Goal: Check status: Check status

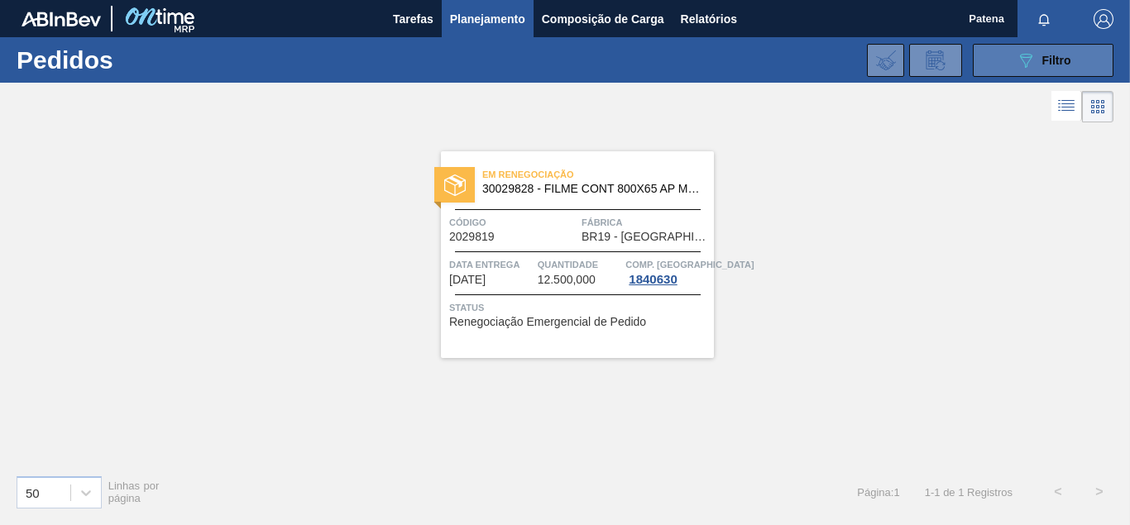
drag, startPoint x: 1018, startPoint y: 50, endPoint x: 1001, endPoint y: 60, distance: 19.7
click at [1015, 50] on button "089F7B8B-B2A5-4AFE-B5C0-19BA573D28AC Filtro" at bounding box center [1042, 60] width 141 height 33
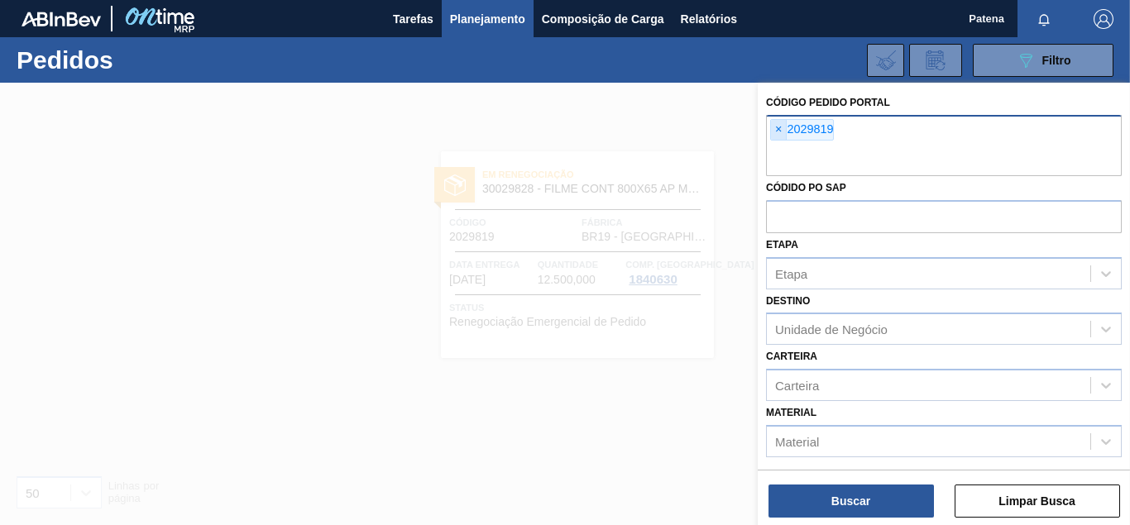
click at [776, 130] on span "×" at bounding box center [779, 130] width 16 height 20
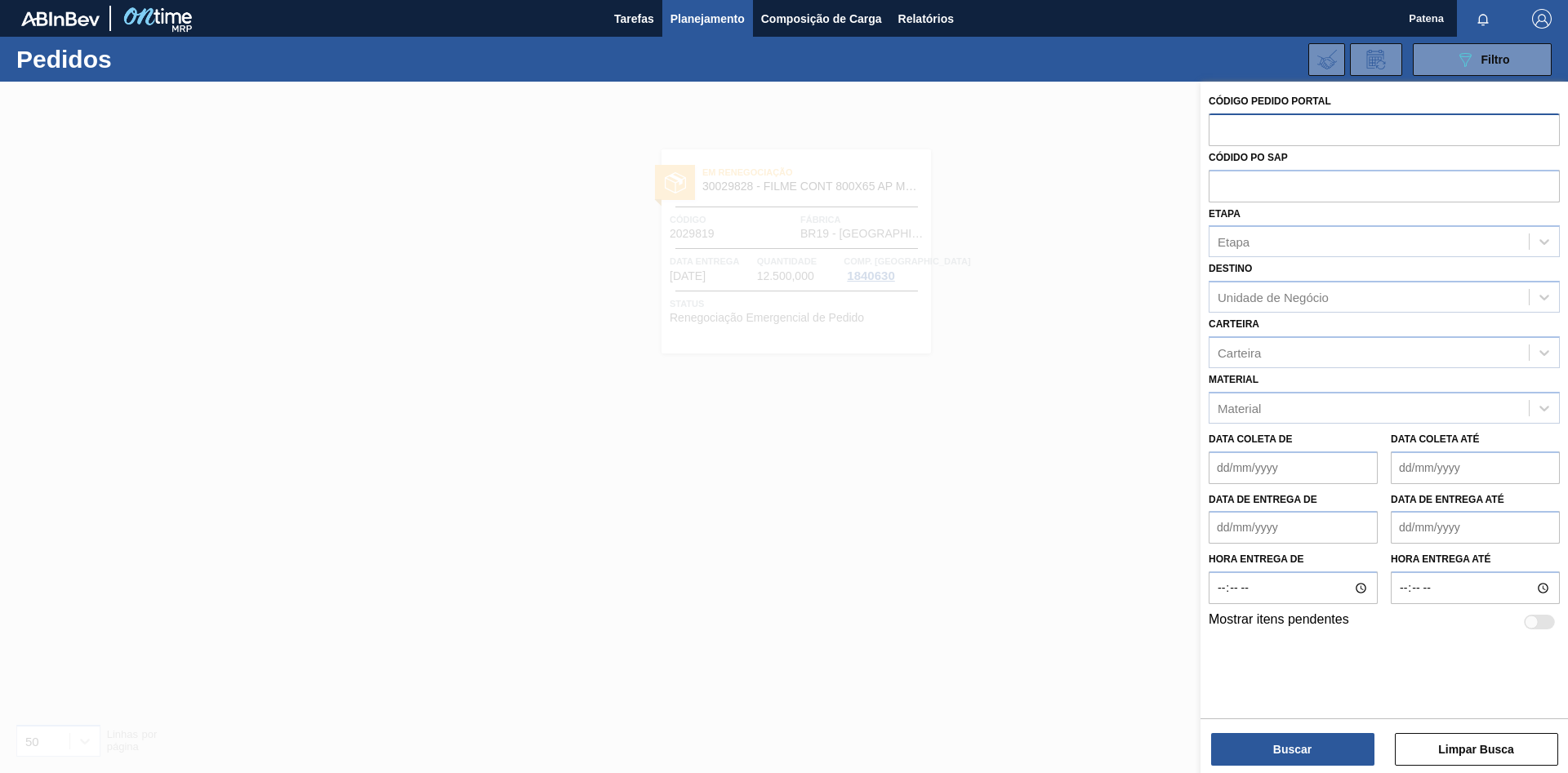
click at [1115, 126] on input "text" at bounding box center [1384, 128] width 352 height 31
type input "2008336"
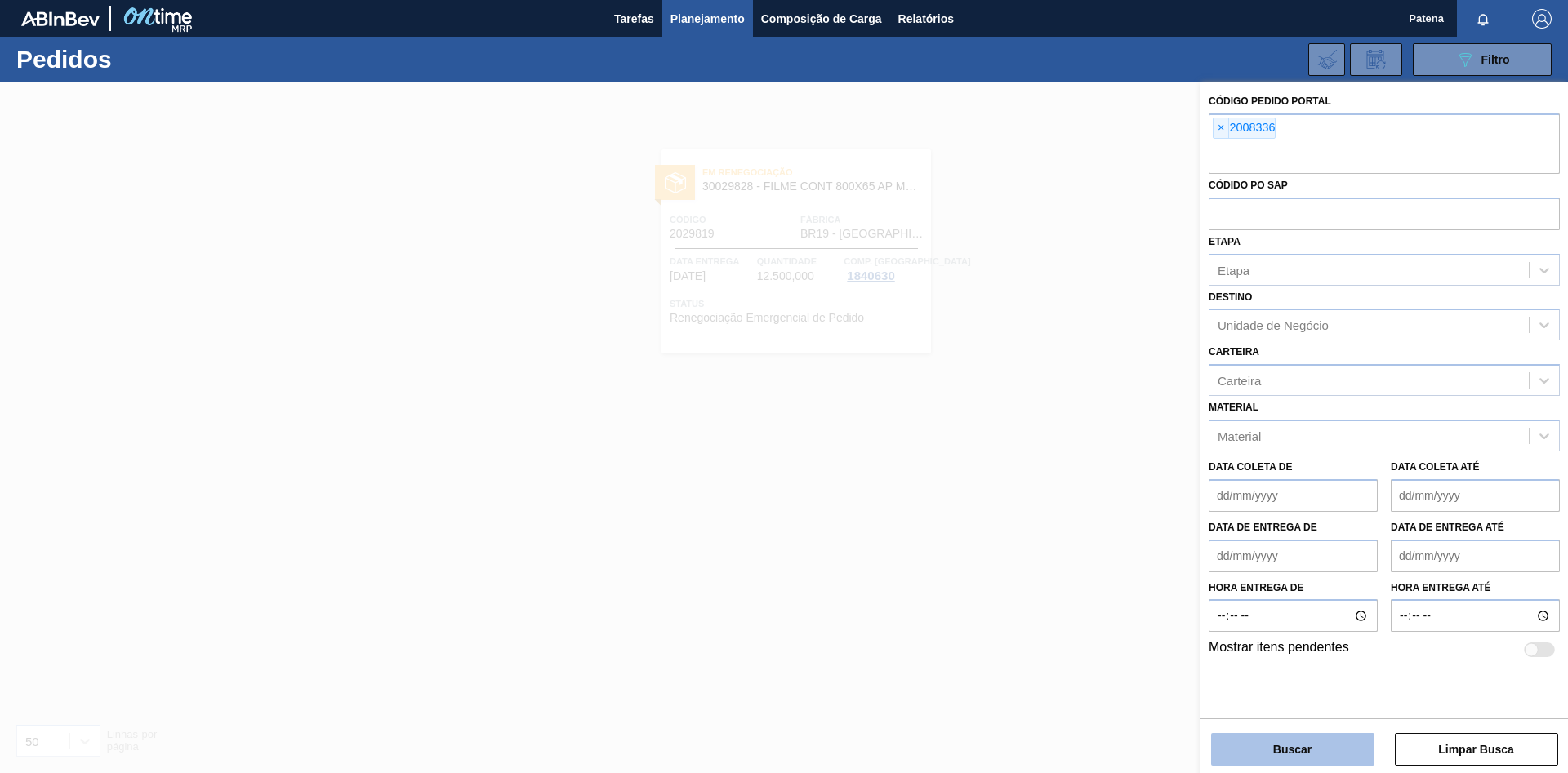
click at [1115, 517] on button "Buscar" at bounding box center [1292, 749] width 163 height 33
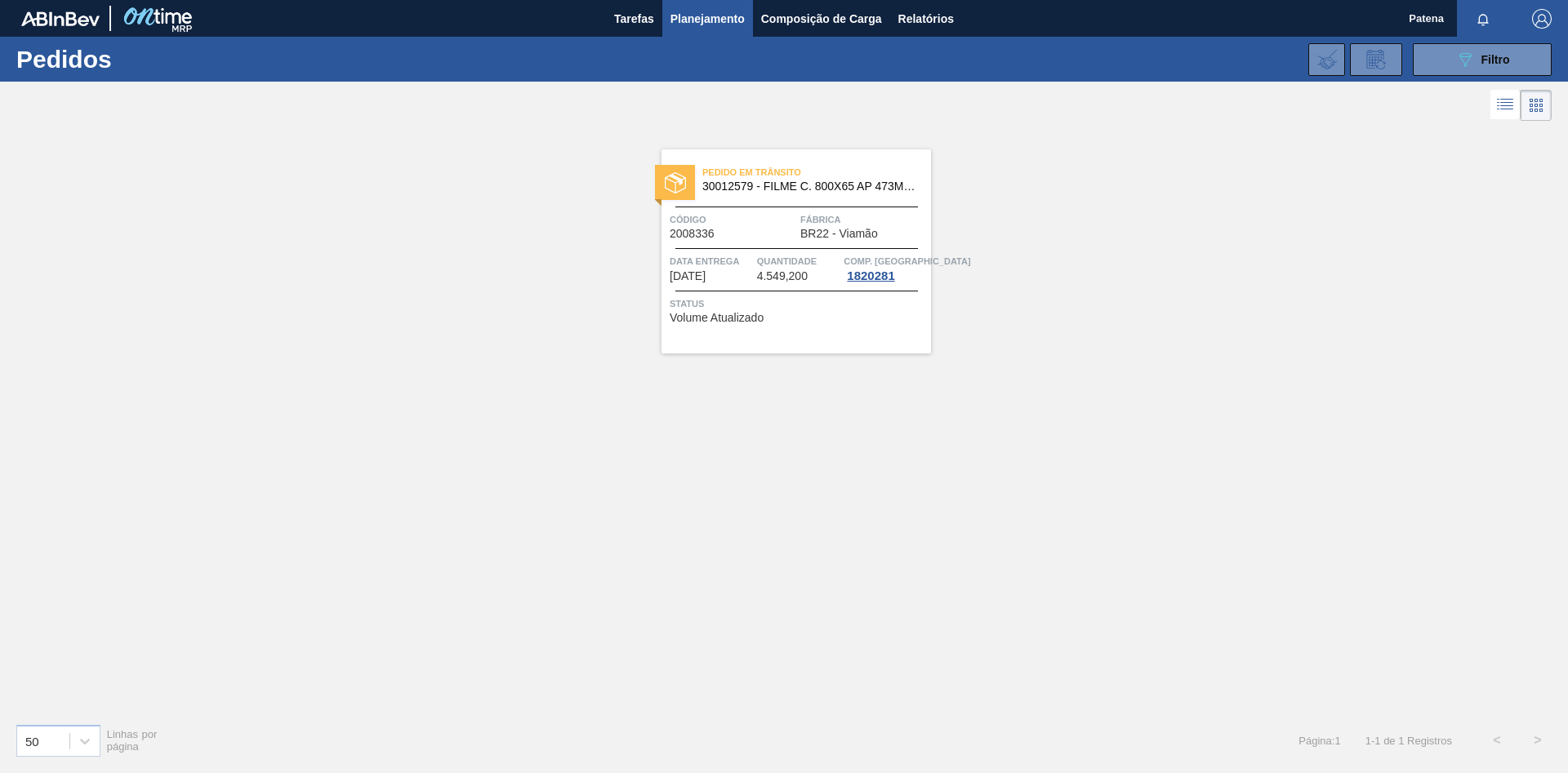
click at [786, 238] on div "Código 2008336" at bounding box center [733, 225] width 126 height 29
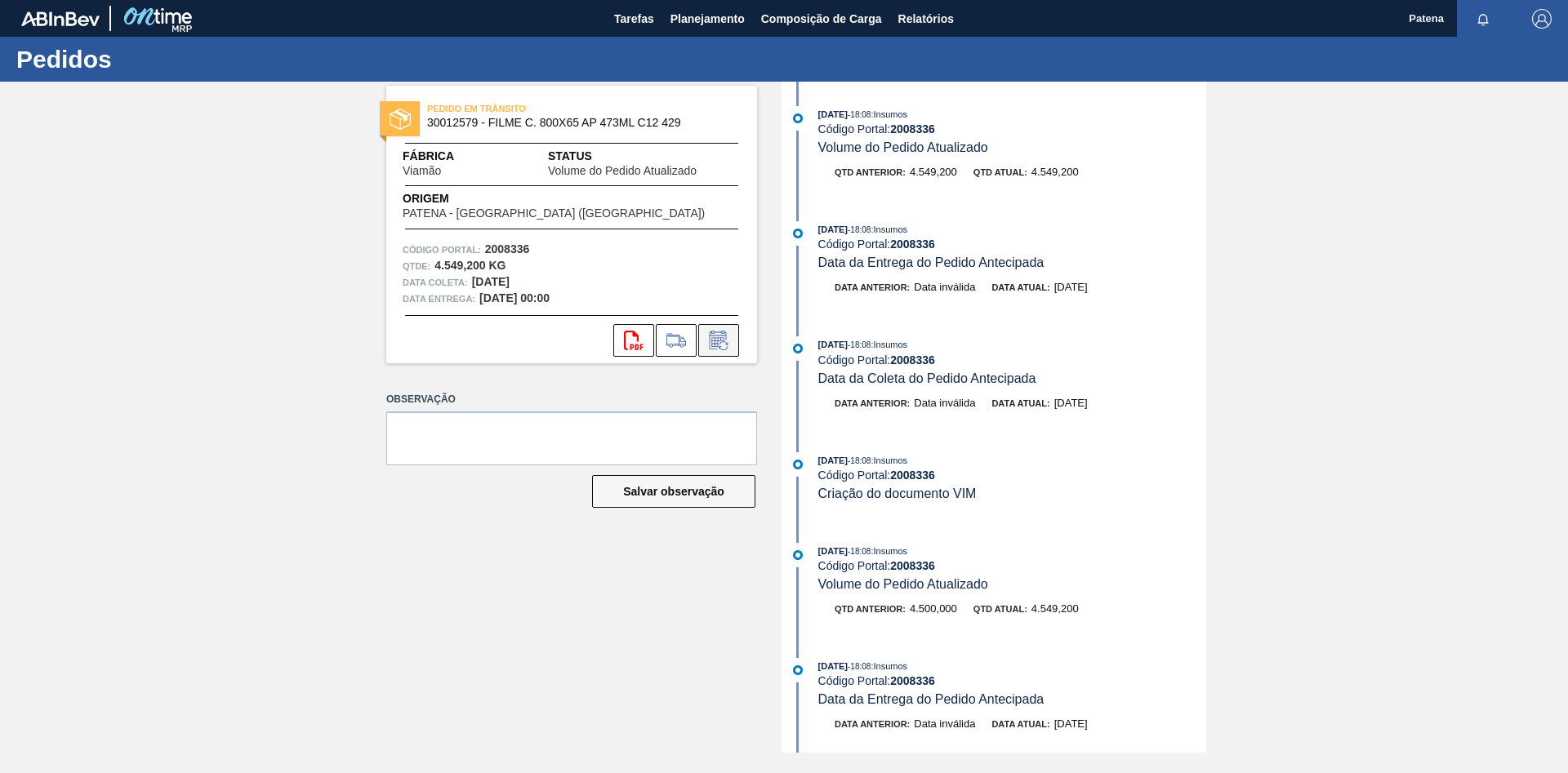
click at [719, 338] on icon at bounding box center [718, 341] width 26 height 20
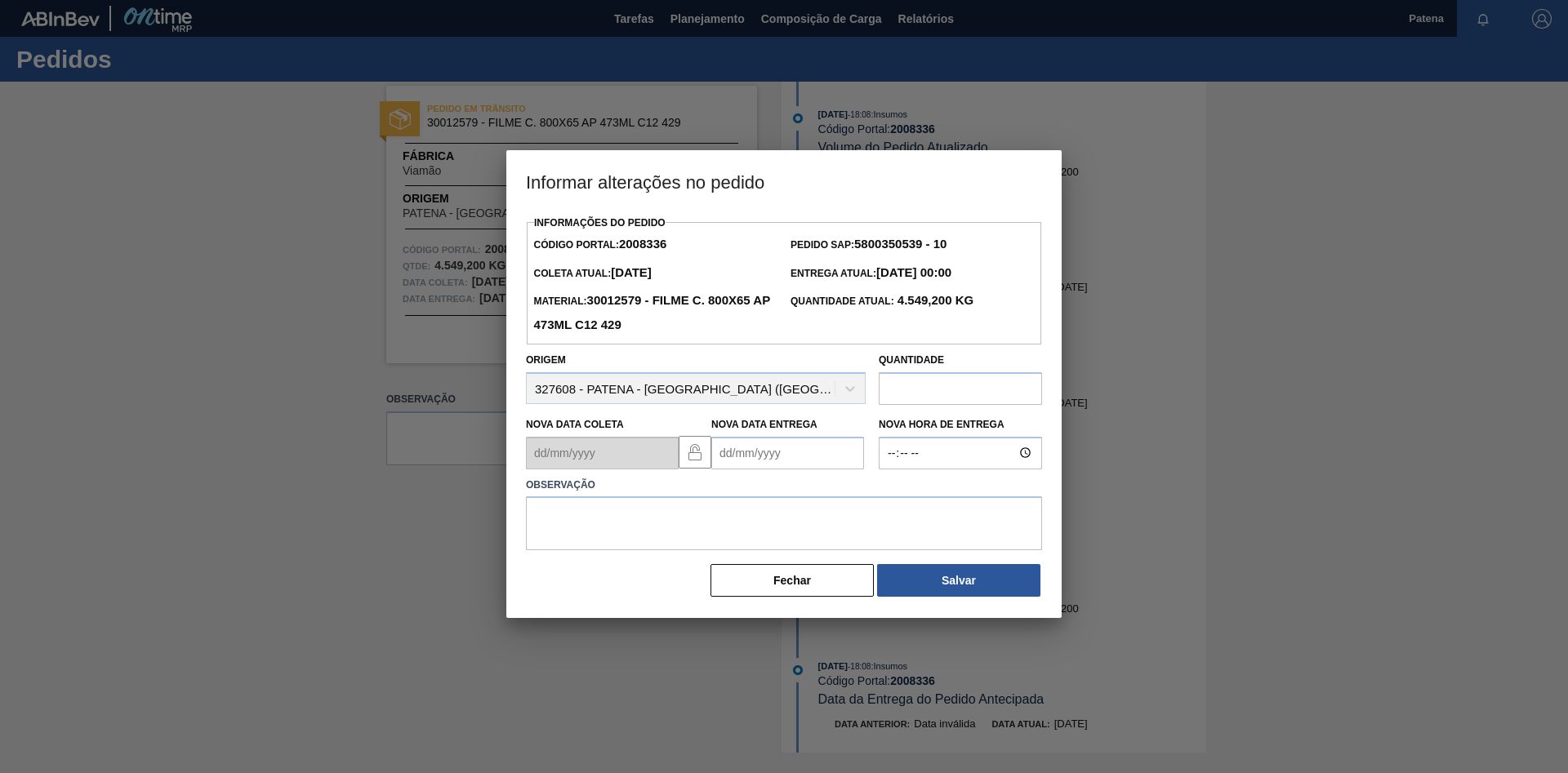
click at [737, 450] on Entrega2008336 "Nova Data Entrega" at bounding box center [787, 452] width 153 height 33
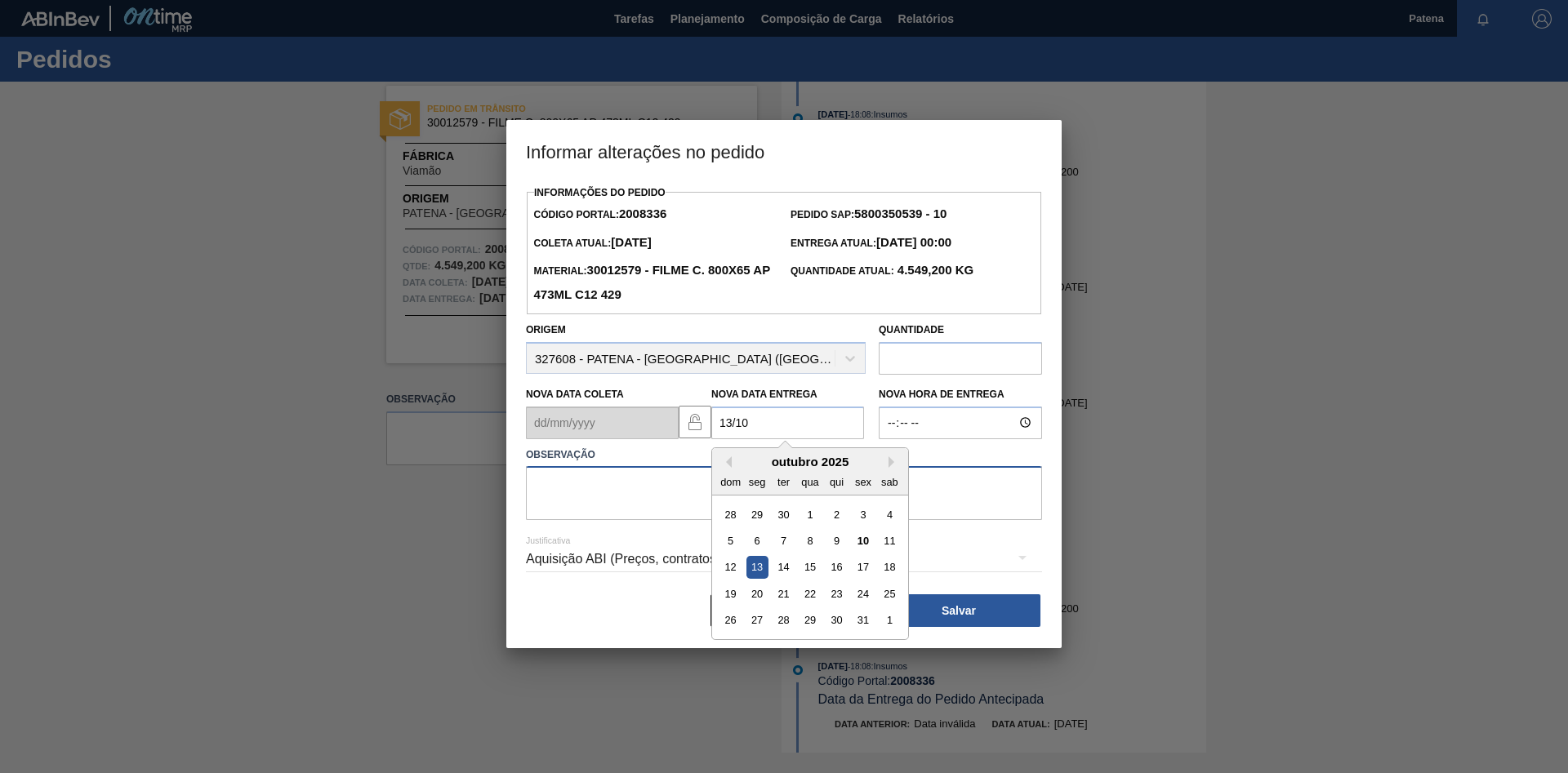
type Entrega2008336 "[DATE]"
click at [613, 484] on textarea at bounding box center [784, 493] width 516 height 54
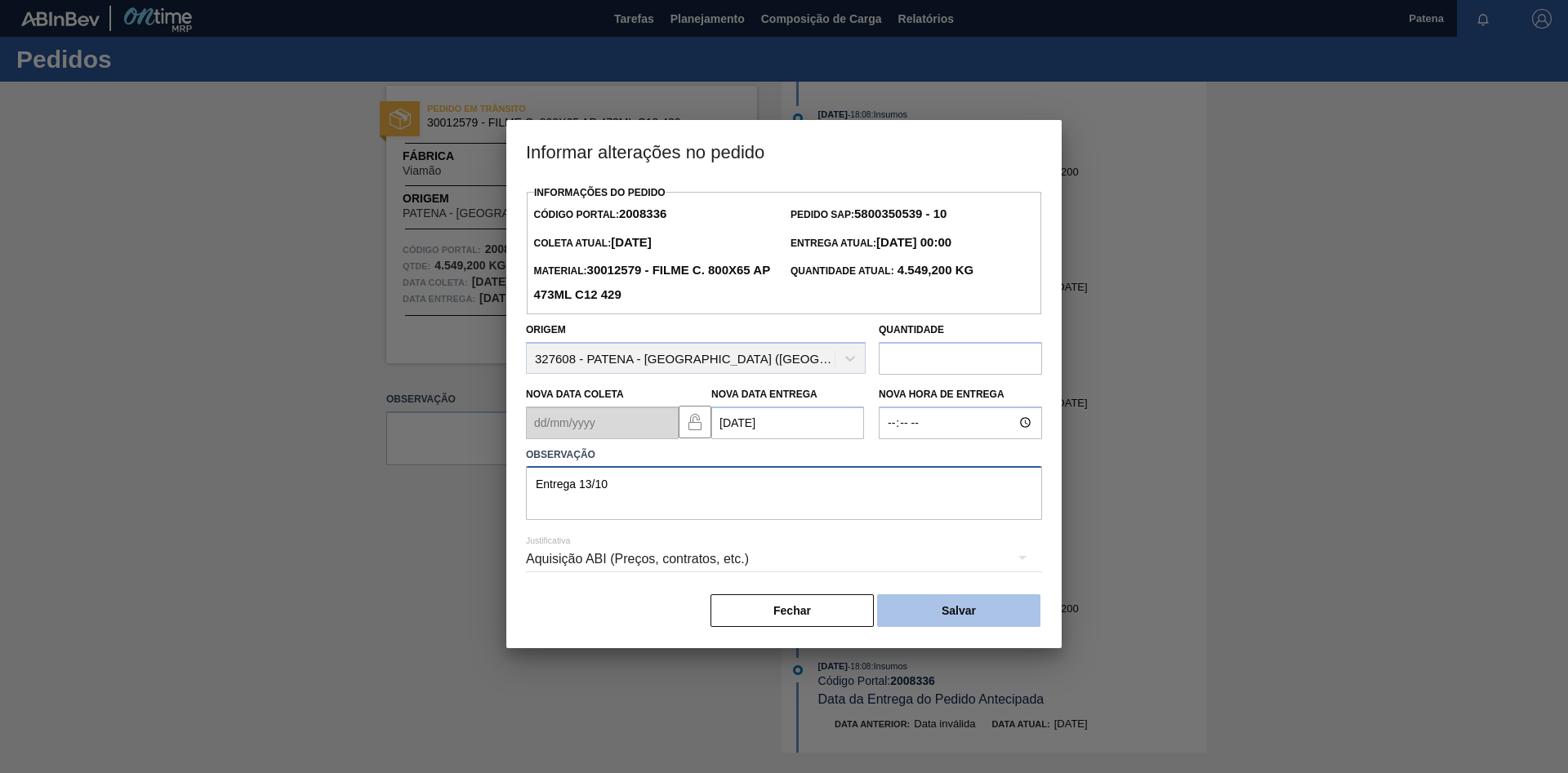
type textarea "Entrega 13/10"
click at [945, 517] on button "Salvar" at bounding box center [958, 610] width 163 height 33
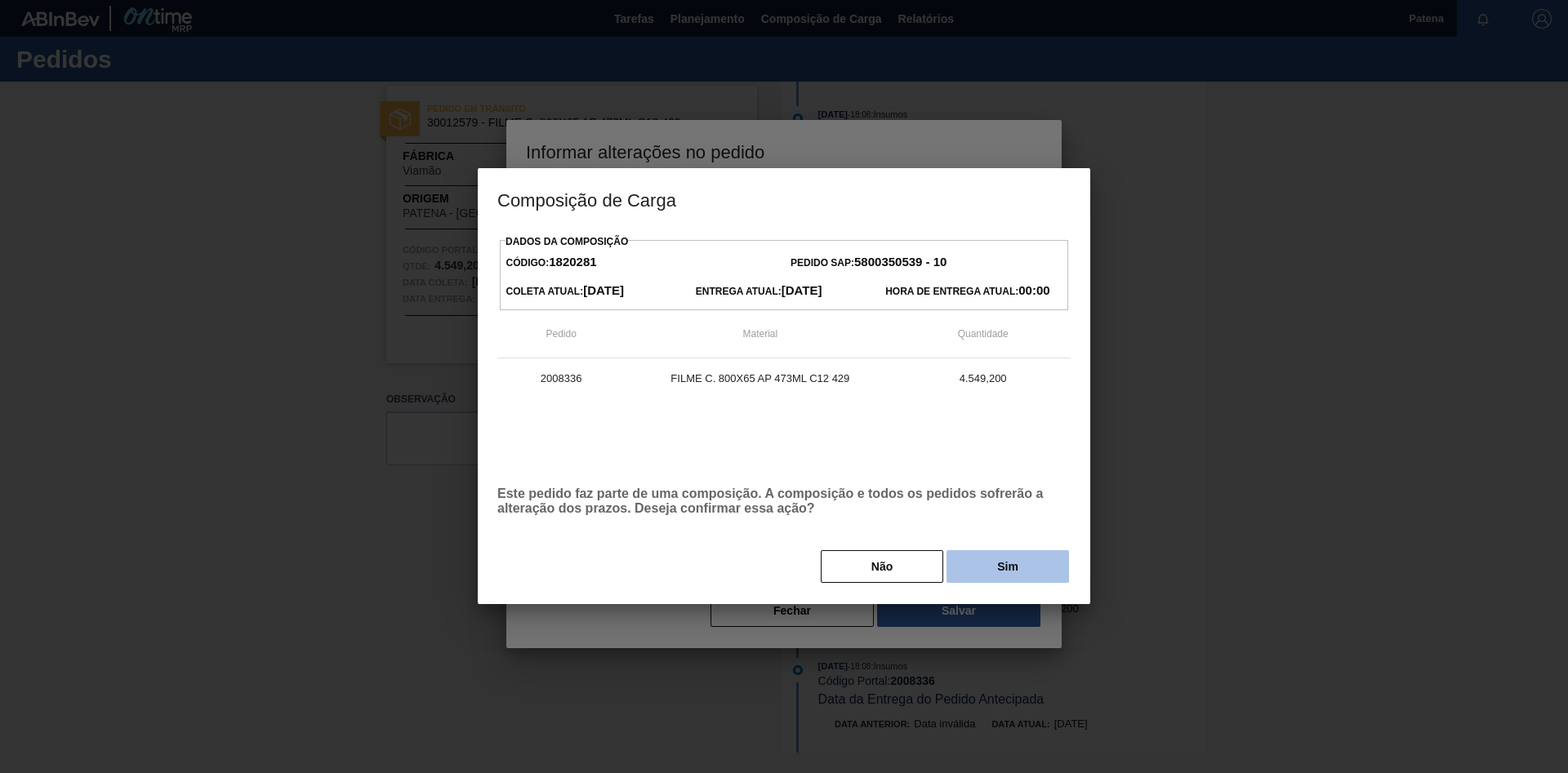
click at [995, 517] on button "Sim" at bounding box center [1007, 566] width 122 height 33
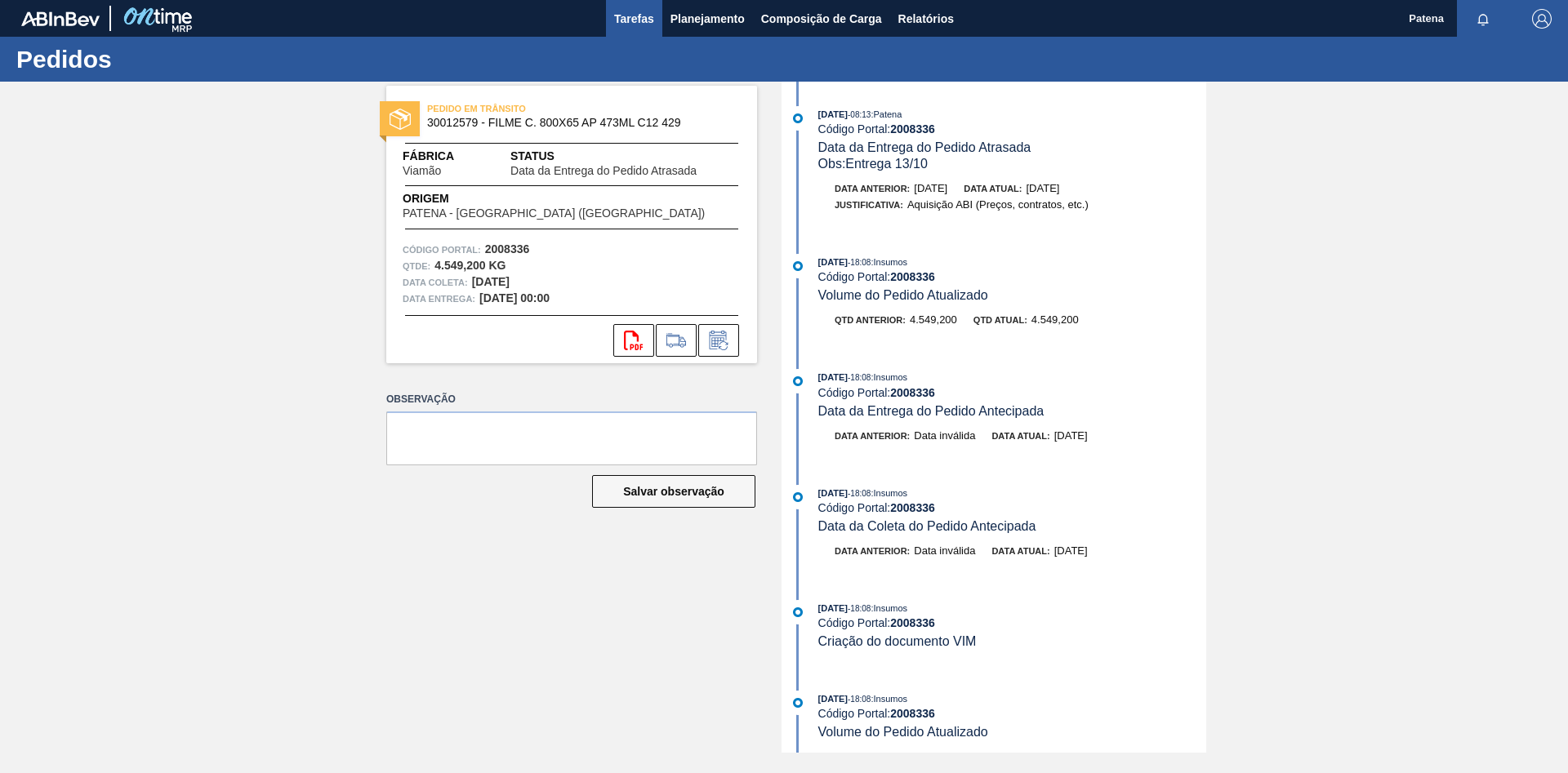
click at [628, 12] on span "Tarefas" at bounding box center [634, 19] width 40 height 20
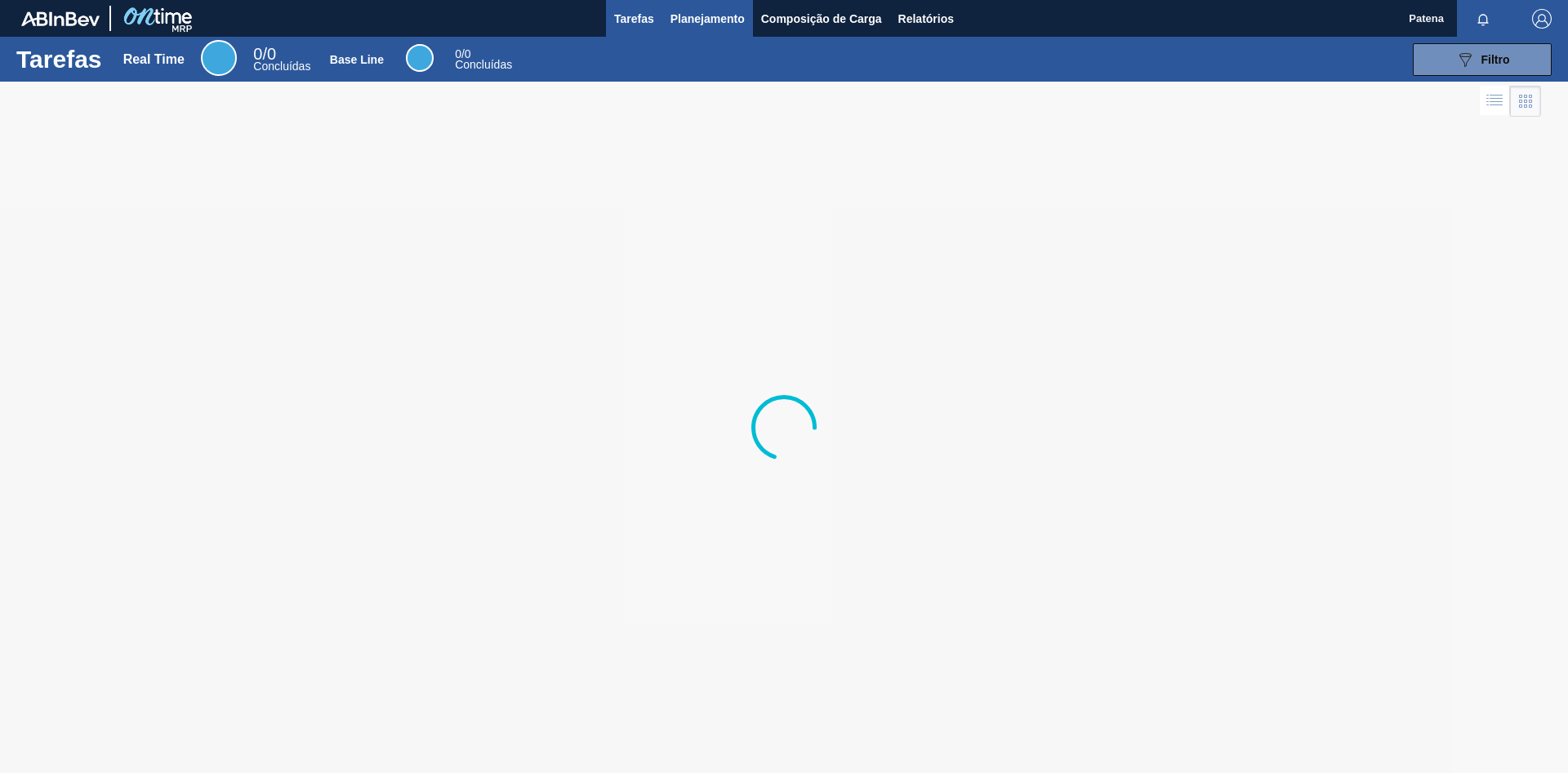
click at [689, 19] on span "Planejamento" at bounding box center [707, 19] width 74 height 20
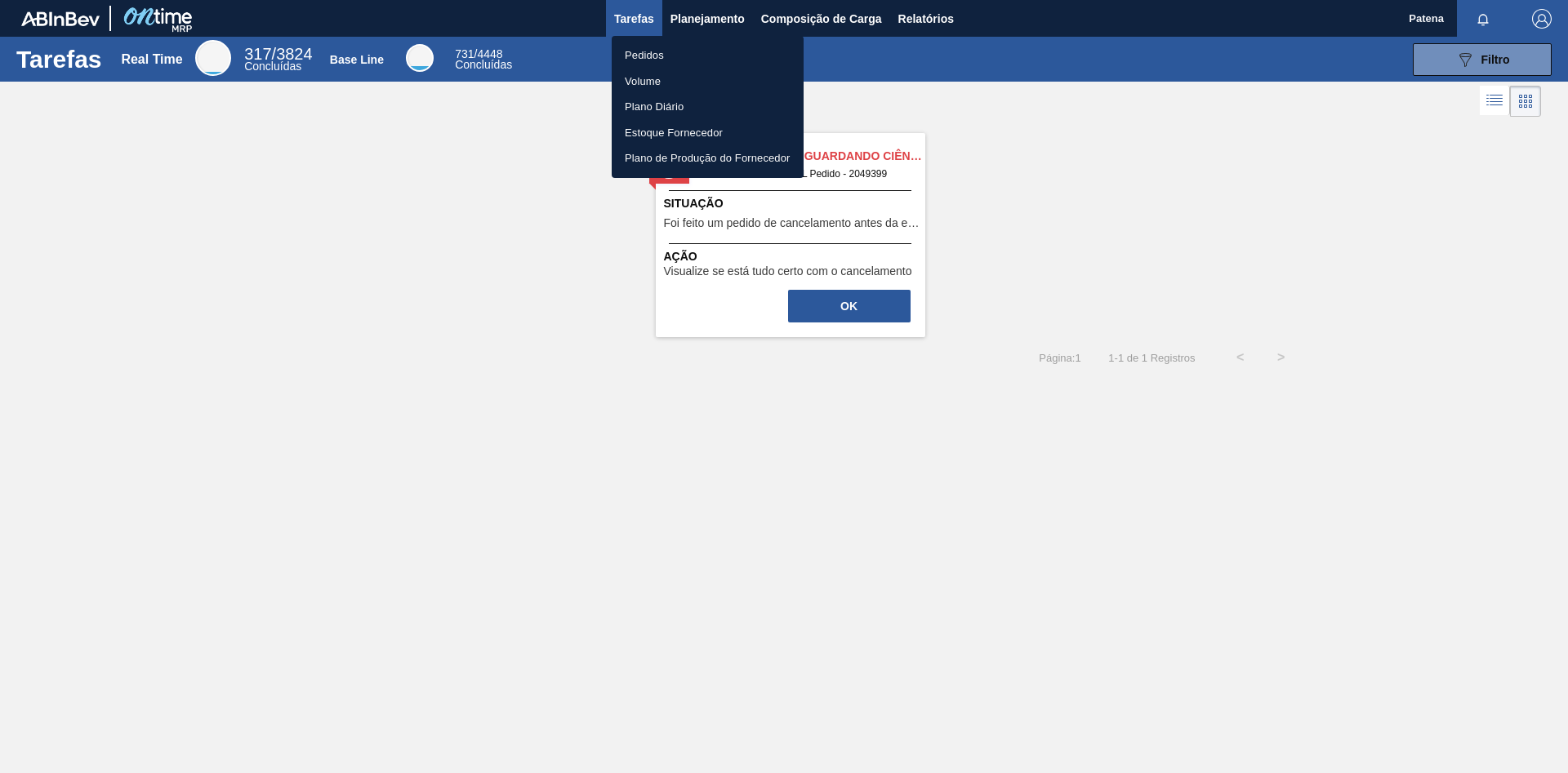
click at [685, 49] on li "Pedidos" at bounding box center [707, 55] width 192 height 26
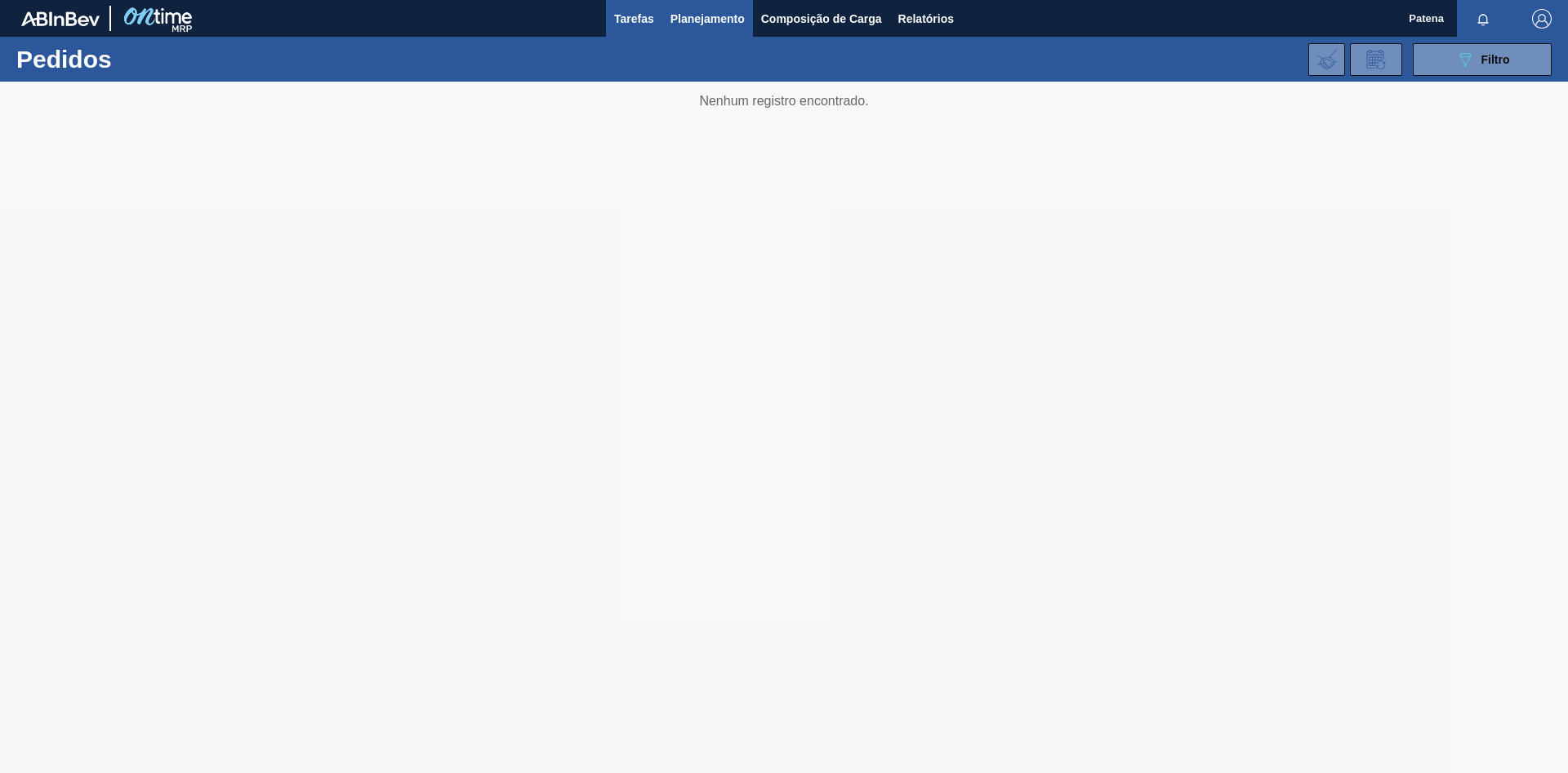
click at [622, 19] on span "Tarefas" at bounding box center [634, 19] width 40 height 20
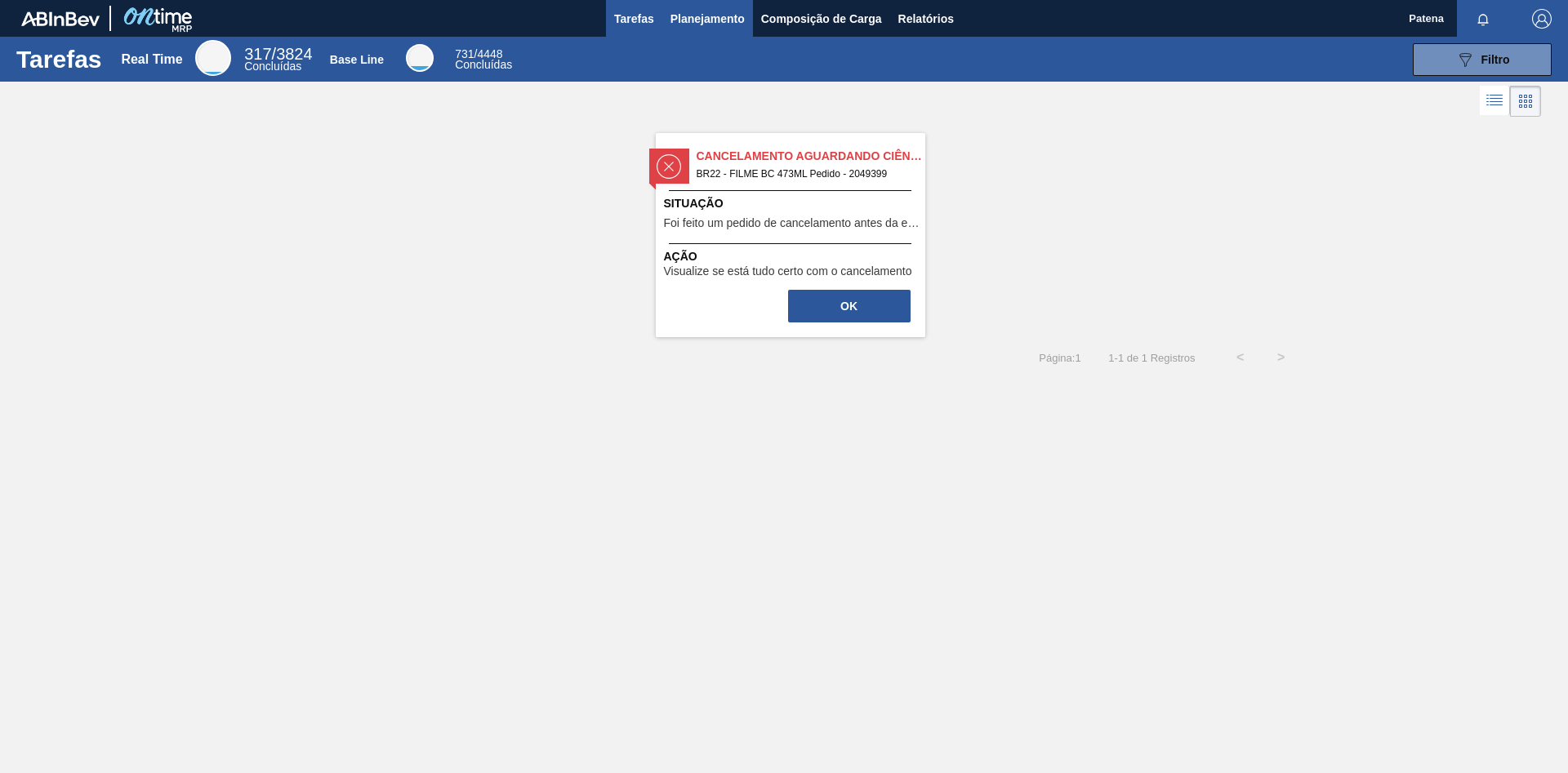
click at [715, 27] on span "Planejamento" at bounding box center [707, 19] width 74 height 20
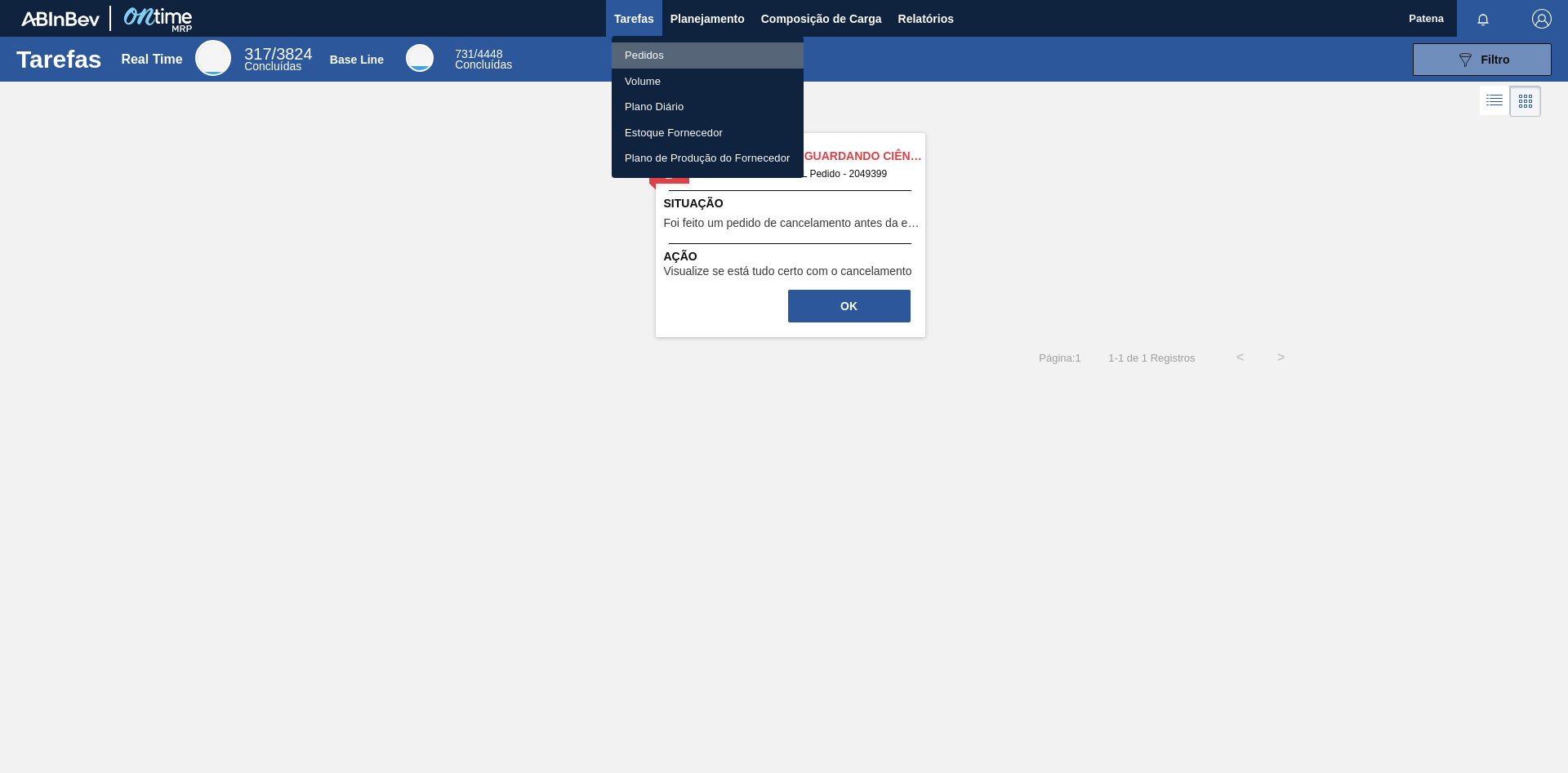
click at [696, 49] on li "Pedidos" at bounding box center [707, 55] width 192 height 26
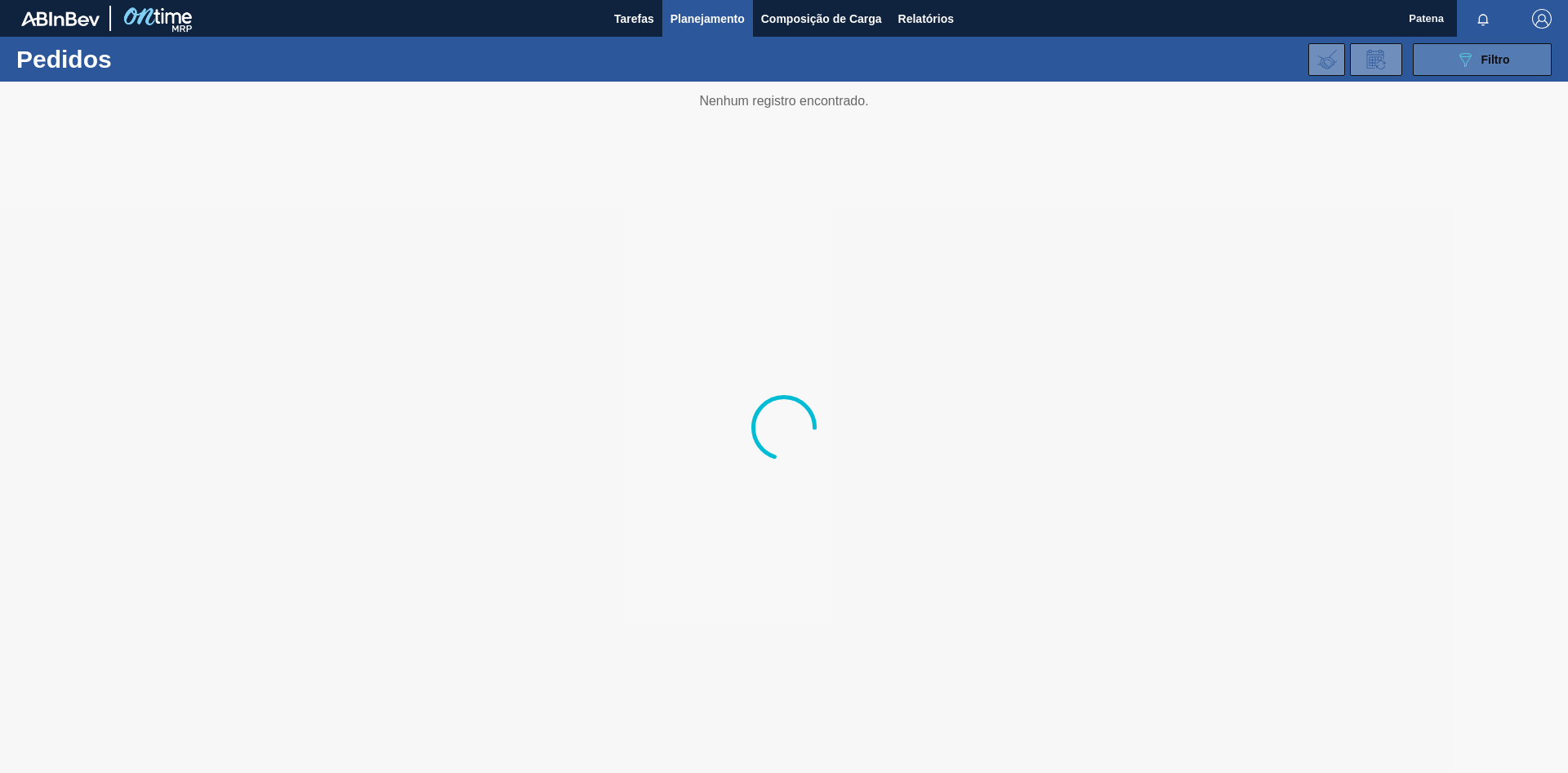
click at [1115, 49] on button "089F7B8B-B2A5-4AFE-B5C0-19BA573D28AC Filtro" at bounding box center [1482, 59] width 139 height 33
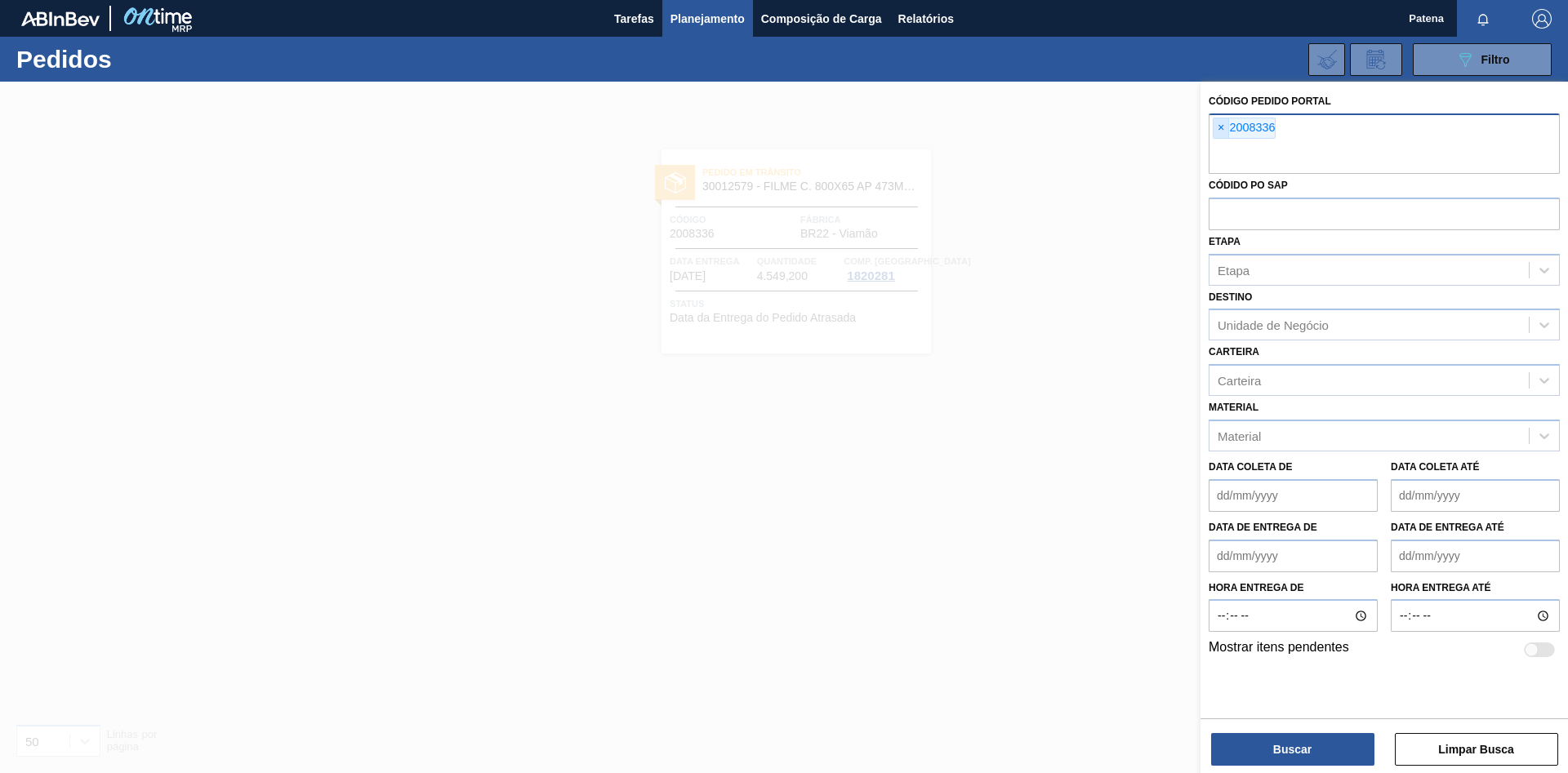
click at [1115, 132] on span "×" at bounding box center [1221, 128] width 16 height 20
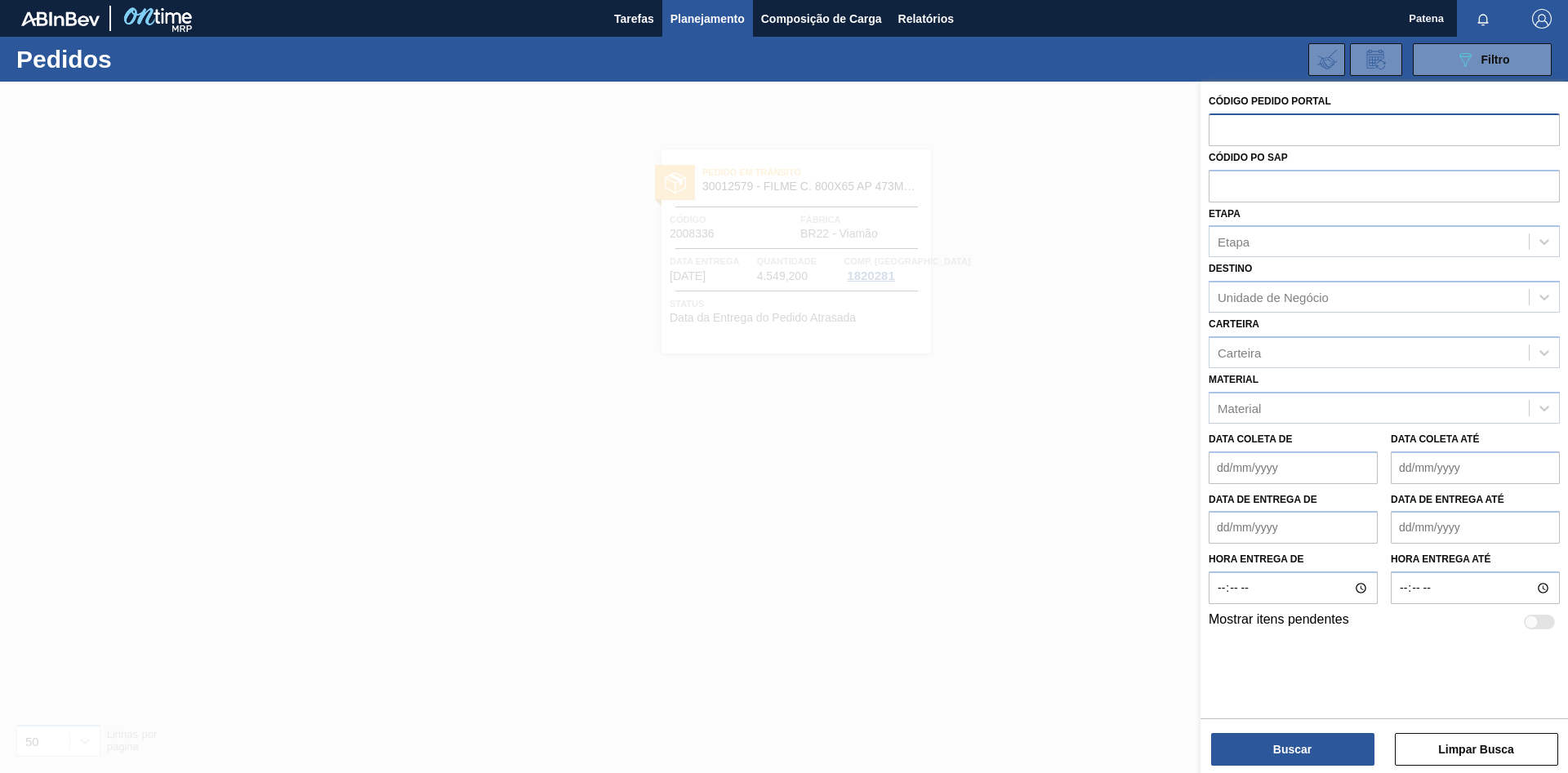
click at [1115, 135] on input "text" at bounding box center [1384, 128] width 352 height 31
type input "2003138"
click at [1115, 517] on button "Buscar" at bounding box center [1292, 749] width 163 height 33
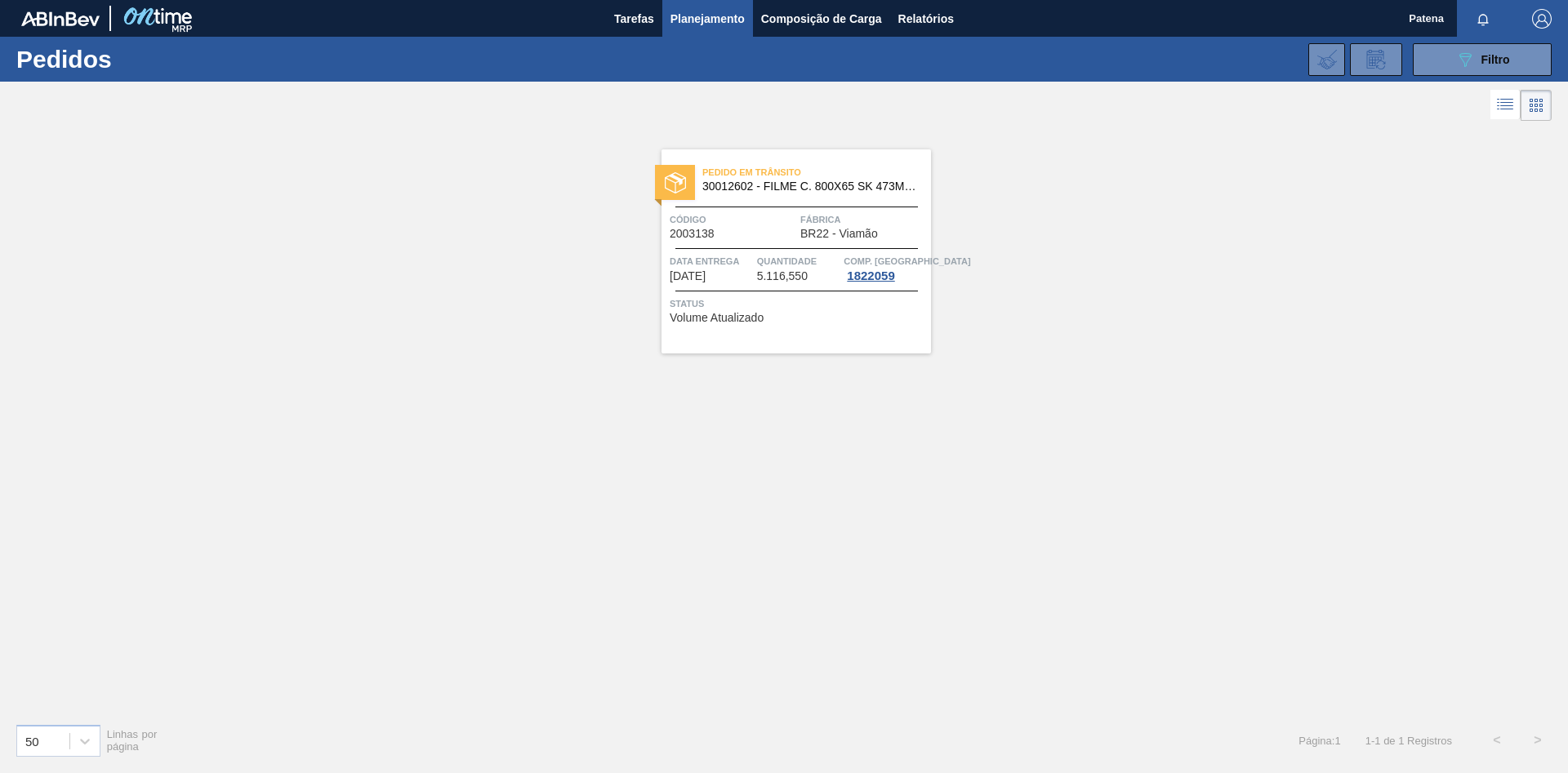
click at [737, 276] on div "Data Entrega [DATE]" at bounding box center [711, 268] width 83 height 30
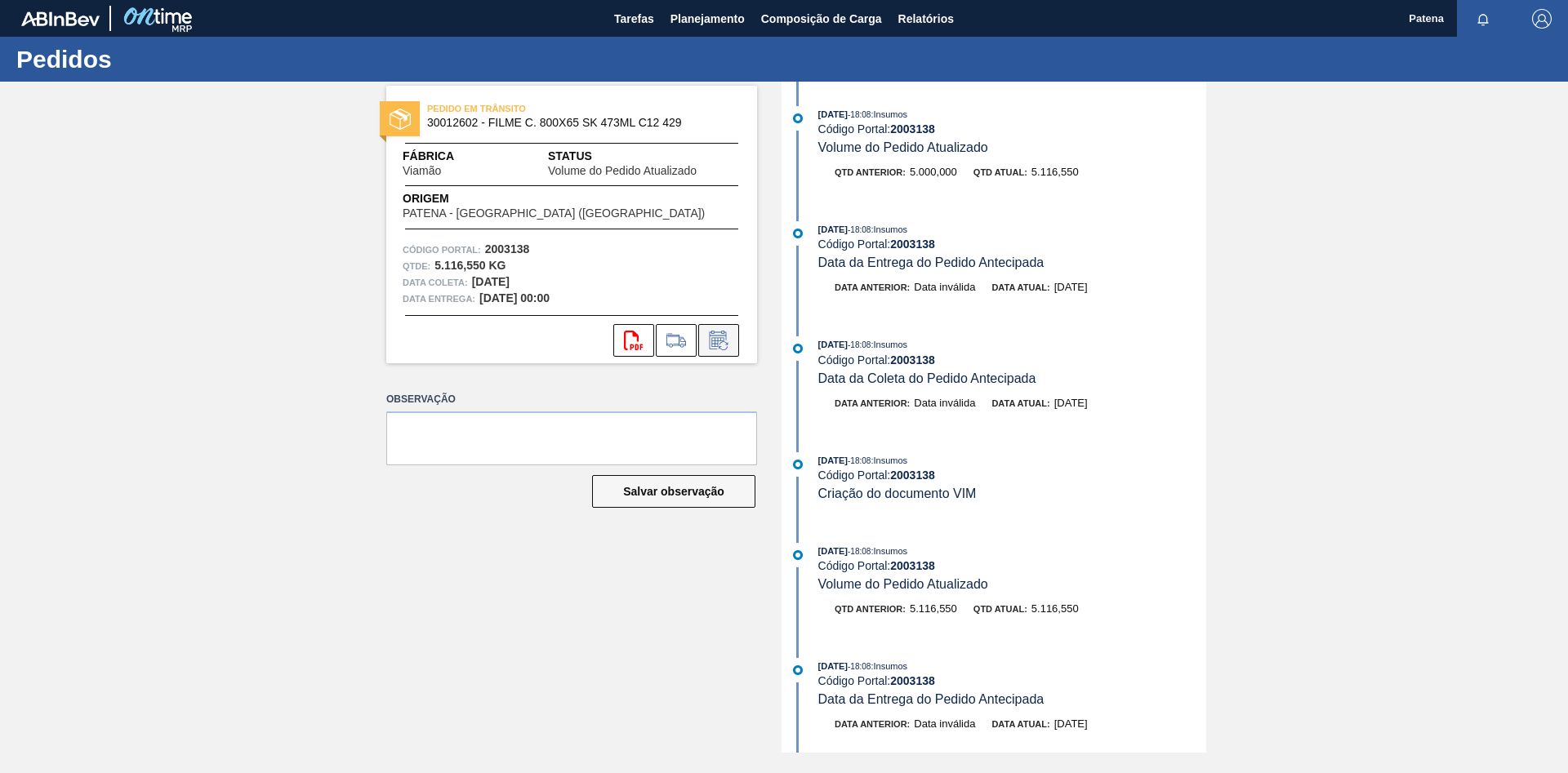
click at [726, 337] on icon at bounding box center [718, 340] width 17 height 19
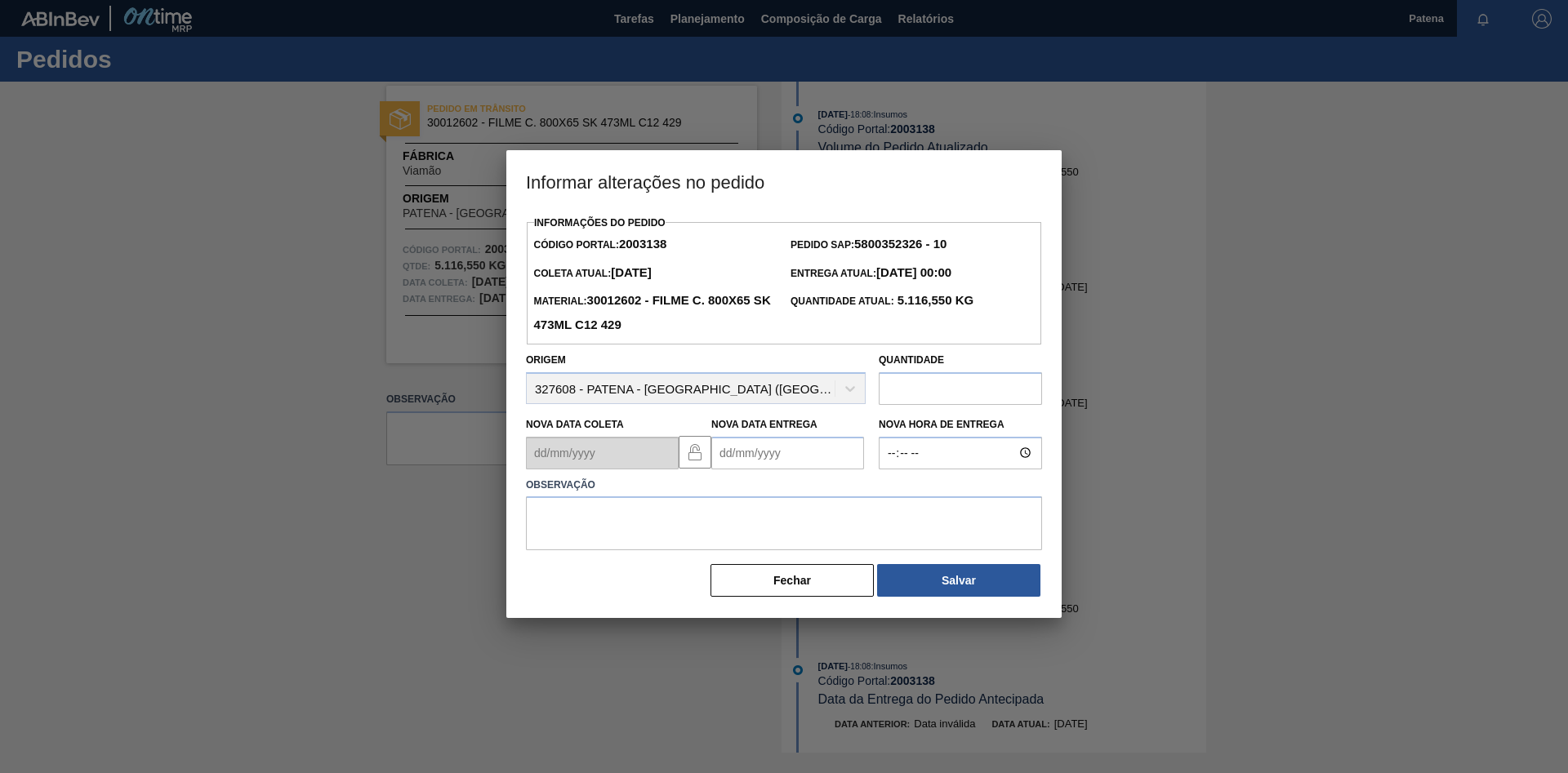
click at [714, 459] on Entrega2003138 "Nova Data Entrega" at bounding box center [787, 452] width 153 height 33
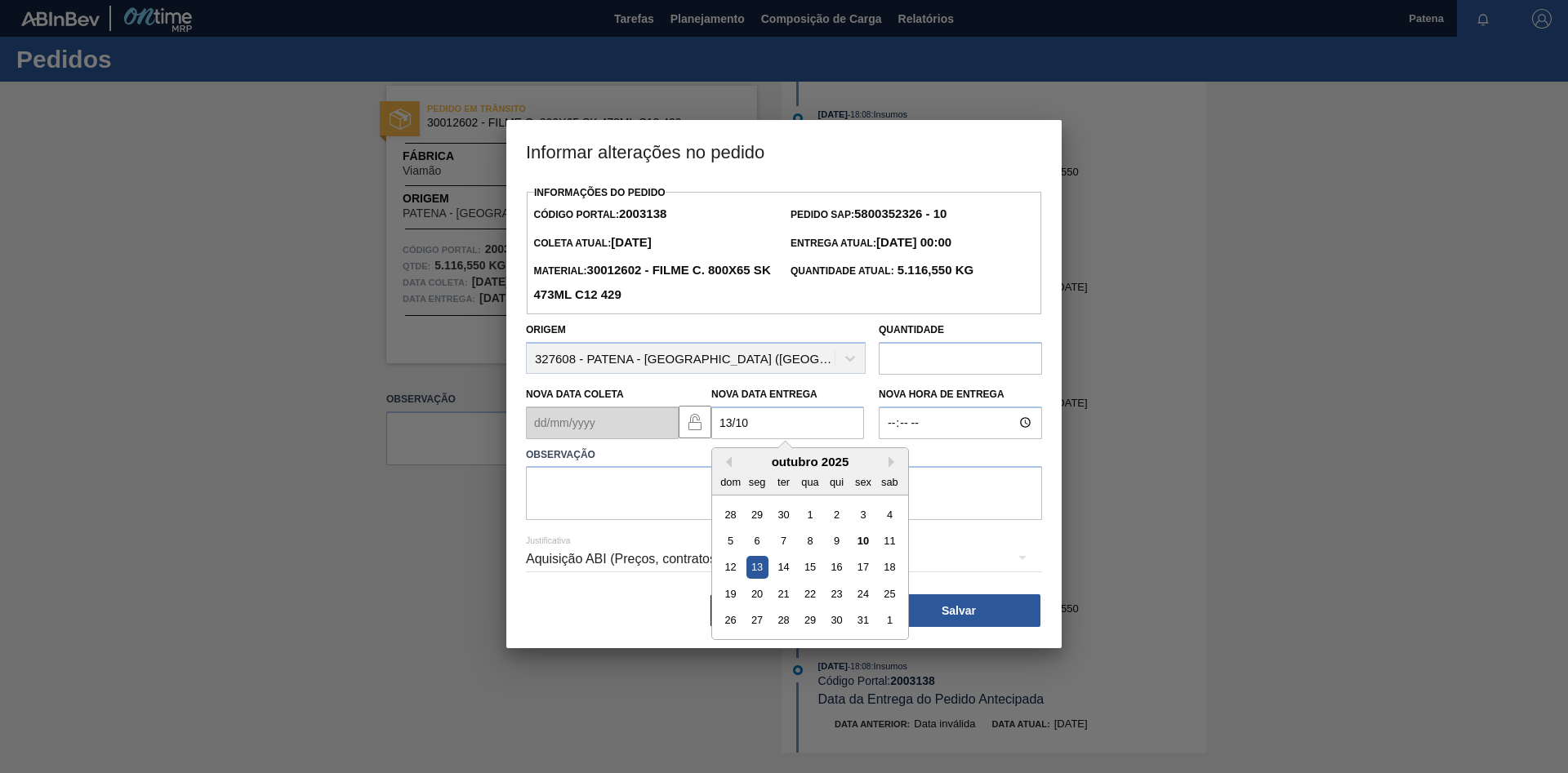
type Entrega2003138 "[DATE]"
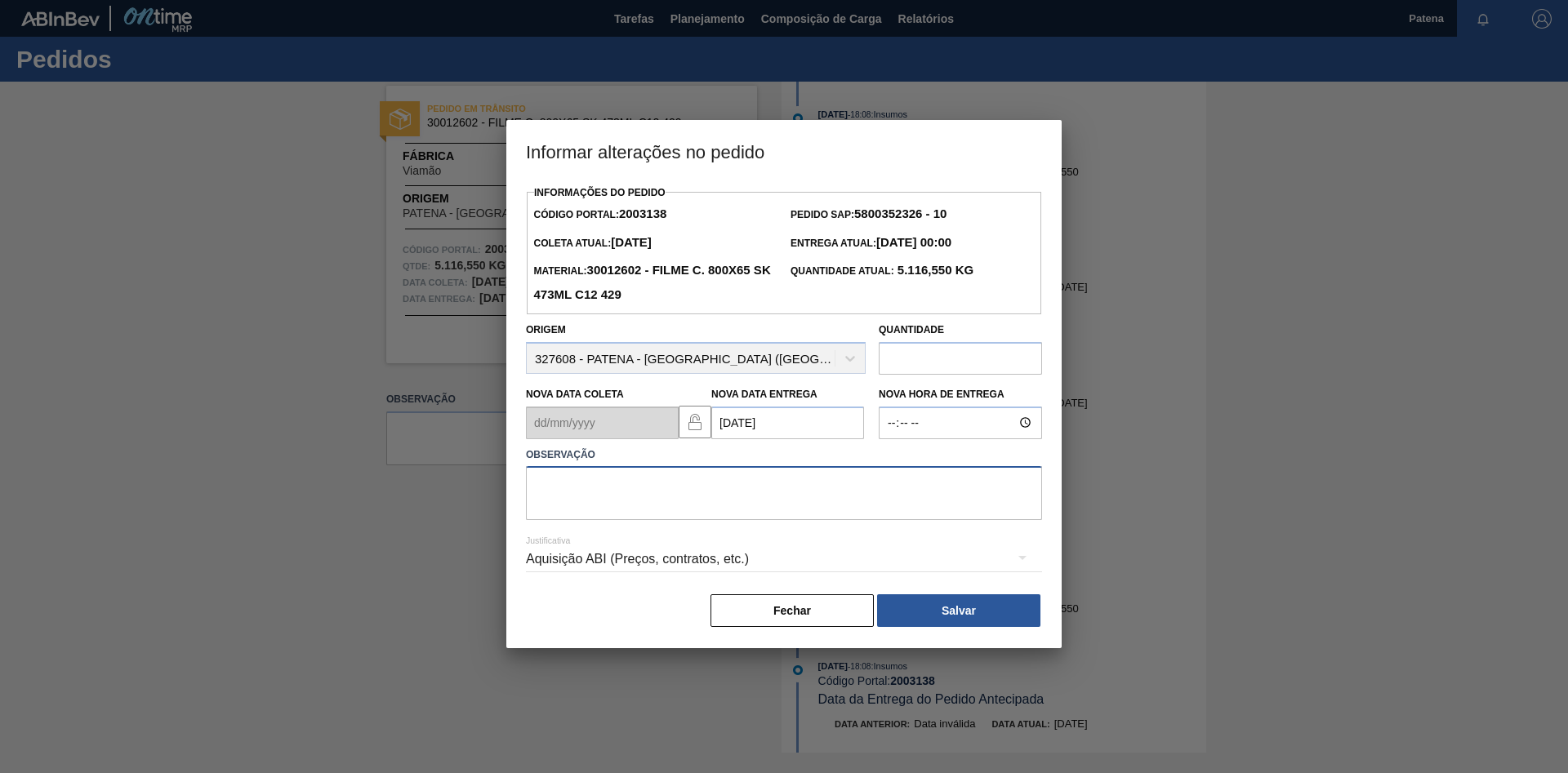
click at [671, 499] on textarea at bounding box center [784, 493] width 516 height 54
type textarea "n"
type textarea "Entrega 13/10"
click at [992, 517] on button "Salvar" at bounding box center [958, 610] width 163 height 33
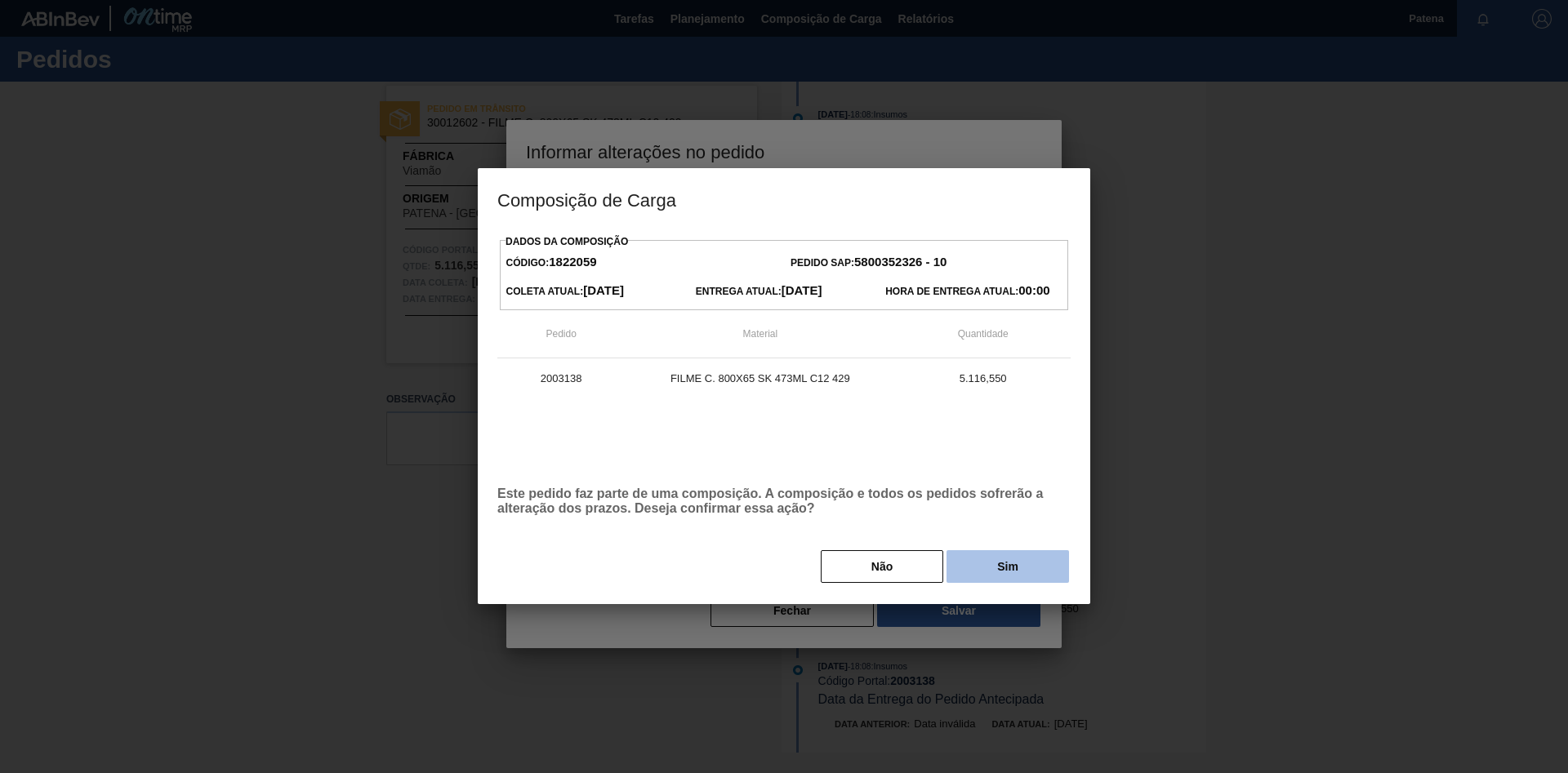
click at [1034, 517] on button "Sim" at bounding box center [1007, 566] width 122 height 33
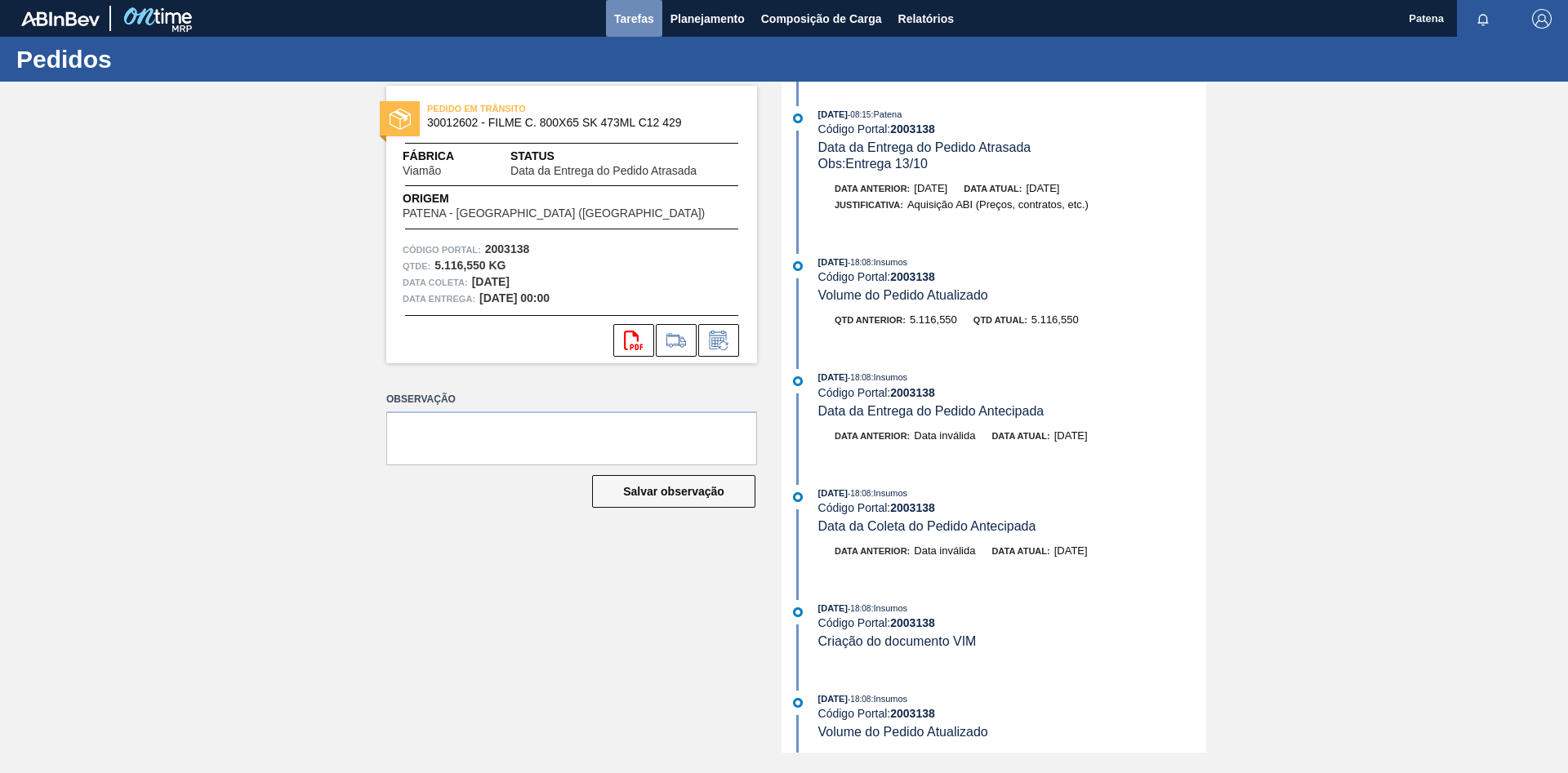
click at [633, 24] on span "Tarefas" at bounding box center [634, 19] width 40 height 20
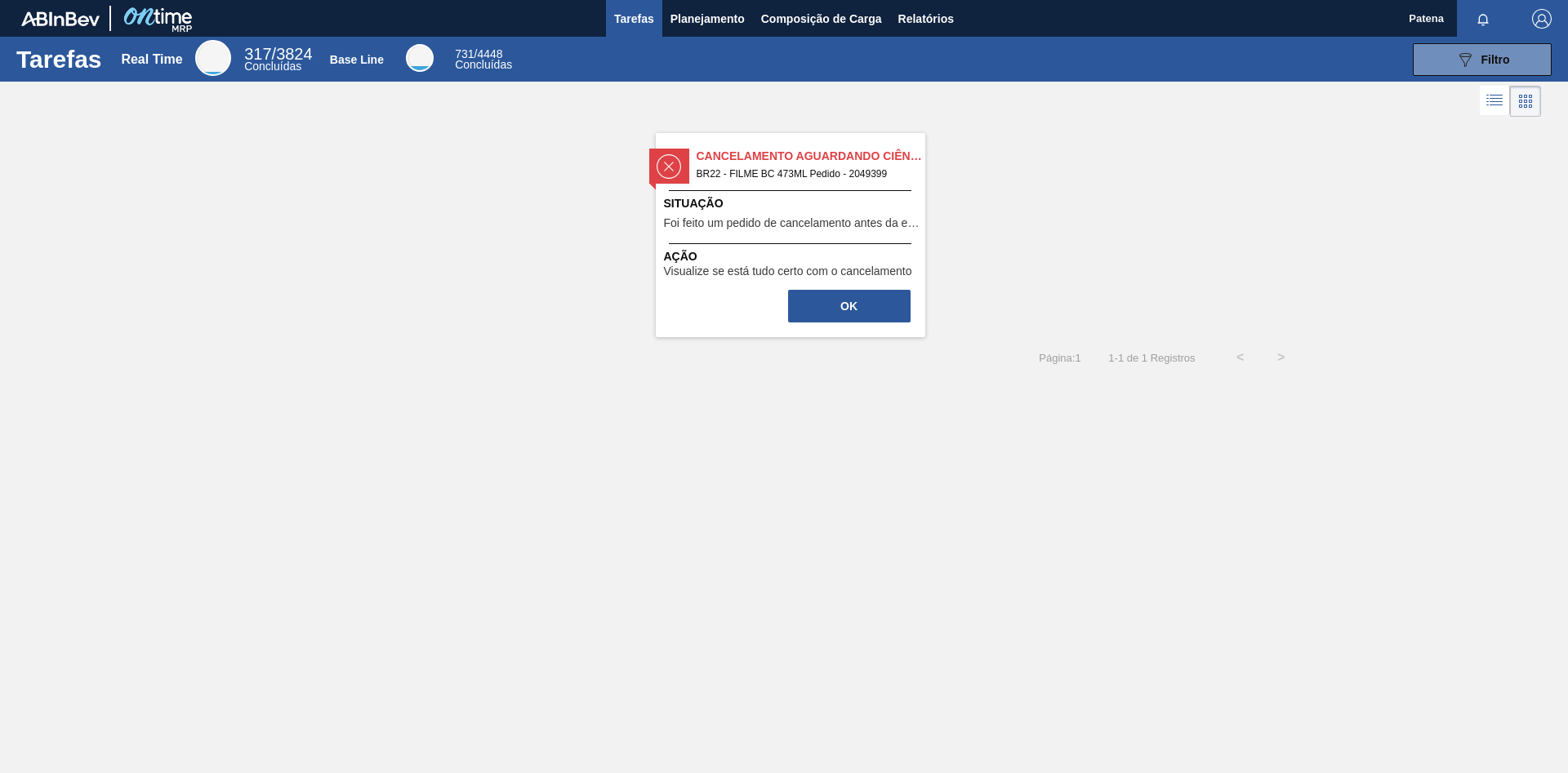
click at [819, 212] on div "Situação Foi feito um pedido de cancelamento antes da etapa de aguardando fatur…" at bounding box center [792, 215] width 257 height 40
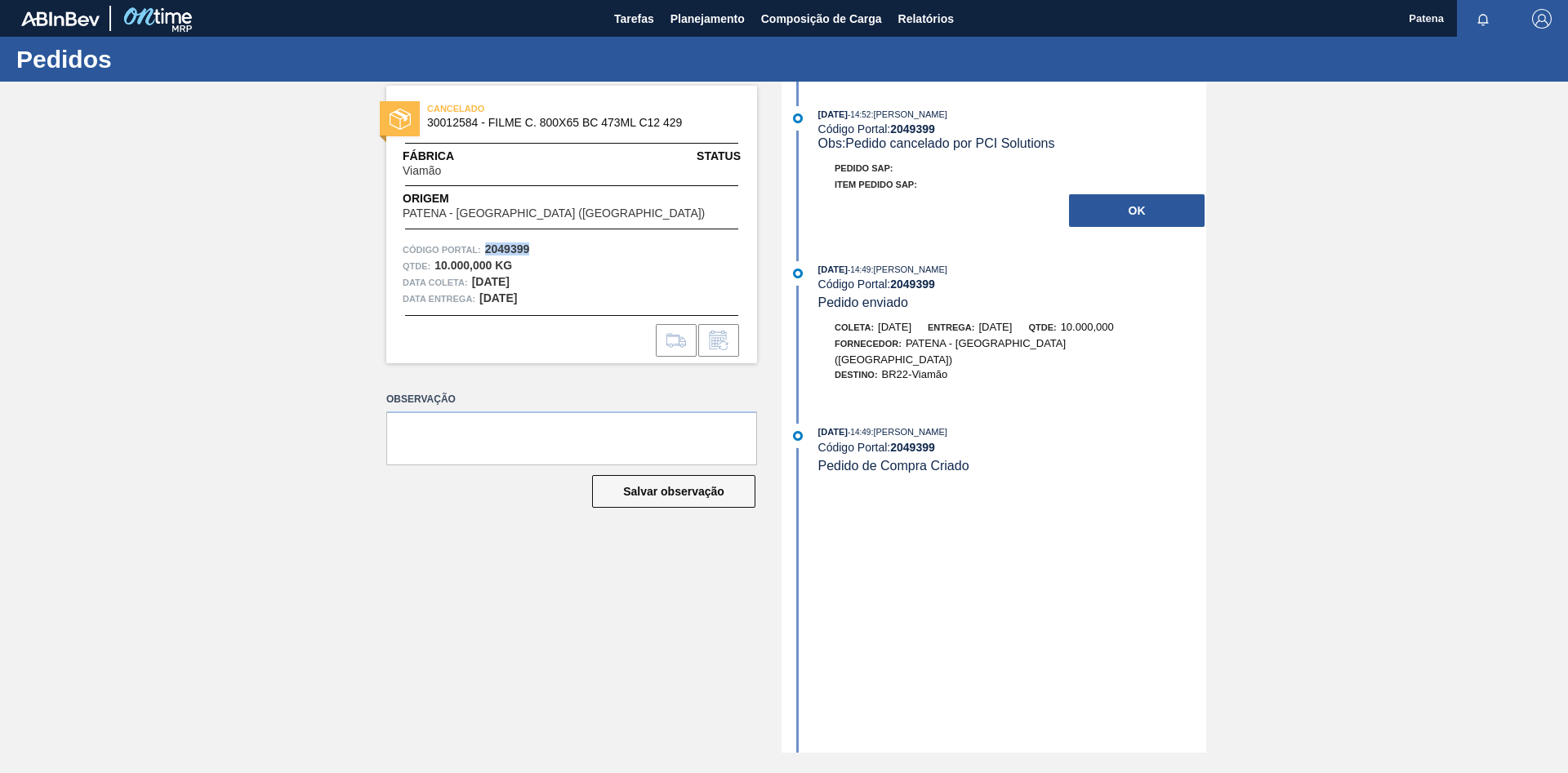
drag, startPoint x: 531, startPoint y: 250, endPoint x: 478, endPoint y: 255, distance: 53.2
click at [479, 255] on div "Código Portal: 2049399" at bounding box center [572, 250] width 338 height 17
copy div "2049399"
click at [574, 517] on div "CANCELADO 30012584 - FILME C. 800X65 BC 473ML C12 429 Fábrica Viamão Status Ori…" at bounding box center [559, 418] width 395 height 671
click at [707, 23] on span "Planejamento" at bounding box center [707, 19] width 74 height 20
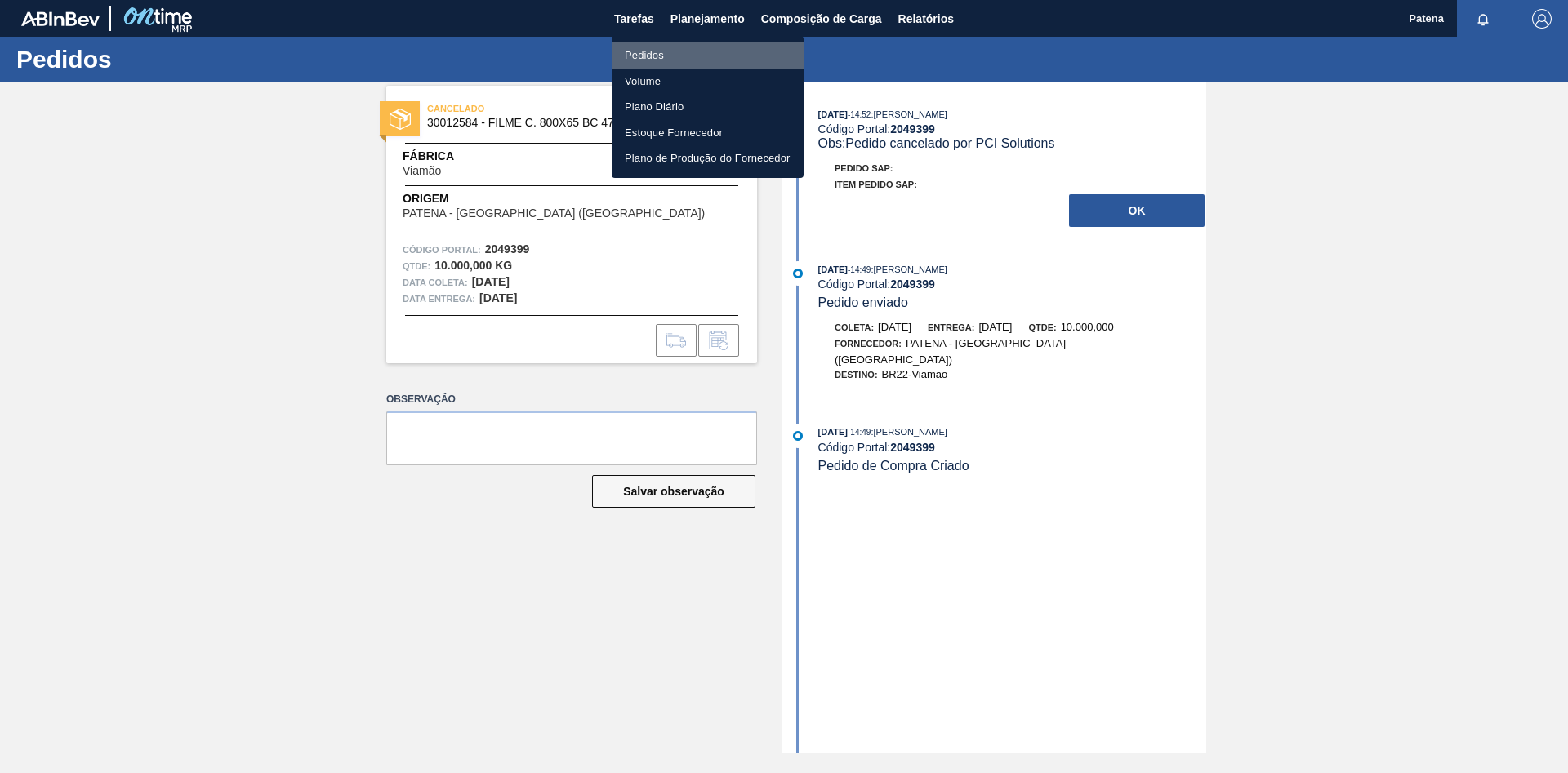
click at [642, 54] on li "Pedidos" at bounding box center [707, 55] width 192 height 26
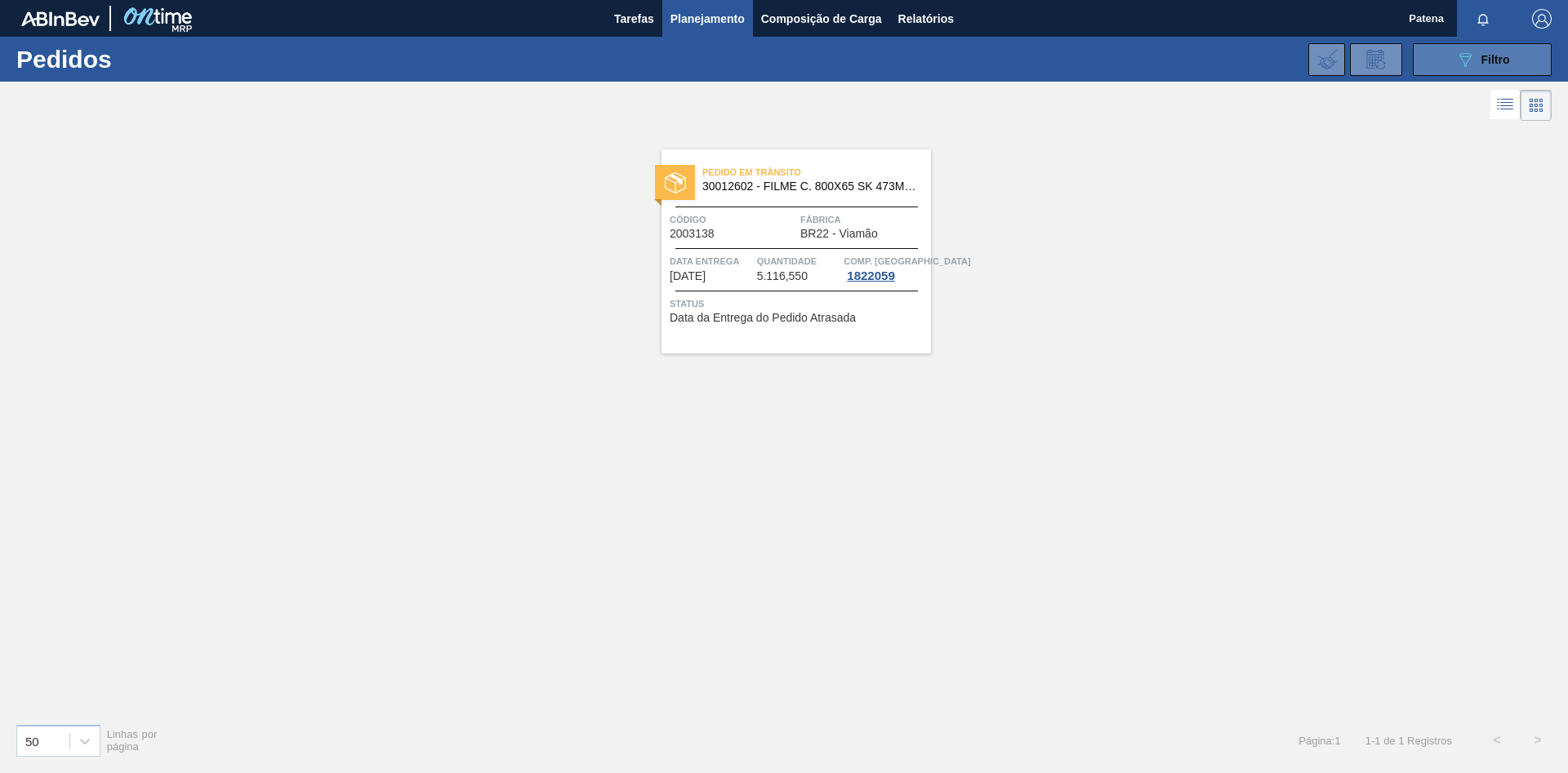
click at [1115, 53] on icon "089F7B8B-B2A5-4AFE-B5C0-19BA573D28AC" at bounding box center [1465, 59] width 20 height 20
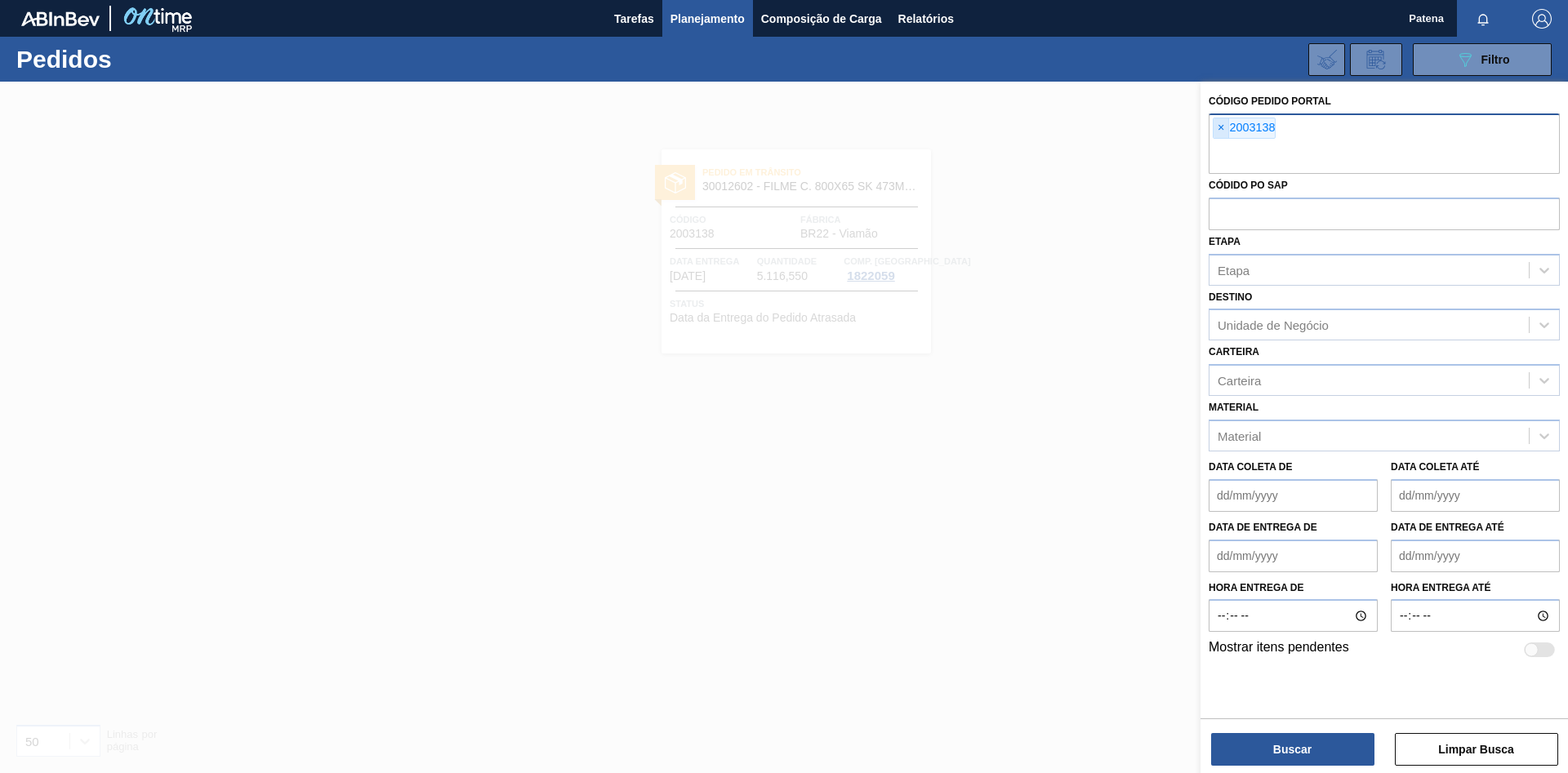
click at [1115, 129] on span "×" at bounding box center [1221, 128] width 16 height 20
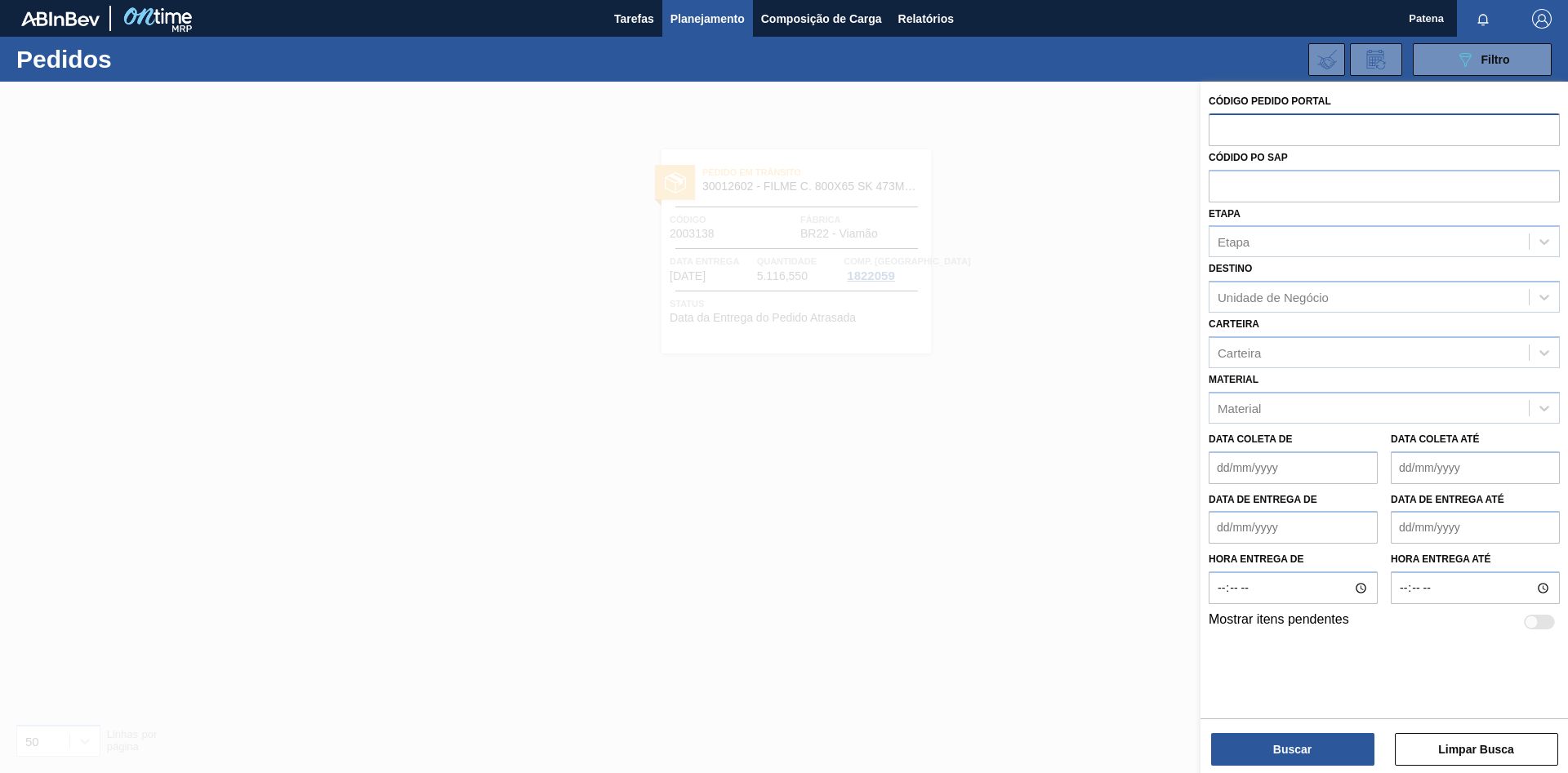
click at [1115, 129] on input "text" at bounding box center [1384, 128] width 352 height 31
paste input "text"
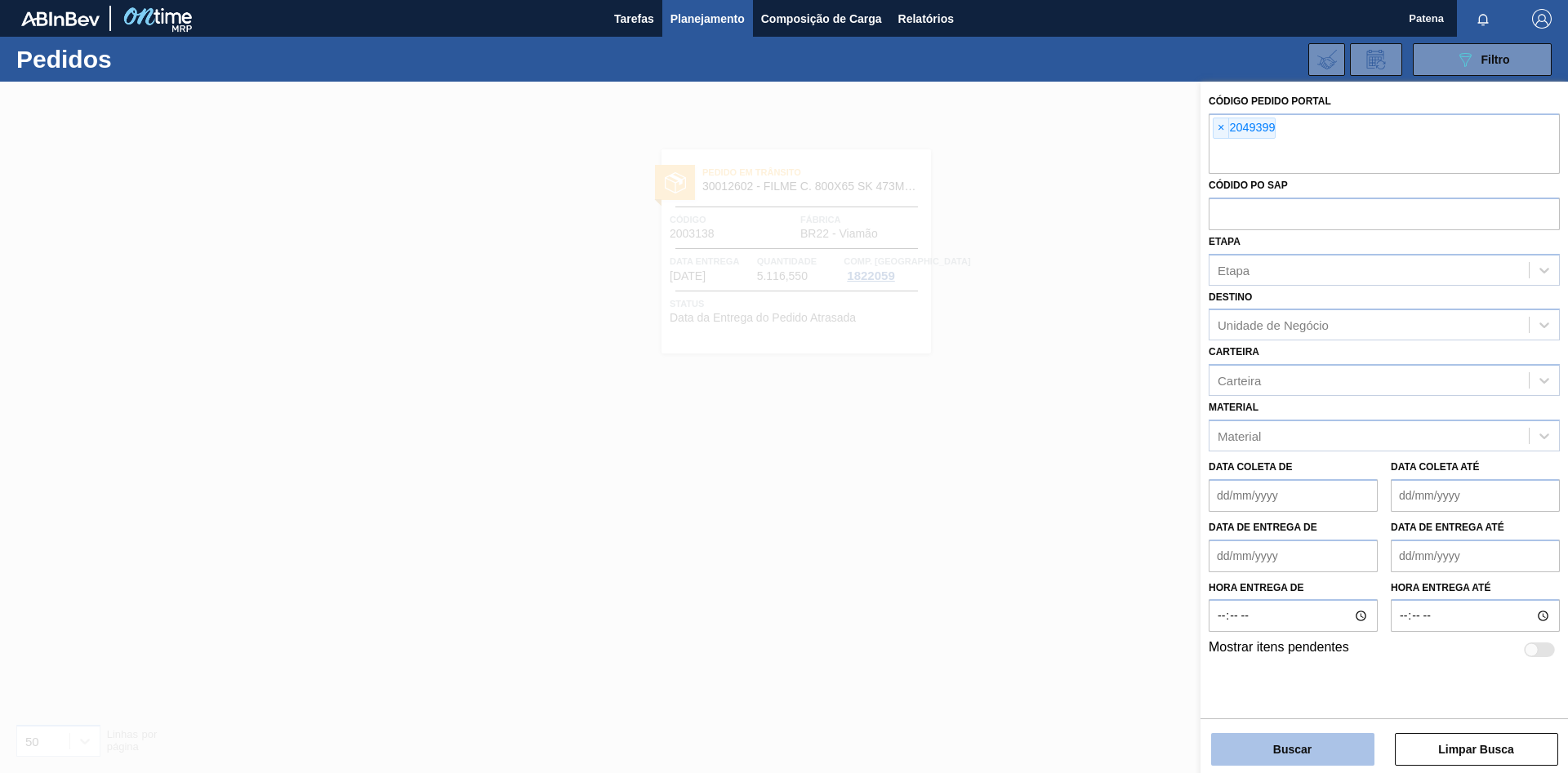
click at [1115, 517] on button "Buscar" at bounding box center [1292, 749] width 163 height 33
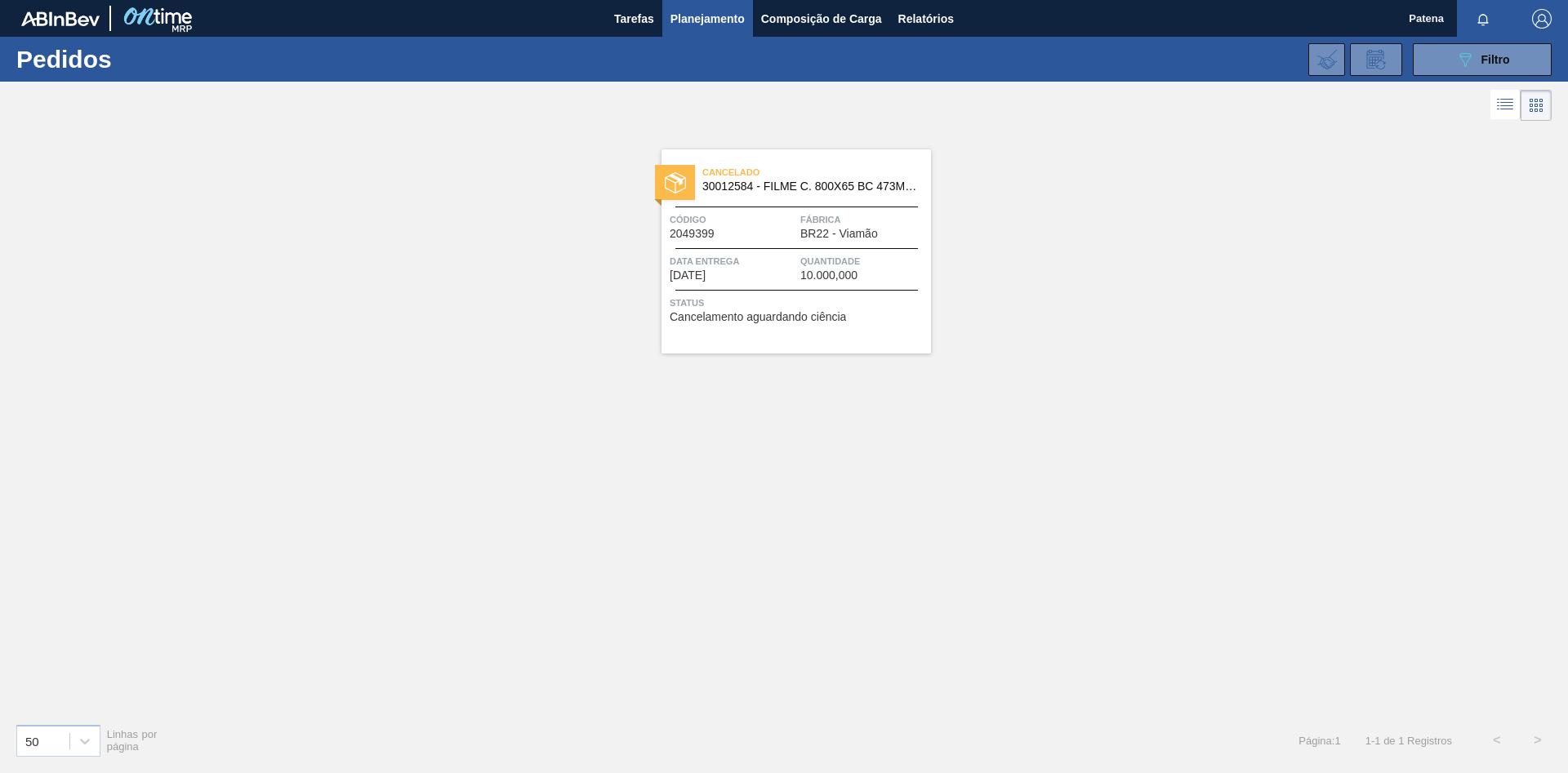
click at [771, 213] on span "Código" at bounding box center [733, 219] width 126 height 17
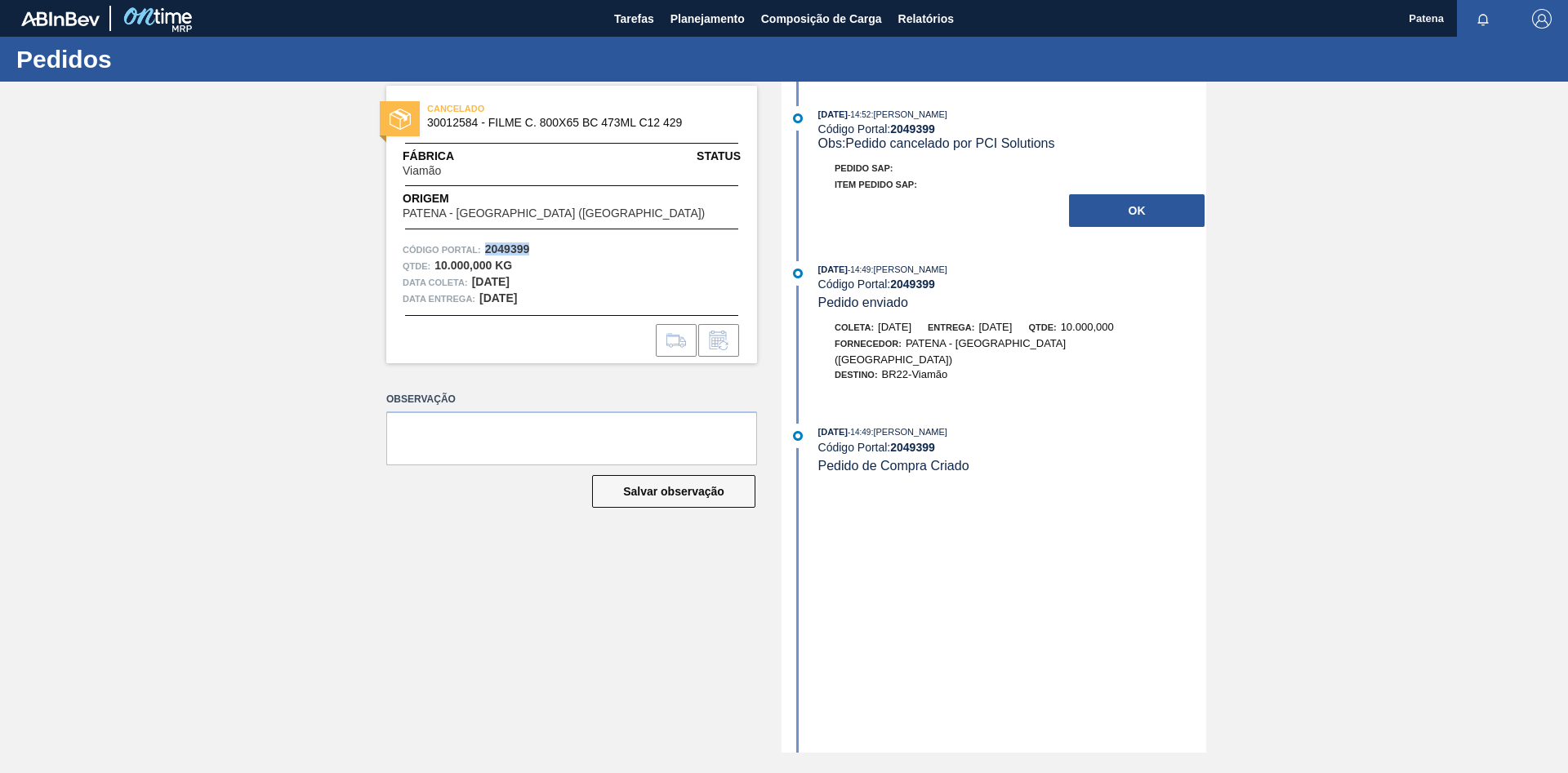
drag, startPoint x: 533, startPoint y: 252, endPoint x: 486, endPoint y: 253, distance: 47.0
click at [486, 253] on div "Código Portal: 2049399" at bounding box center [572, 250] width 338 height 17
copy strong "2049399"
click at [700, 23] on span "Planejamento" at bounding box center [707, 19] width 74 height 20
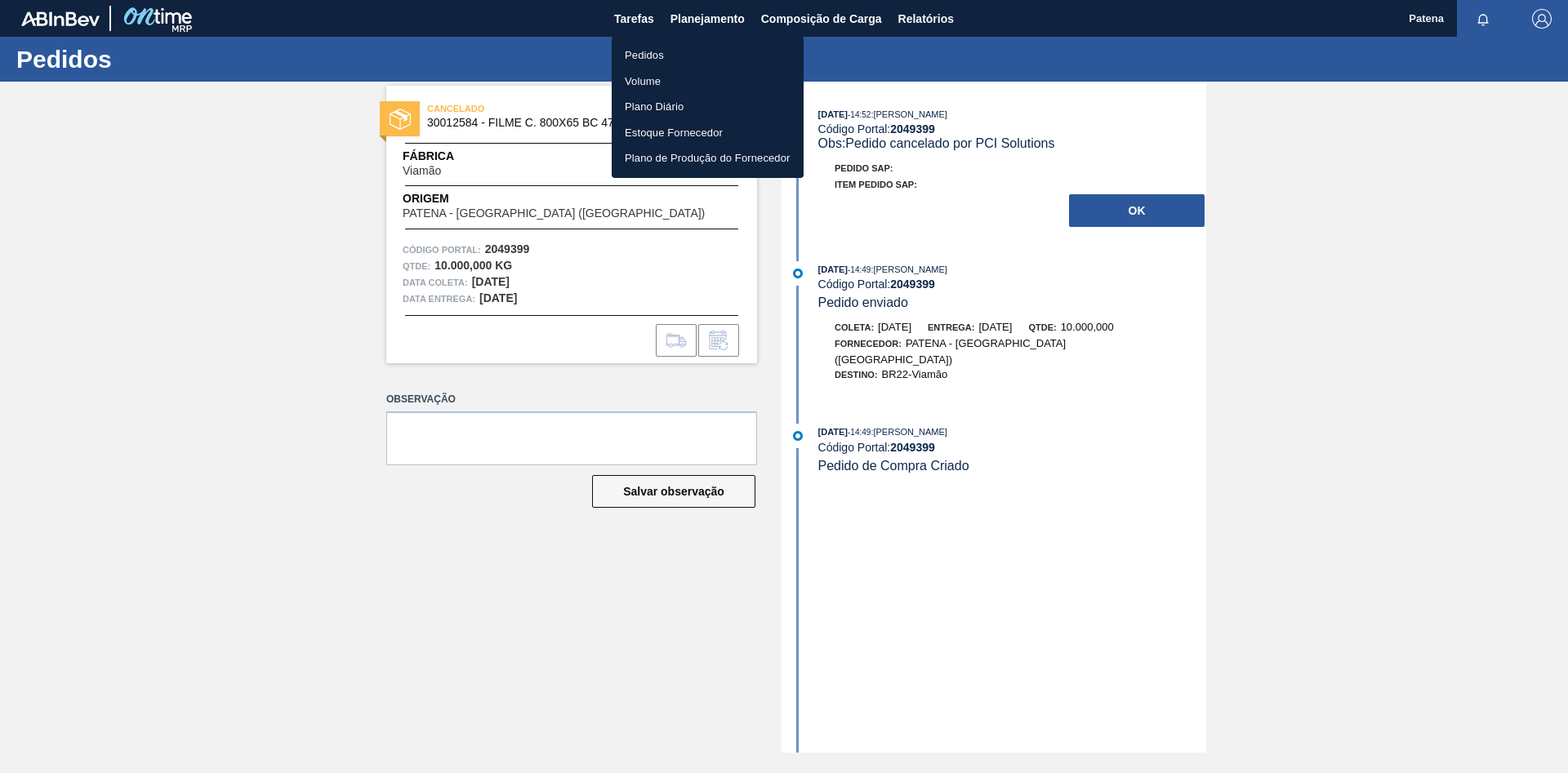
click at [644, 52] on li "Pedidos" at bounding box center [707, 55] width 192 height 26
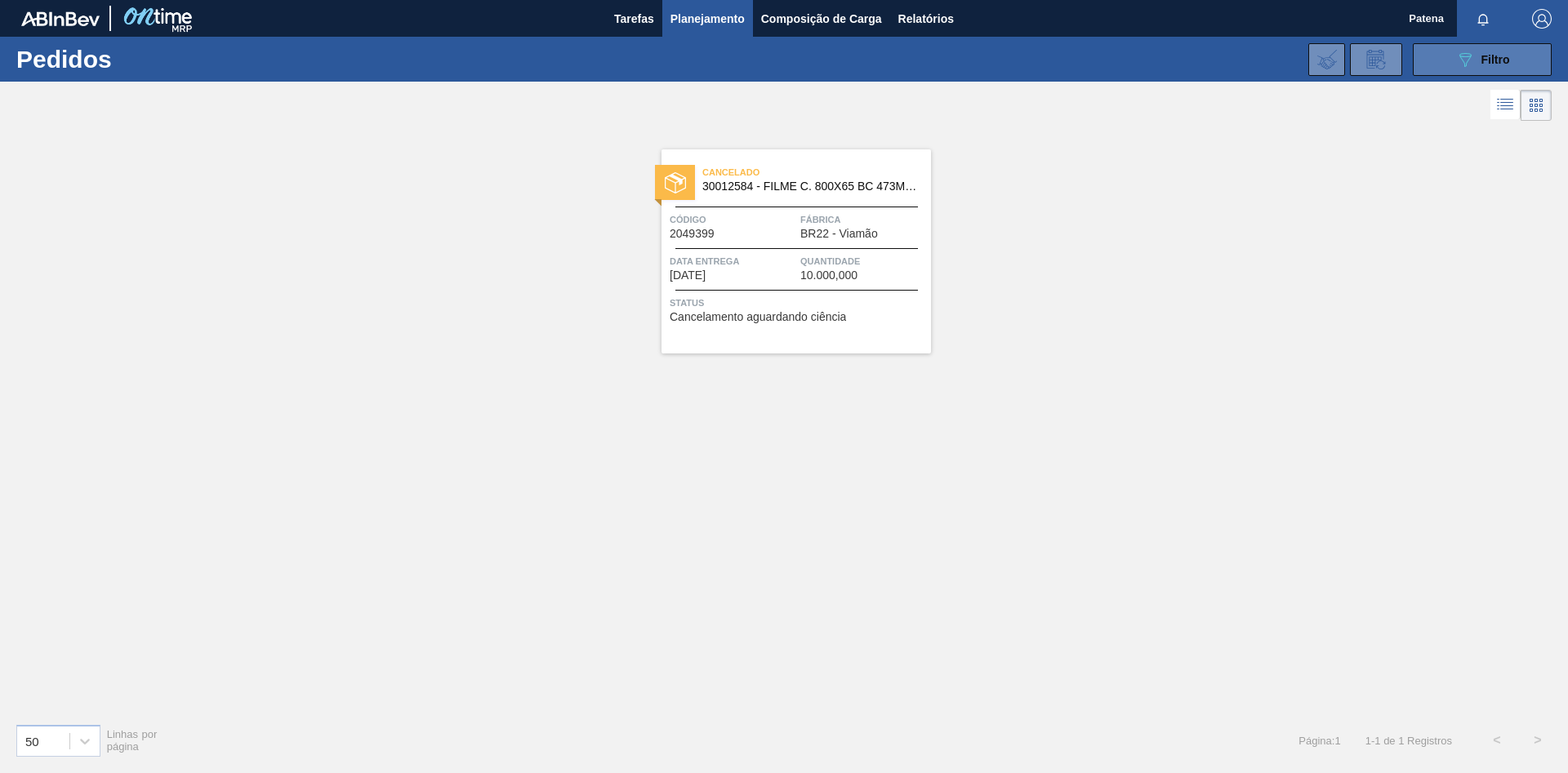
click at [1115, 63] on button "089F7B8B-B2A5-4AFE-B5C0-19BA573D28AC Filtro" at bounding box center [1482, 59] width 139 height 33
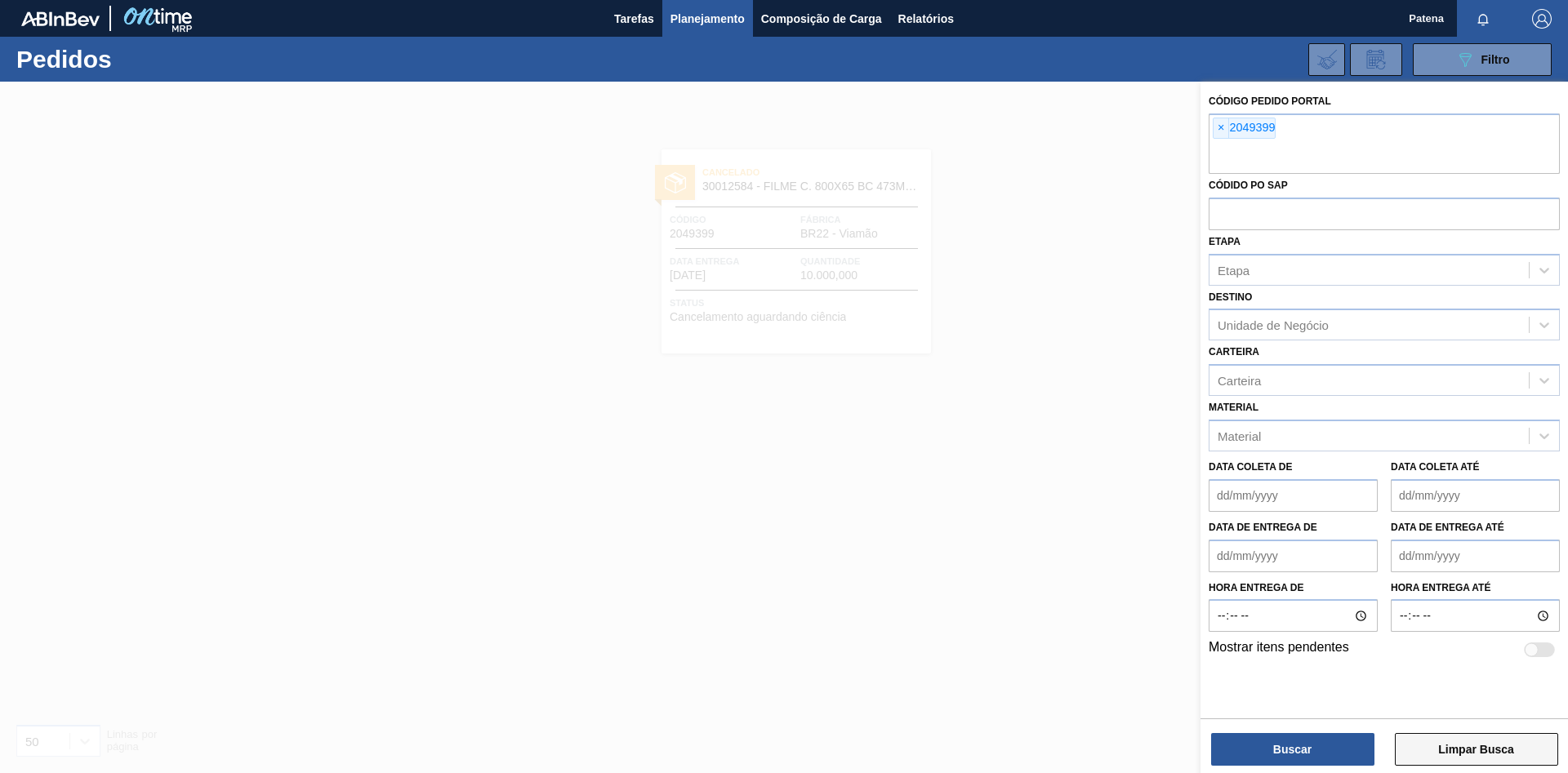
click at [1115, 517] on button "Limpar Busca" at bounding box center [1475, 749] width 163 height 33
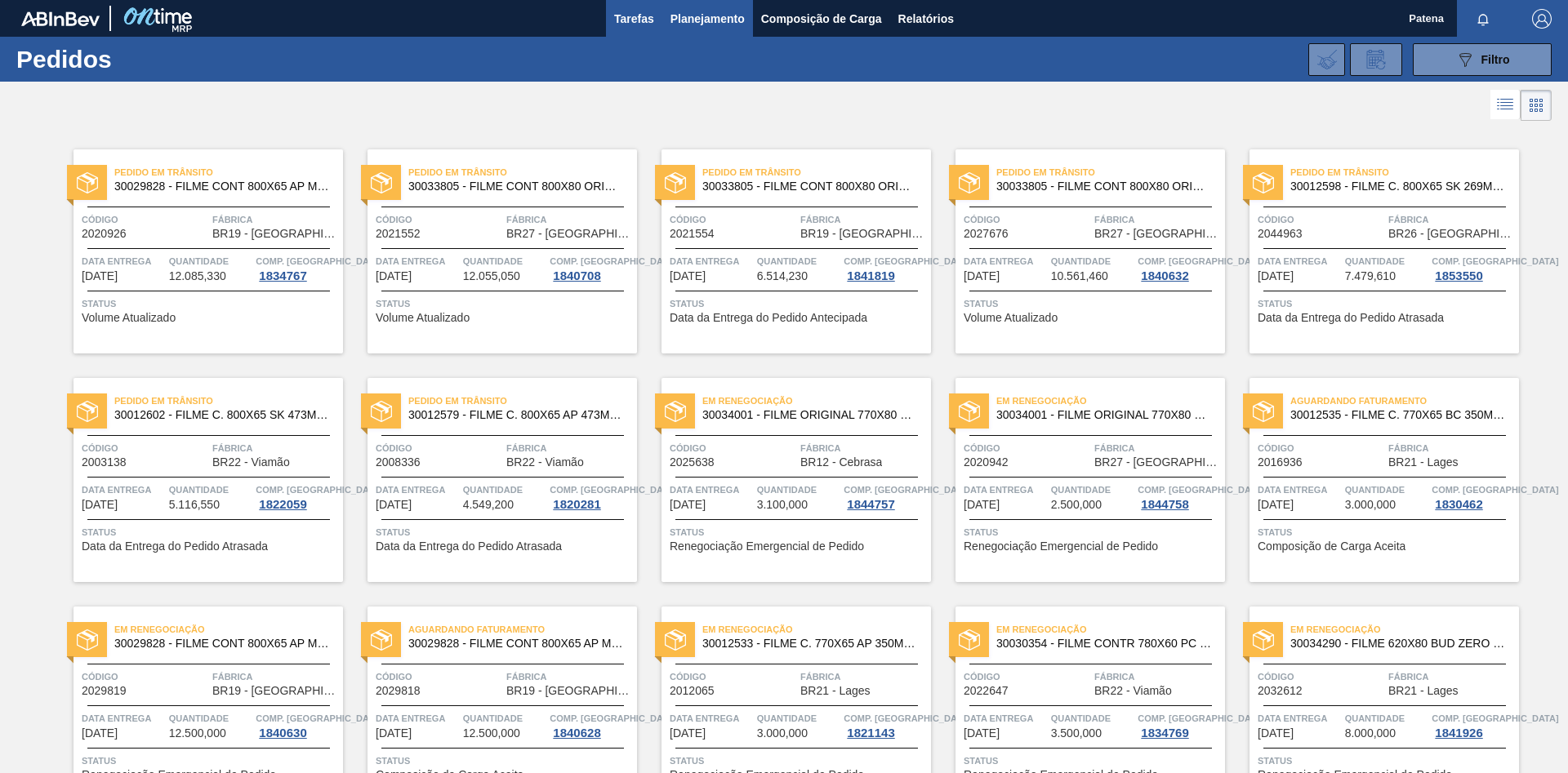
click at [628, 20] on span "Tarefas" at bounding box center [634, 19] width 40 height 20
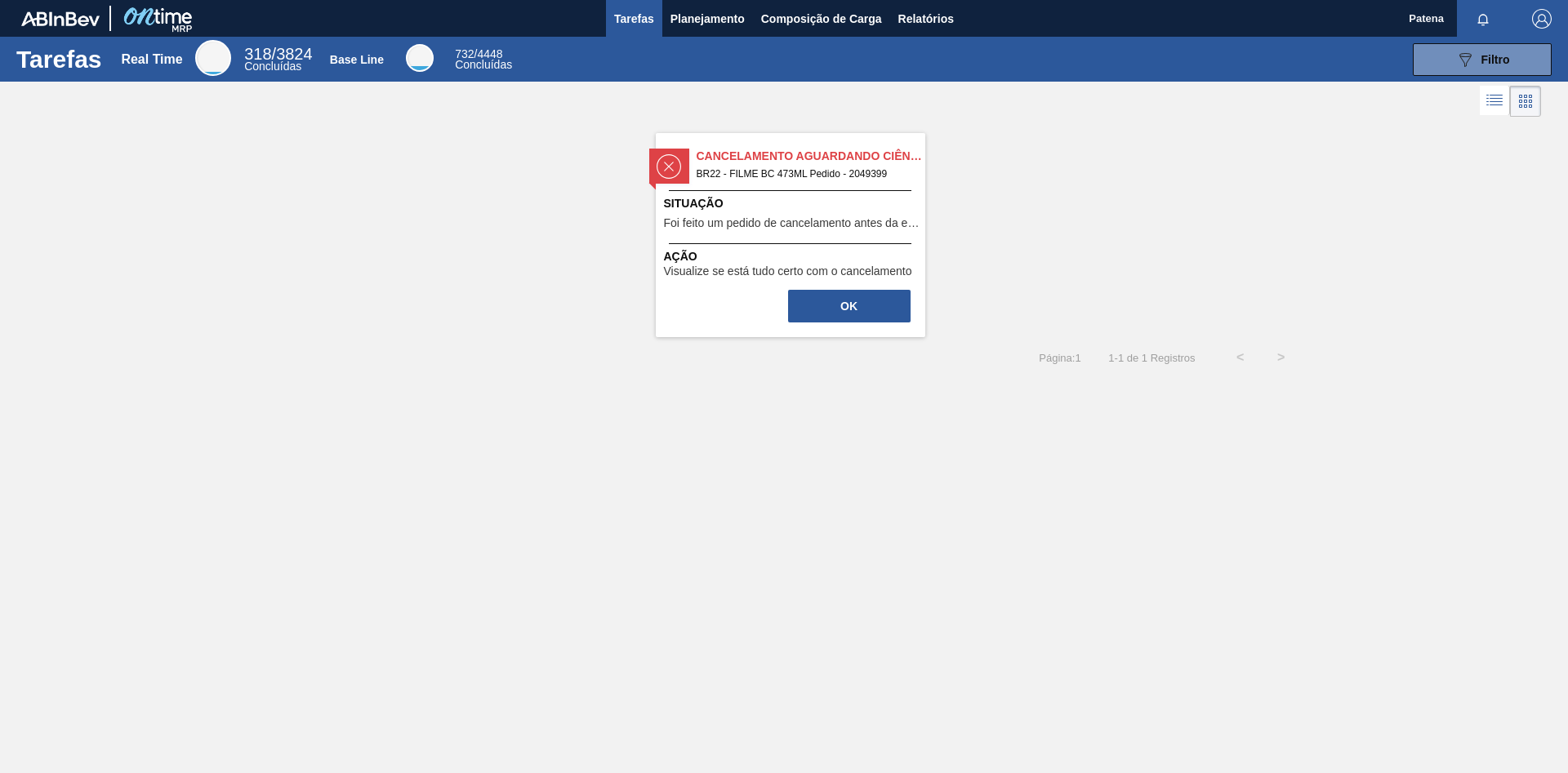
click at [862, 212] on div "Situação Foi feito um pedido de cancelamento antes da etapa de aguardando fatur…" at bounding box center [792, 215] width 257 height 40
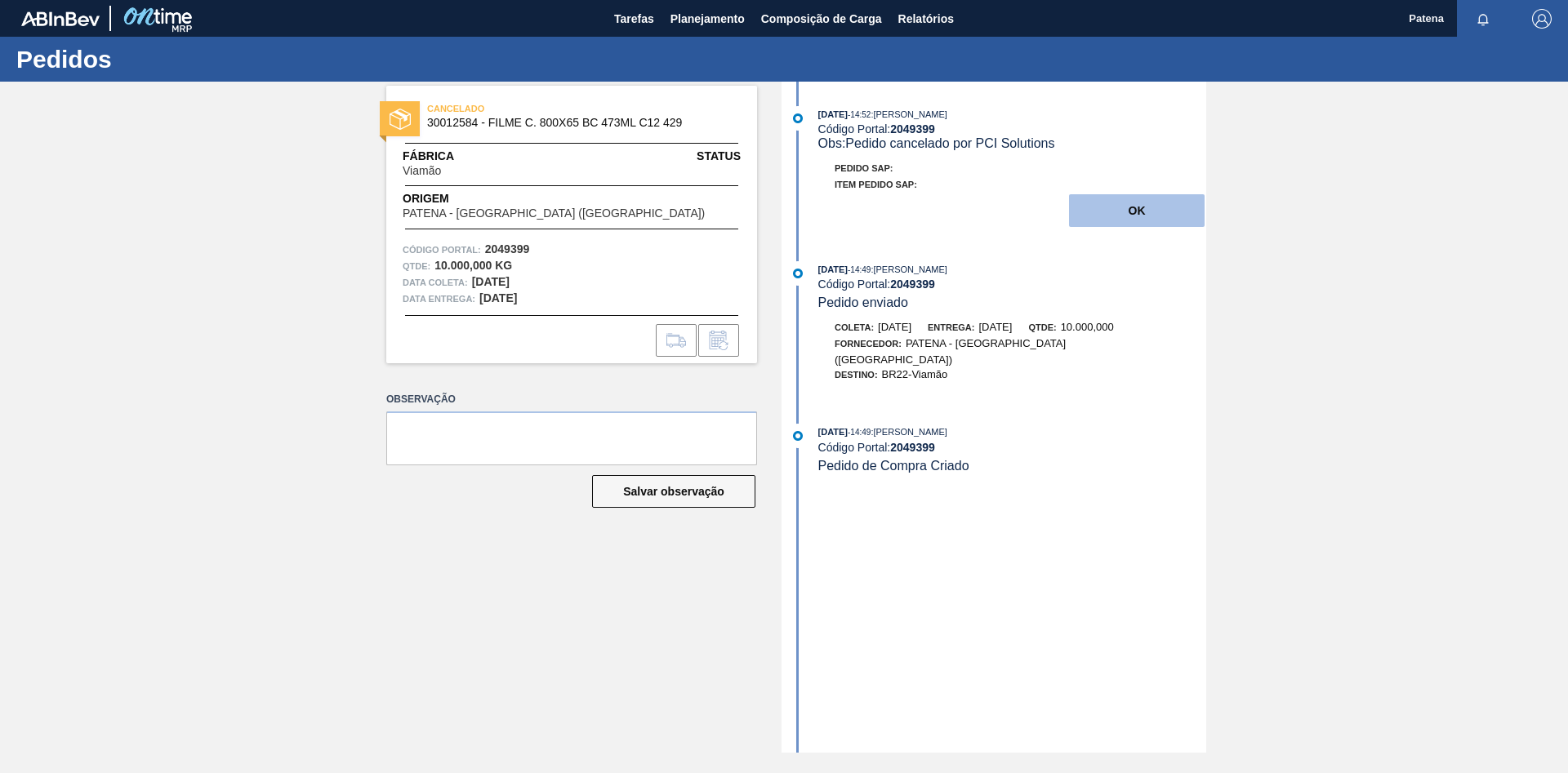
click at [1115, 213] on button "OK" at bounding box center [1136, 210] width 135 height 33
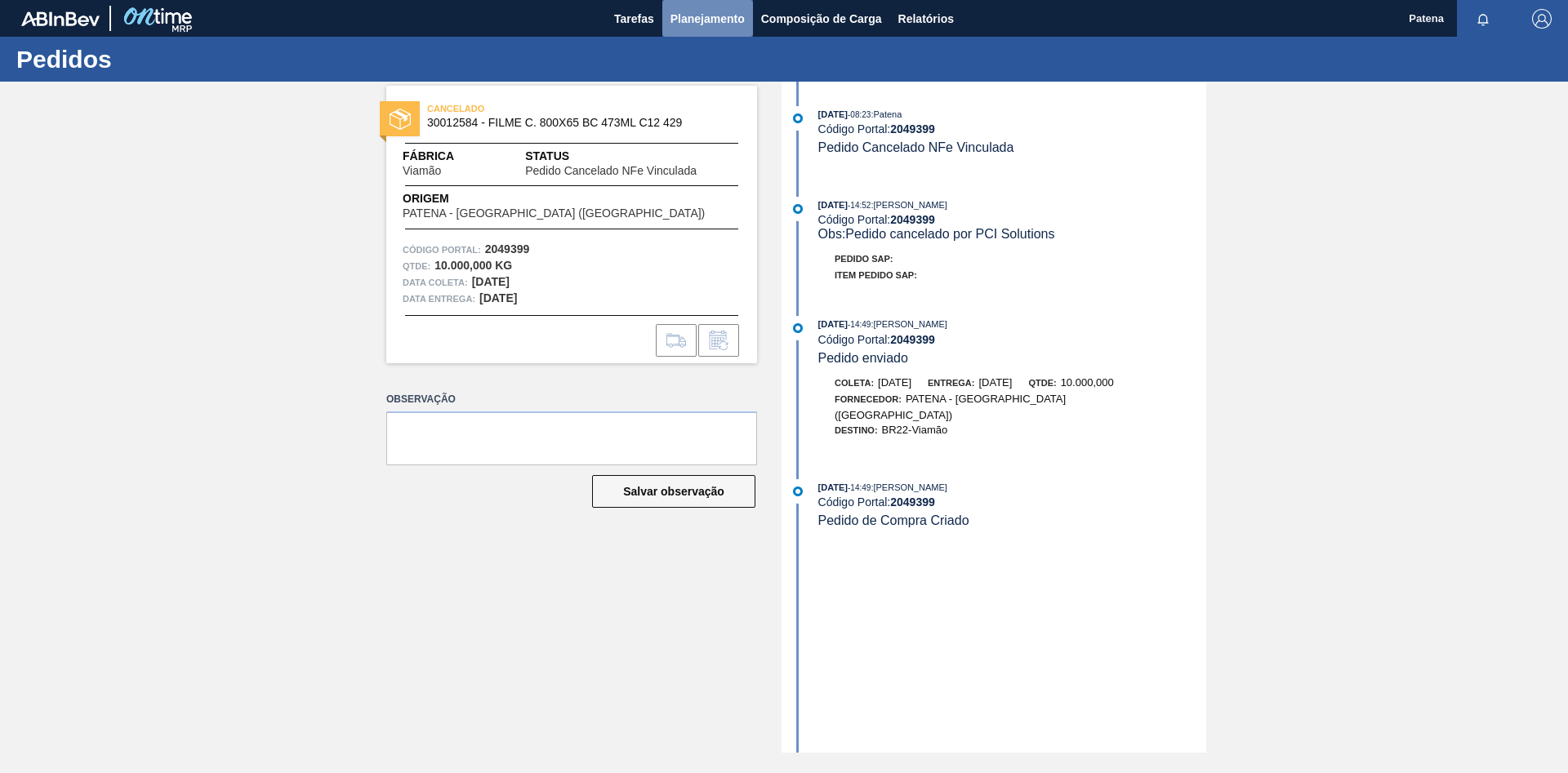
click at [700, 21] on span "Planejamento" at bounding box center [707, 19] width 74 height 20
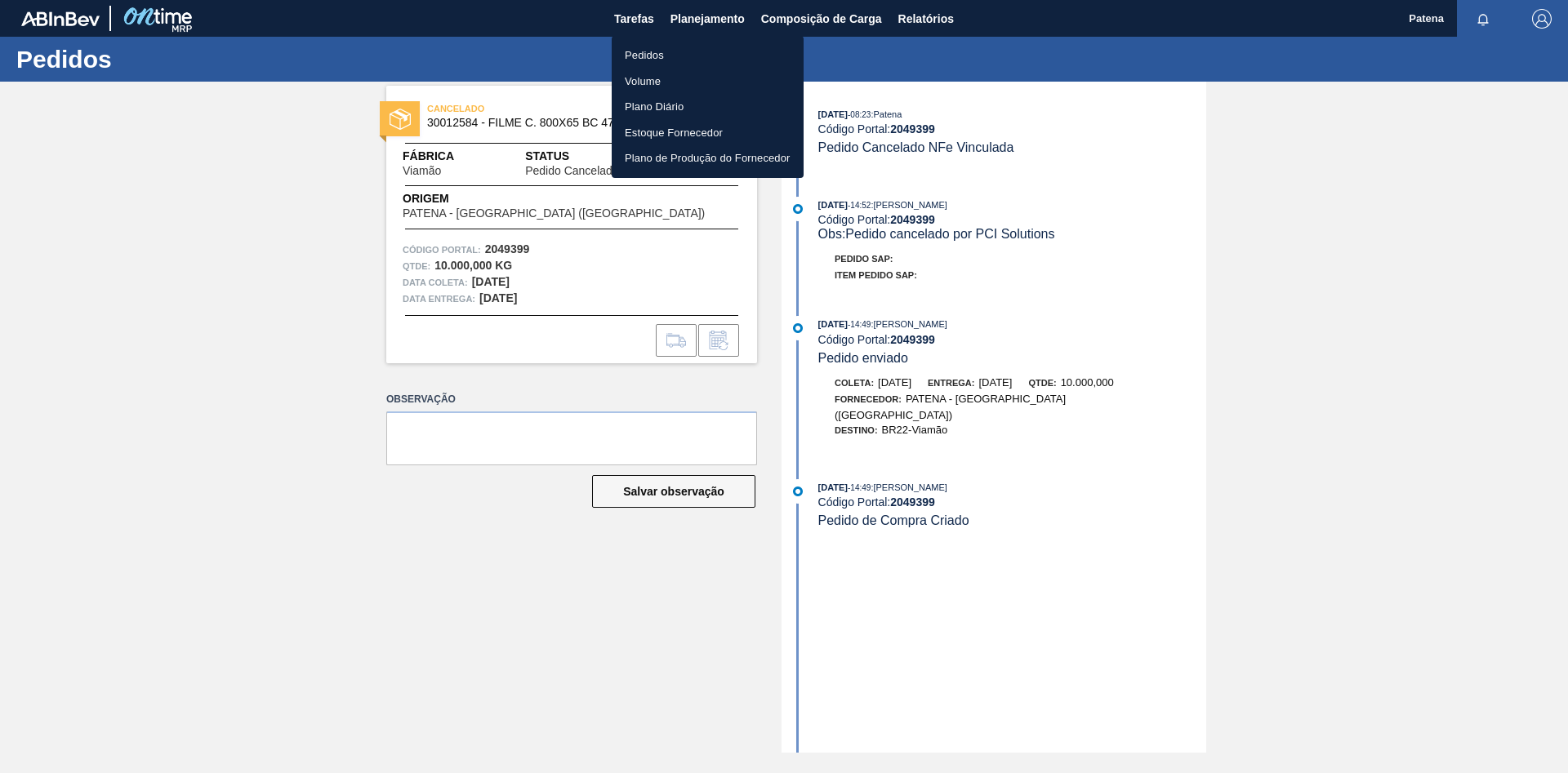
click at [649, 53] on li "Pedidos" at bounding box center [707, 55] width 192 height 26
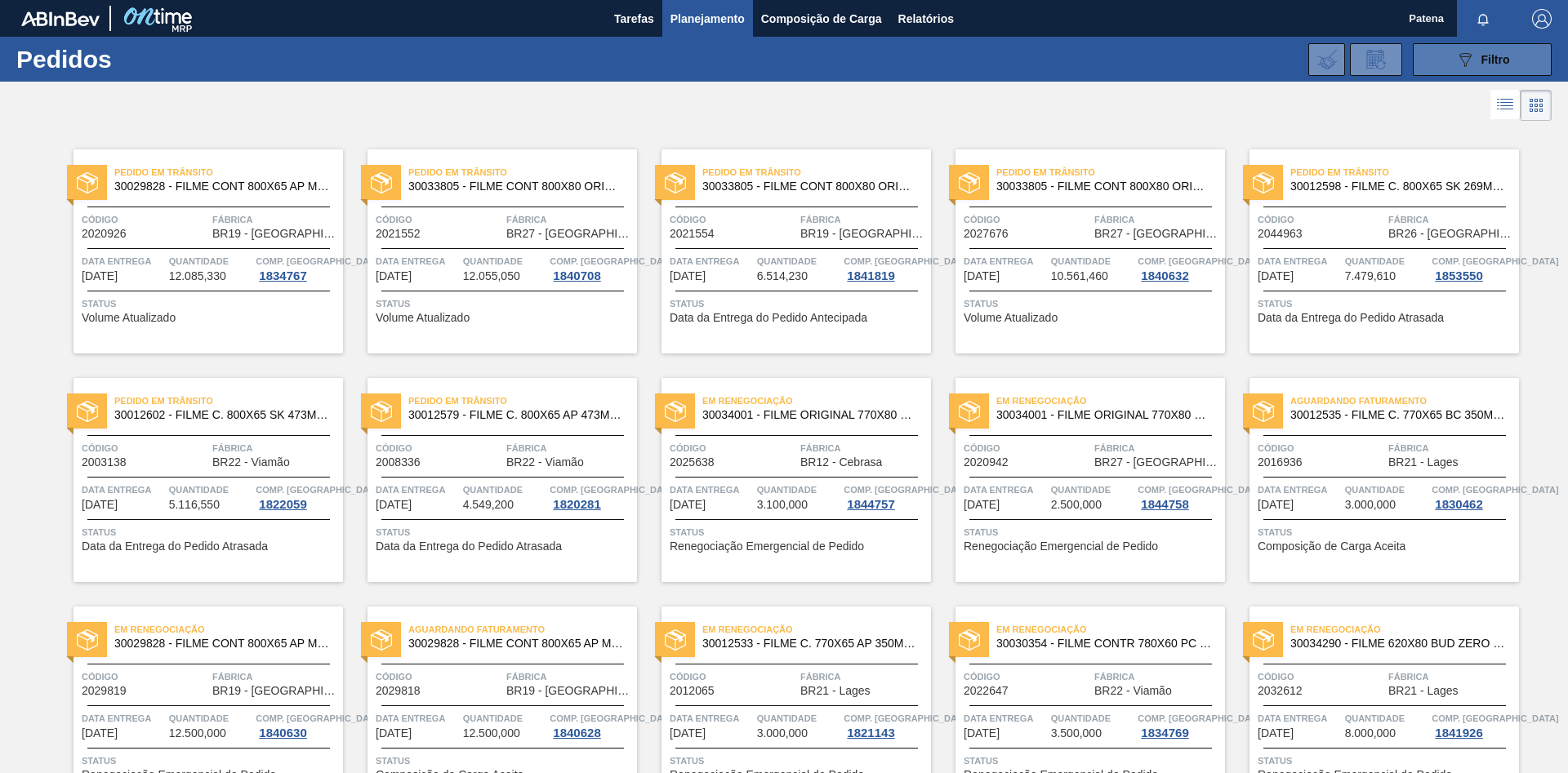
click at [1115, 69] on button "089F7B8B-B2A5-4AFE-B5C0-19BA573D28AC Filtro" at bounding box center [1482, 59] width 139 height 33
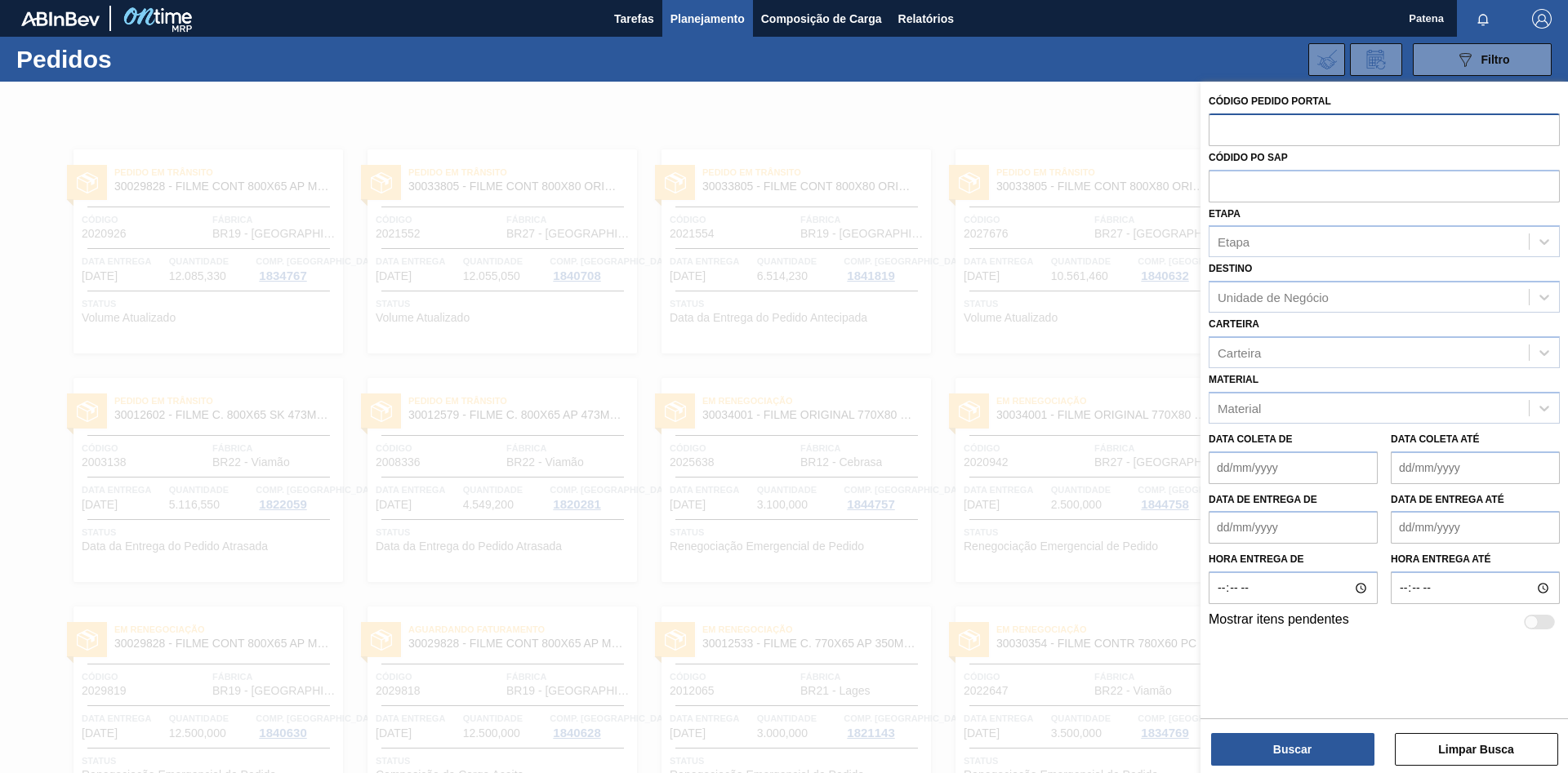
click at [1115, 136] on input "text" at bounding box center [1384, 128] width 352 height 31
type input "2027012"
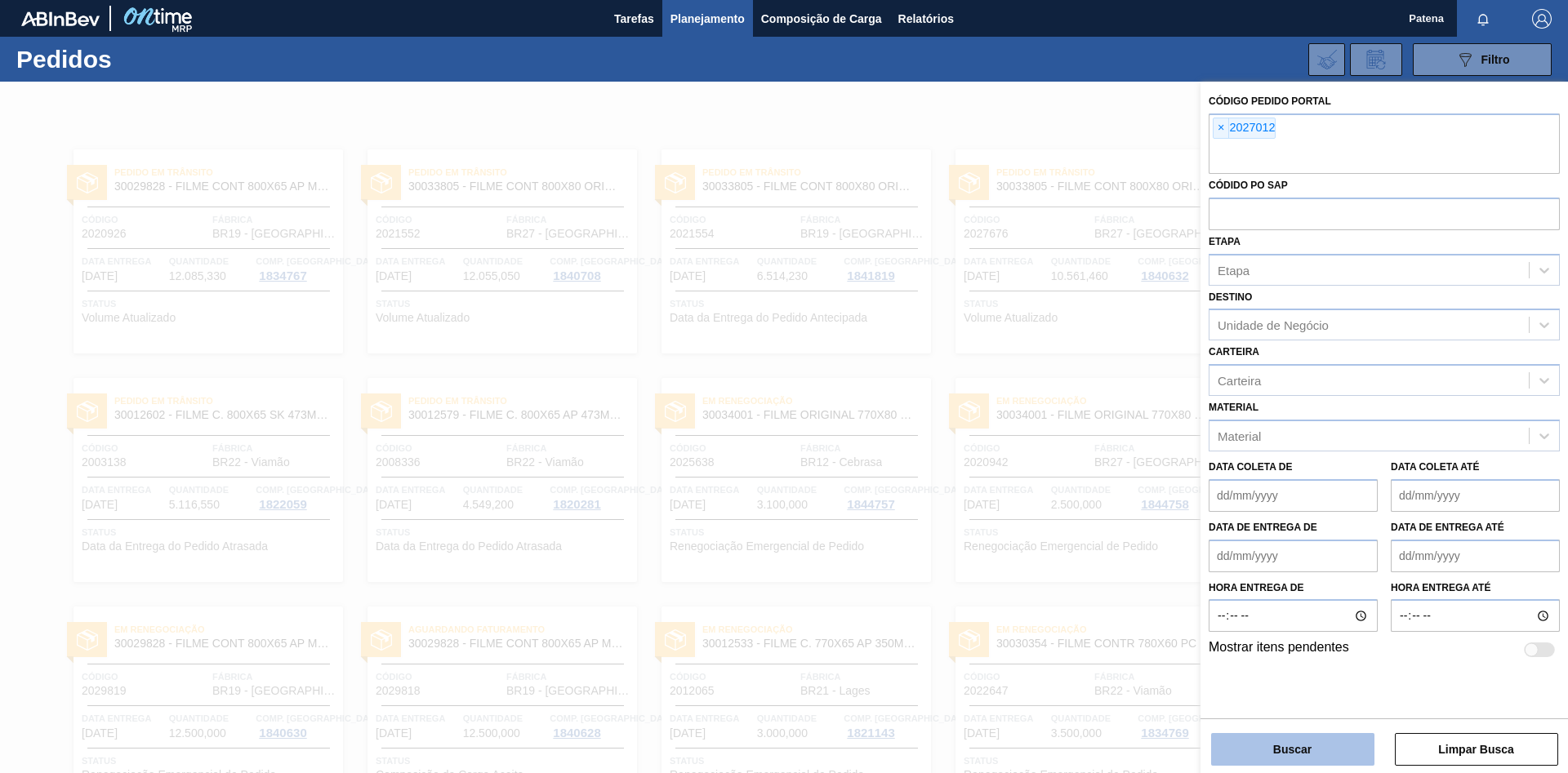
click at [1115, 517] on button "Buscar" at bounding box center [1292, 749] width 163 height 33
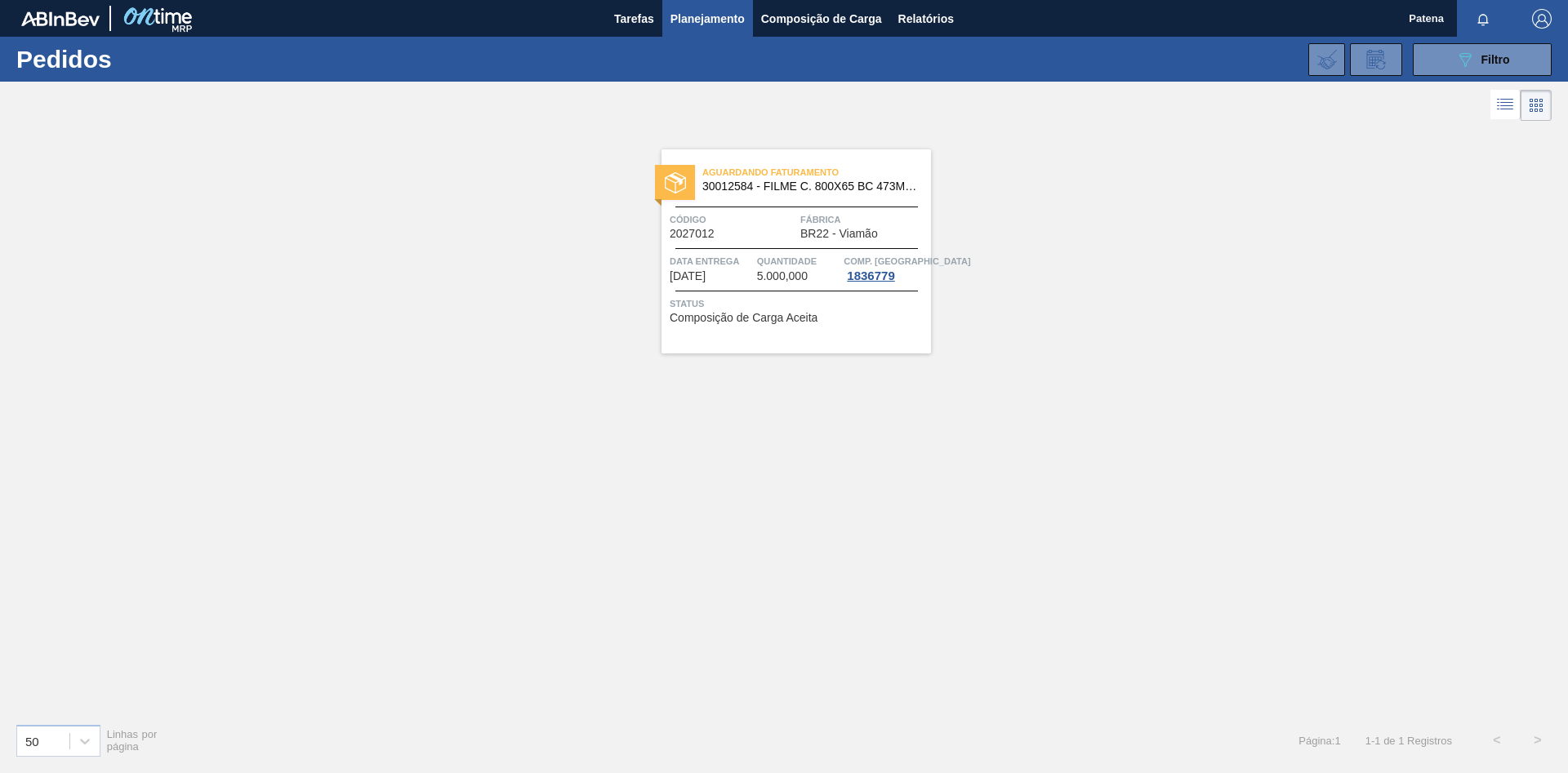
click at [743, 219] on span "Código" at bounding box center [733, 219] width 126 height 17
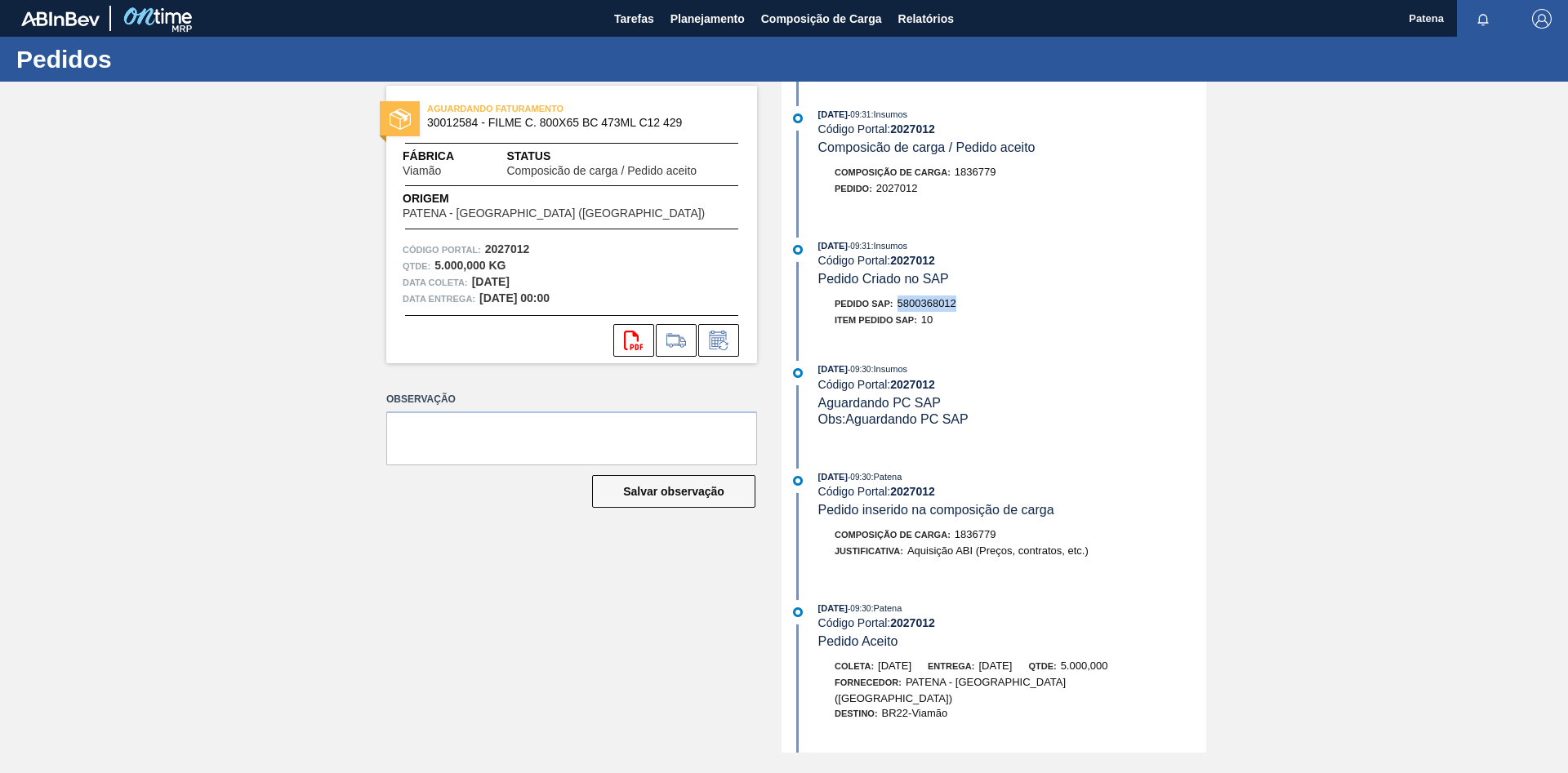
drag, startPoint x: 961, startPoint y: 309, endPoint x: 899, endPoint y: 305, distance: 62.1
click at [899, 305] on div "Pedido SAP: 5800368012" at bounding box center [1012, 303] width 388 height 17
copy span "5800368012"
click at [707, 13] on span "Planejamento" at bounding box center [707, 19] width 74 height 20
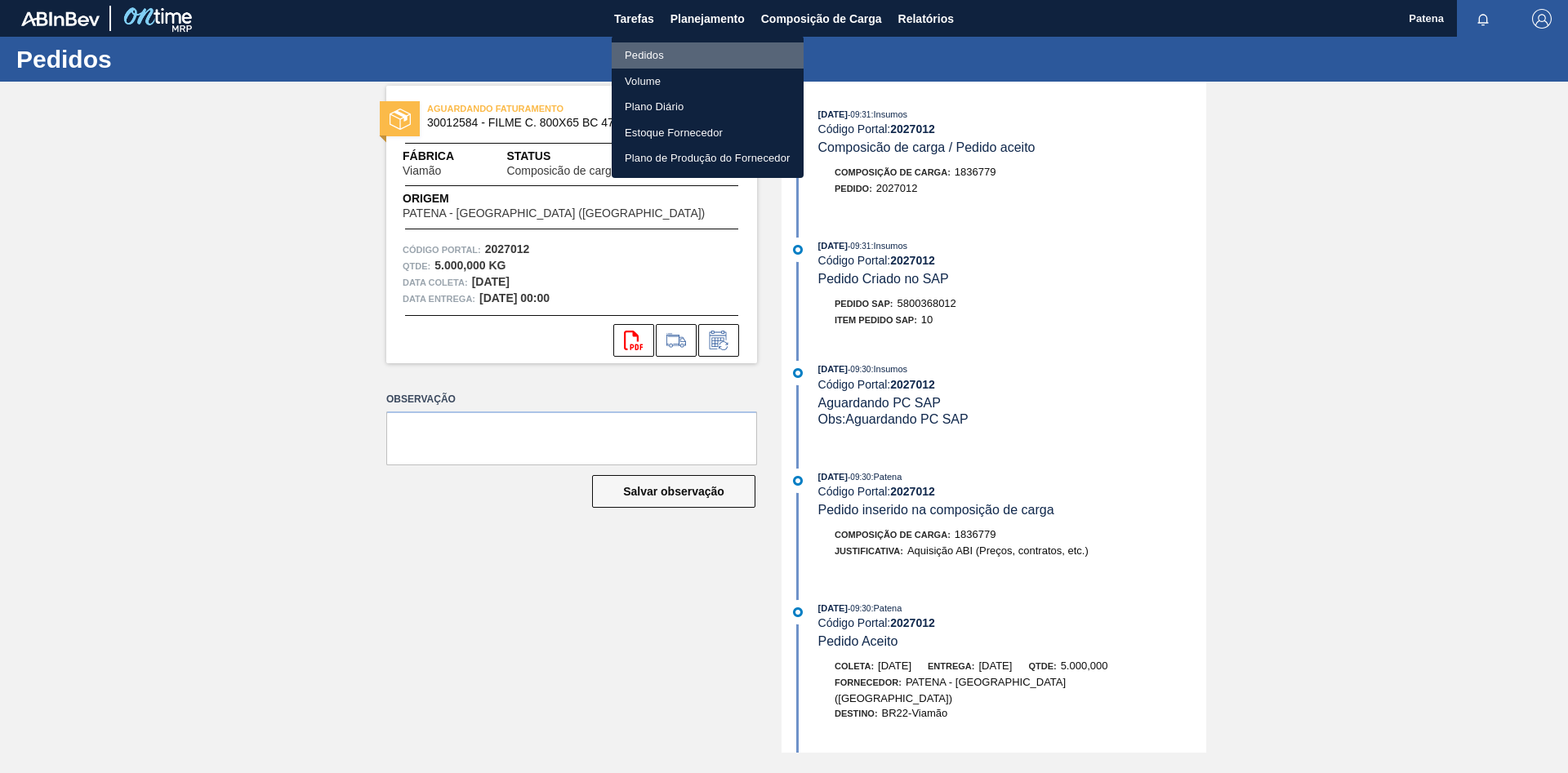
click at [639, 53] on li "Pedidos" at bounding box center [707, 55] width 192 height 26
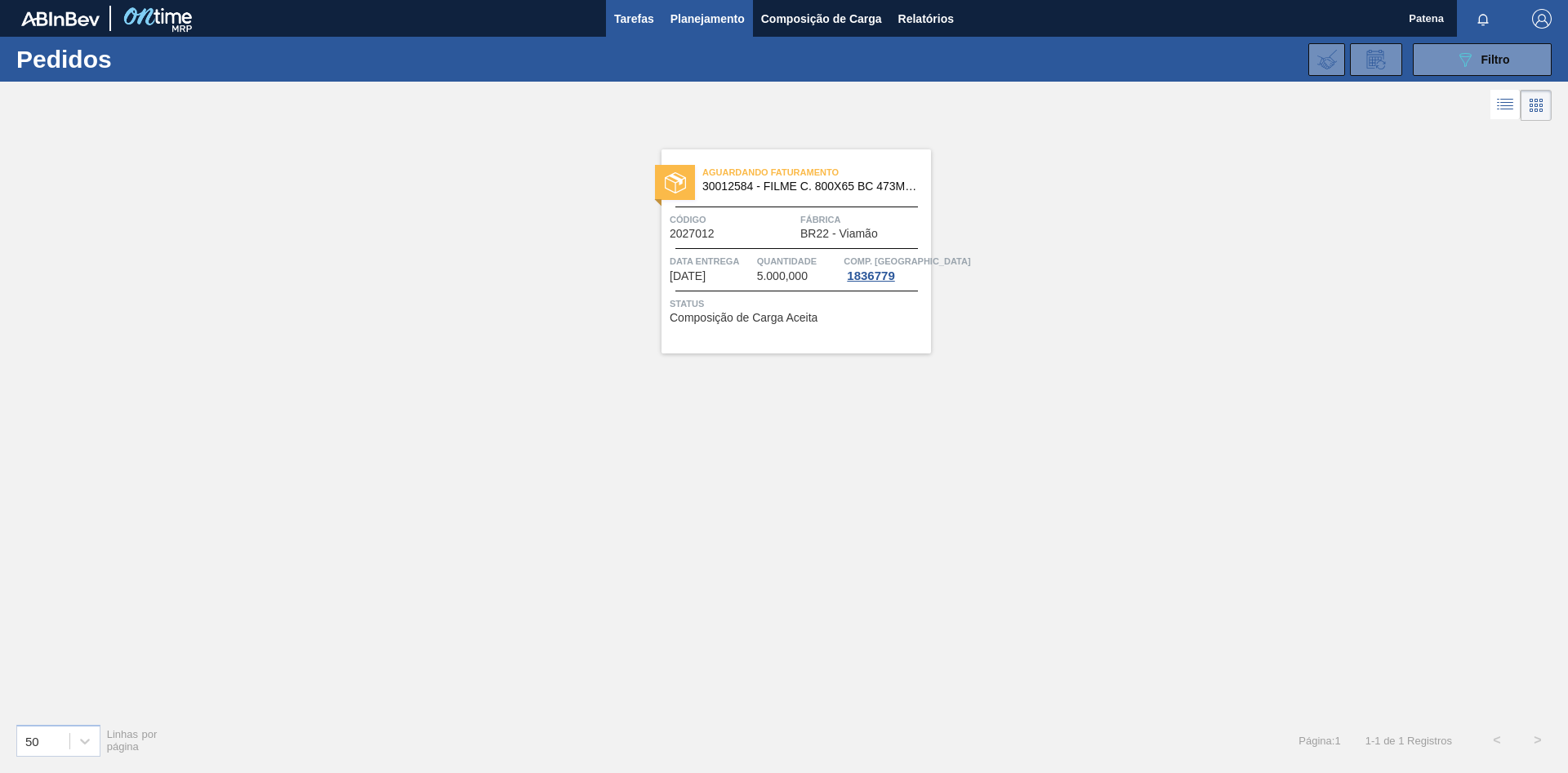
click at [619, 19] on span "Tarefas" at bounding box center [634, 19] width 40 height 20
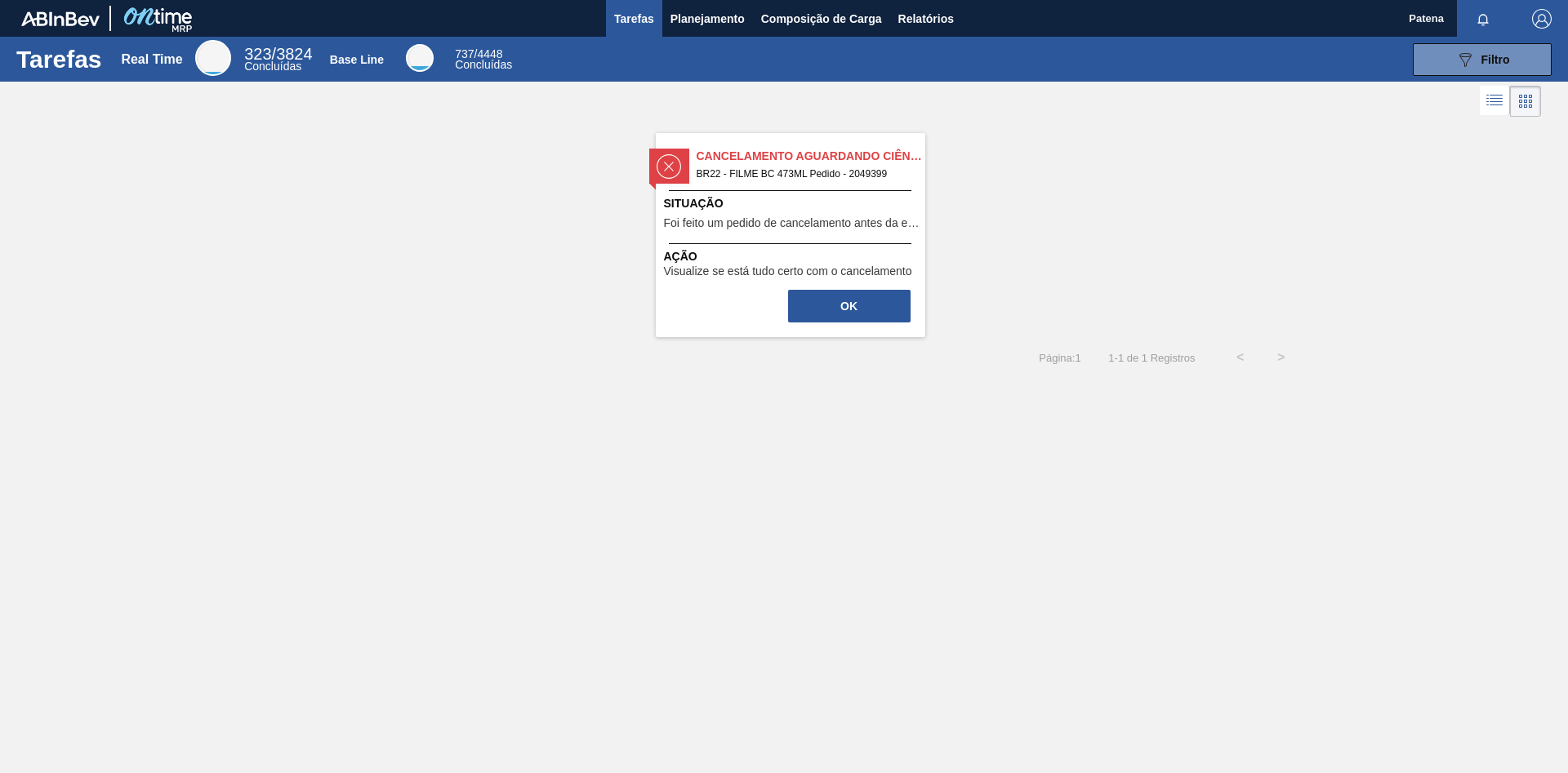
click at [812, 158] on span "Cancelamento aguardando ciência" at bounding box center [811, 156] width 229 height 17
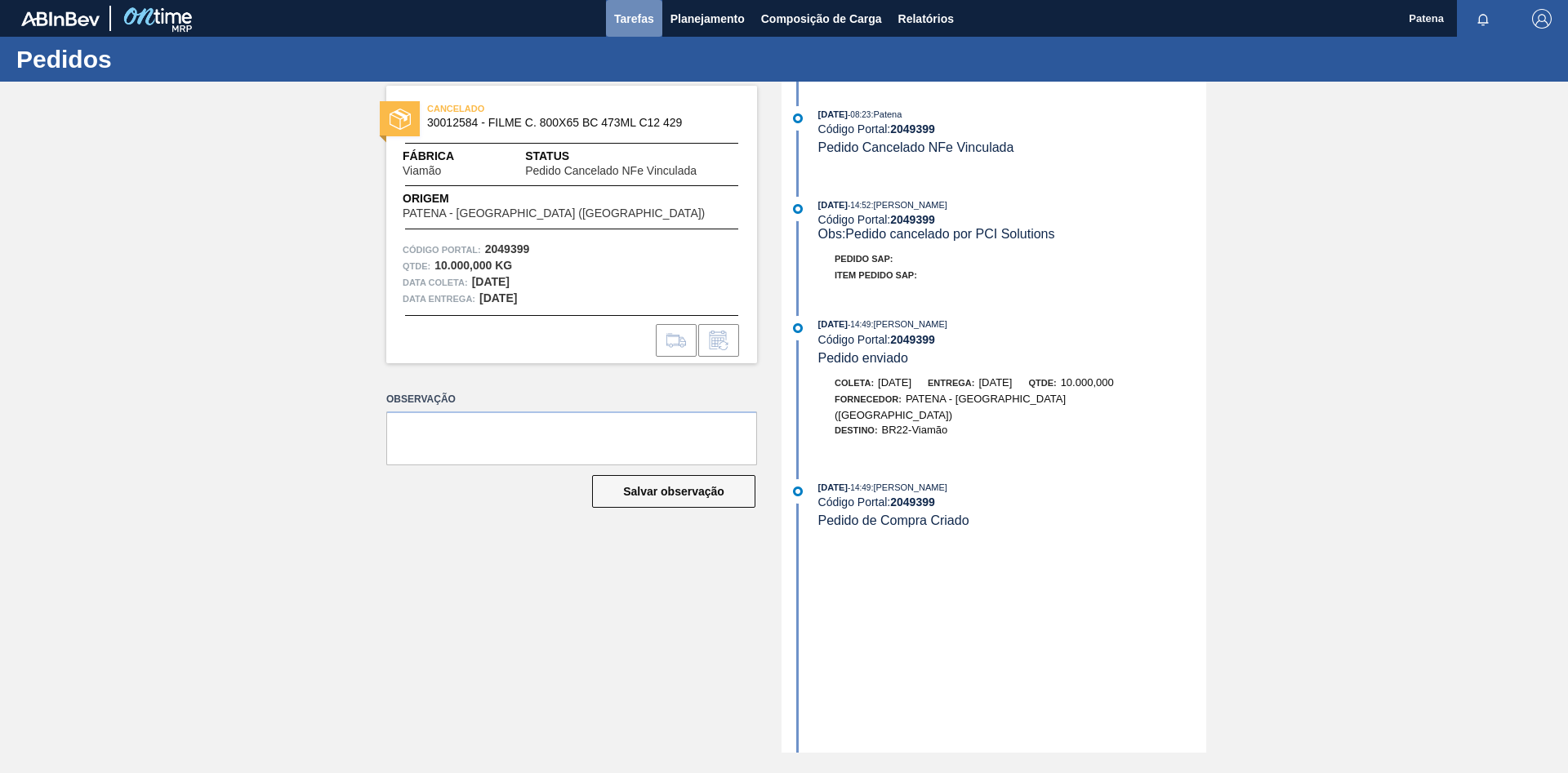
click at [632, 17] on span "Tarefas" at bounding box center [634, 19] width 40 height 20
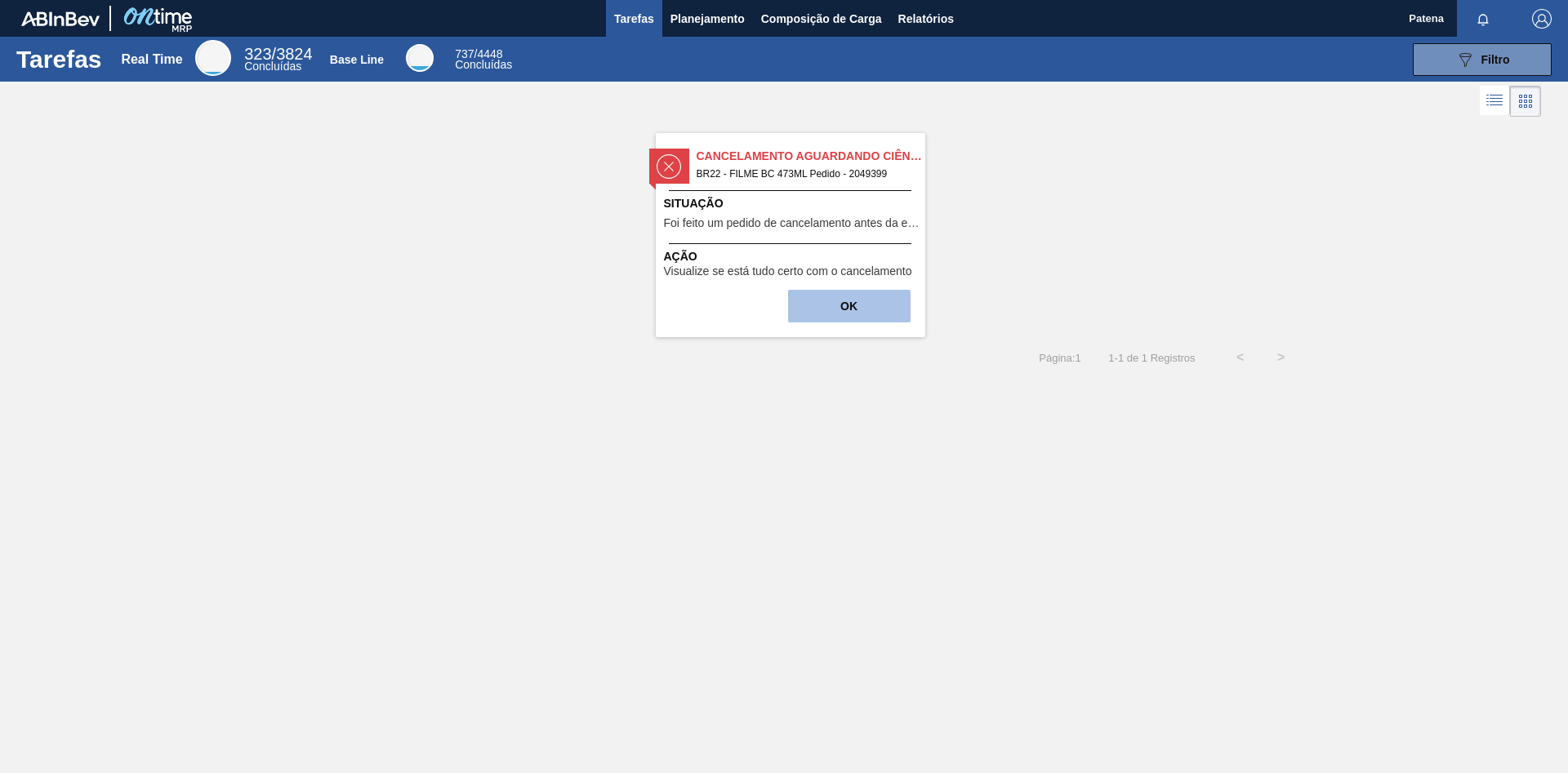
click at [866, 303] on button "OK" at bounding box center [849, 306] width 122 height 33
click at [863, 298] on button "OK" at bounding box center [849, 306] width 122 height 33
click at [715, 22] on span "Planejamento" at bounding box center [707, 19] width 74 height 20
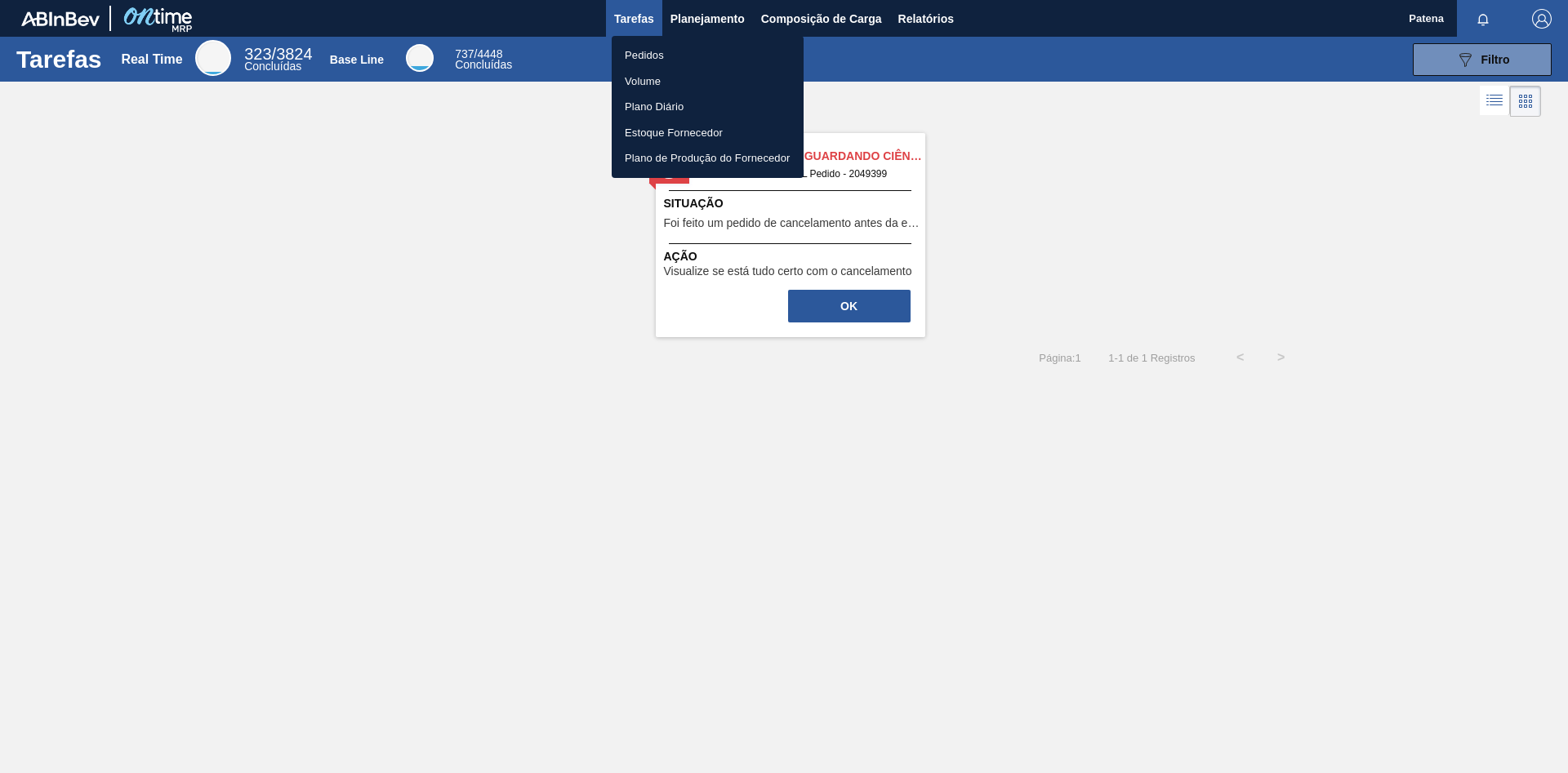
click at [664, 54] on li "Pedidos" at bounding box center [707, 55] width 192 height 26
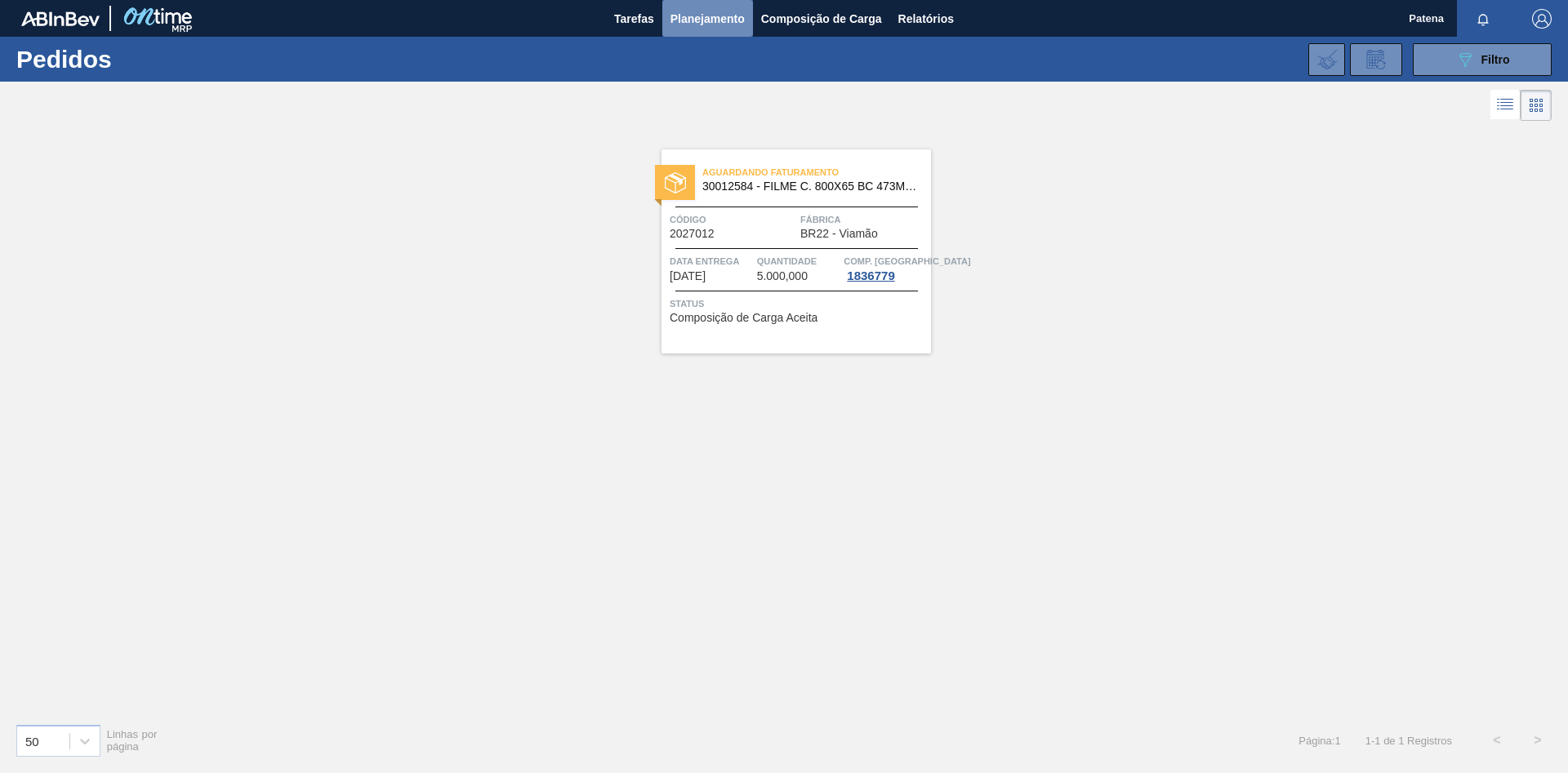
click at [693, 20] on span "Planejamento" at bounding box center [707, 19] width 74 height 20
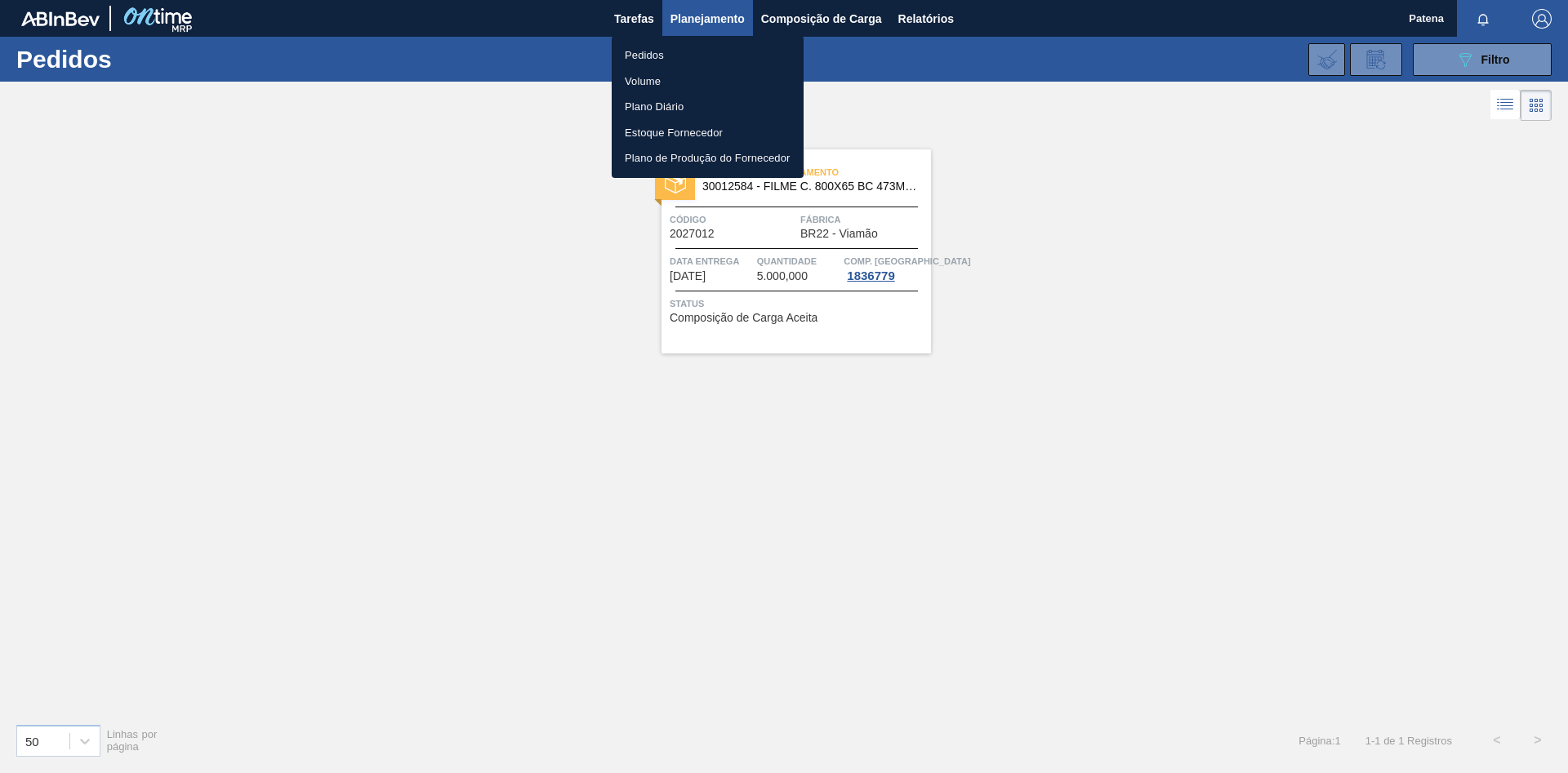
click at [1115, 56] on div at bounding box center [784, 386] width 1568 height 773
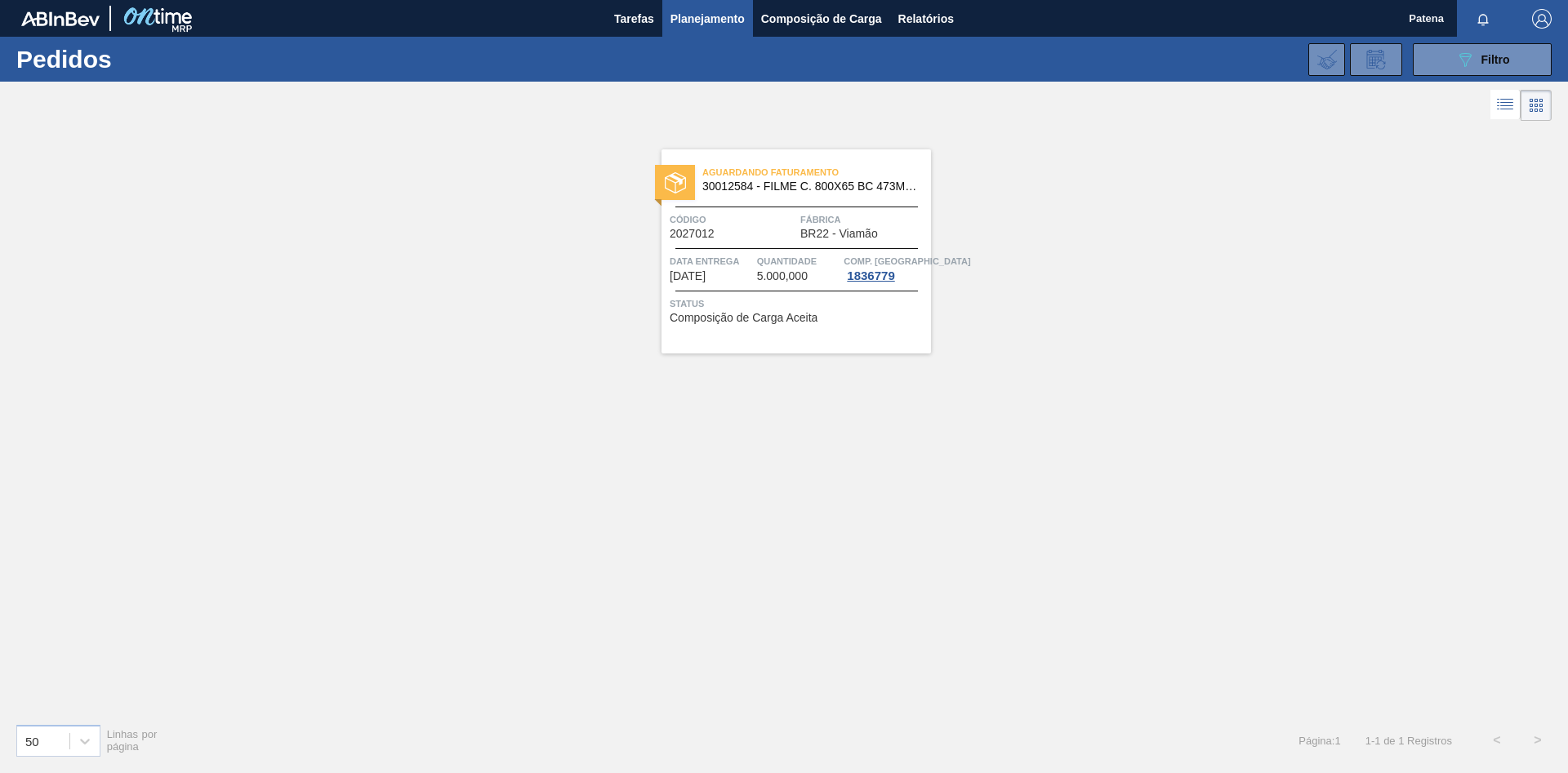
click at [1115, 63] on button "089F7B8B-B2A5-4AFE-B5C0-19BA573D28AC Filtro" at bounding box center [1482, 59] width 139 height 33
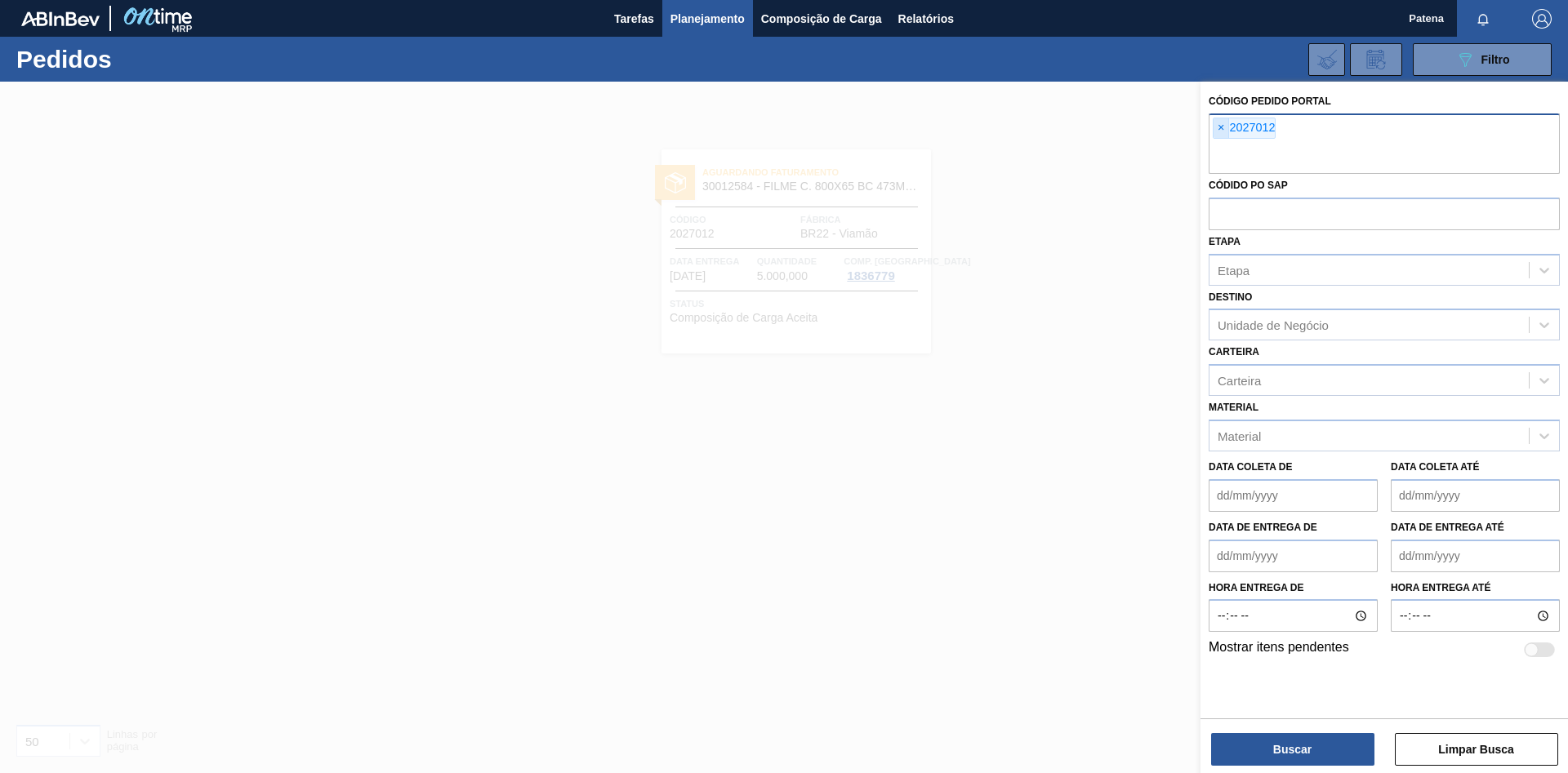
click at [1115, 129] on span "×" at bounding box center [1221, 128] width 16 height 20
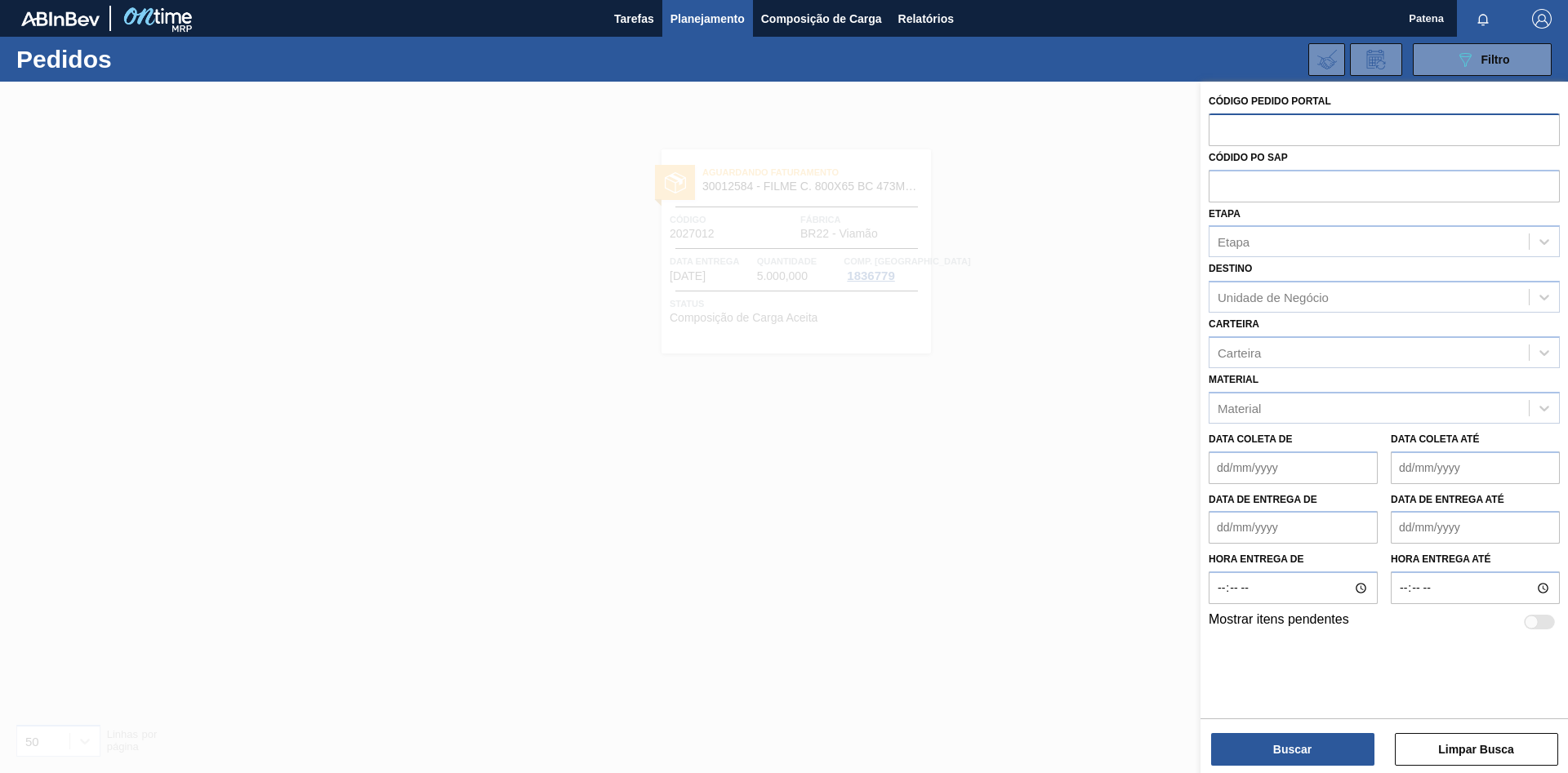
click at [1115, 129] on input "text" at bounding box center [1384, 128] width 352 height 31
type input "2020926"
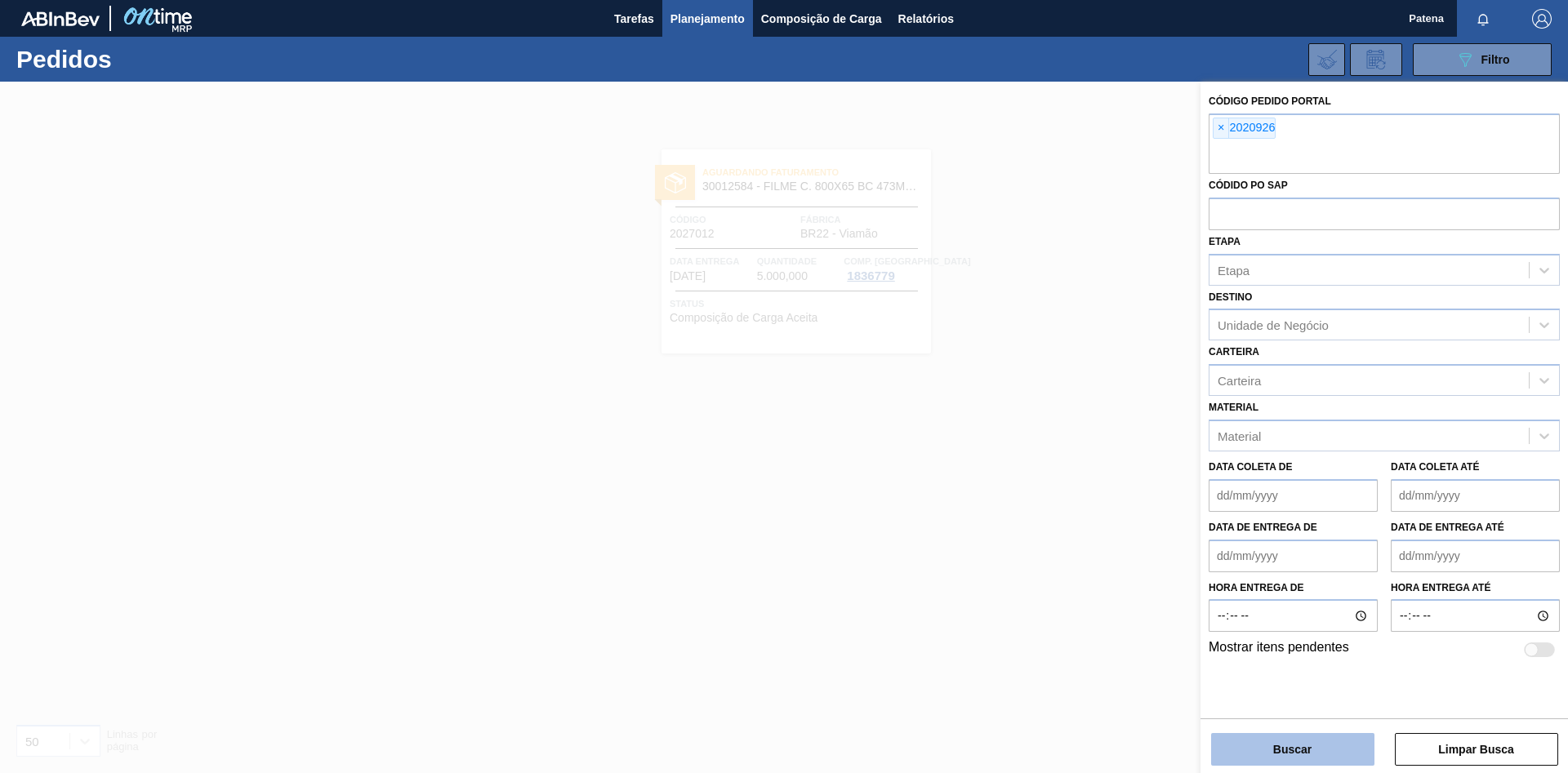
click at [1115, 517] on button "Buscar" at bounding box center [1292, 749] width 163 height 33
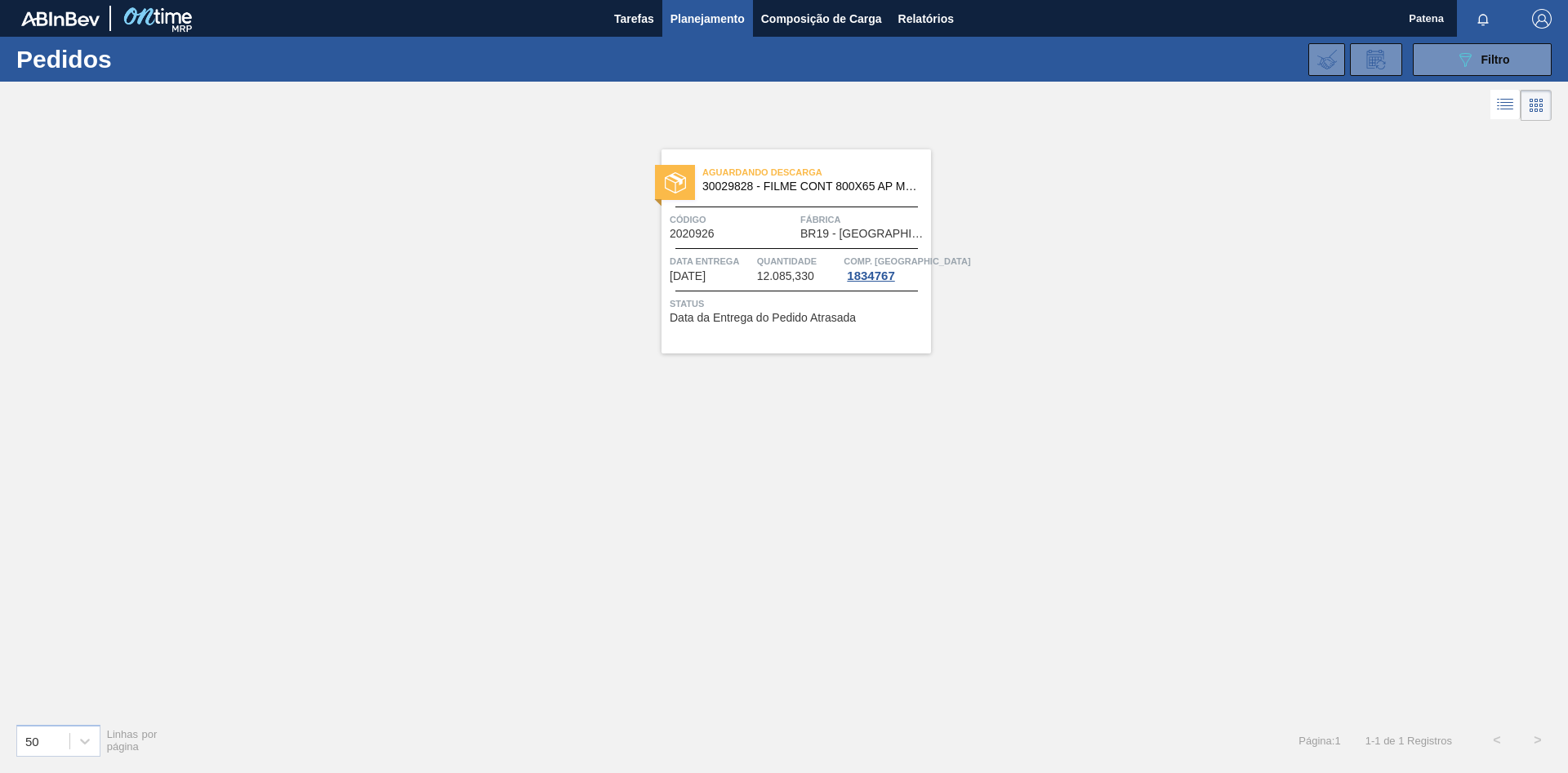
click at [916, 488] on div "Aguardando Descarga 30029828 - FILME CONT 800X65 AP MP 473 C12 429 Código 20209…" at bounding box center [784, 418] width 1568 height 585
click at [727, 232] on div "Código 2020926" at bounding box center [733, 225] width 126 height 29
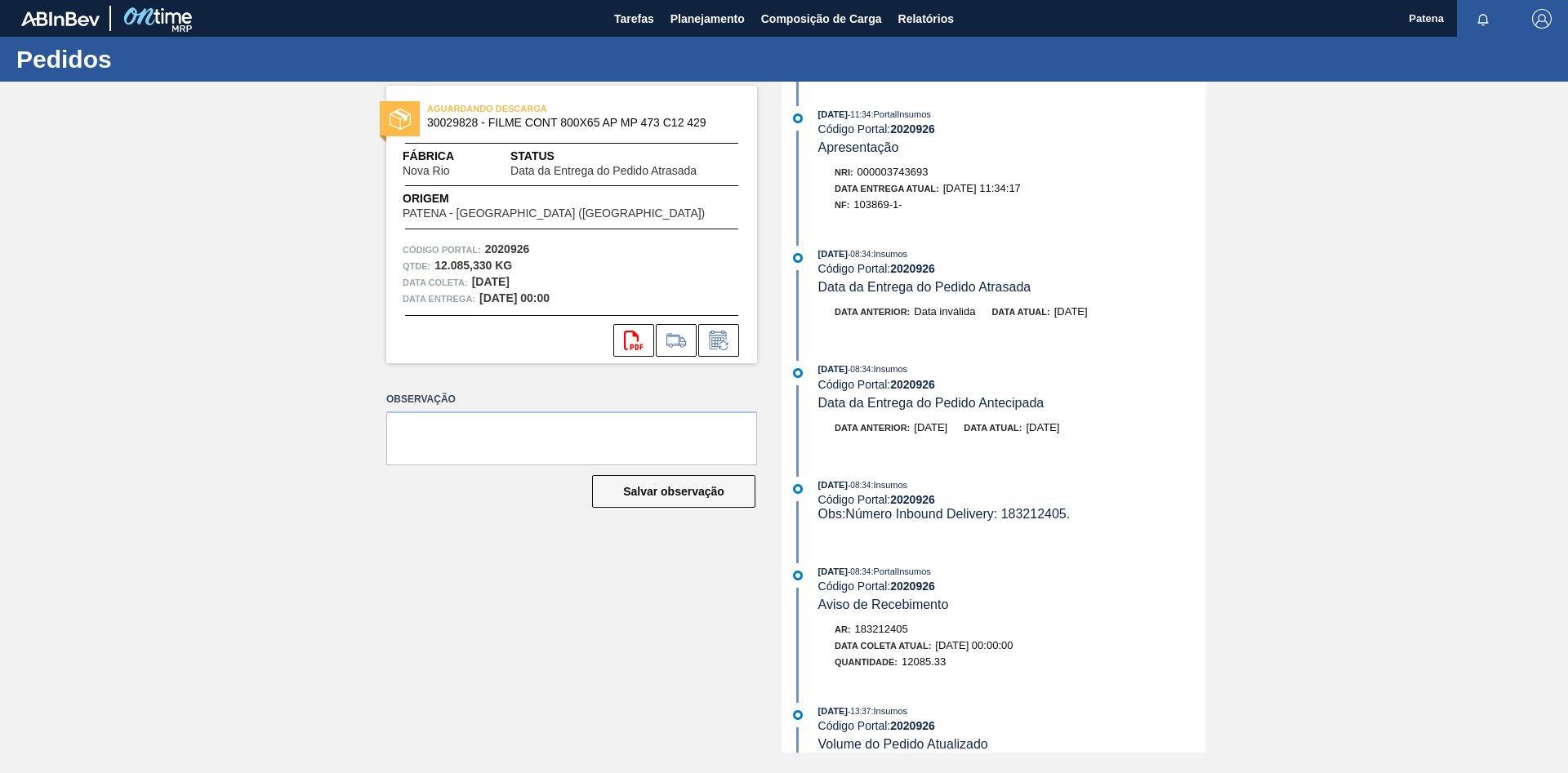
click at [480, 517] on div "AGUARDANDO DESCARGA 30029828 - FILME CONT 800X65 AP MP 473 C12 429 Fábrica Nova…" at bounding box center [559, 418] width 395 height 671
click at [714, 26] on span "Planejamento" at bounding box center [707, 19] width 74 height 20
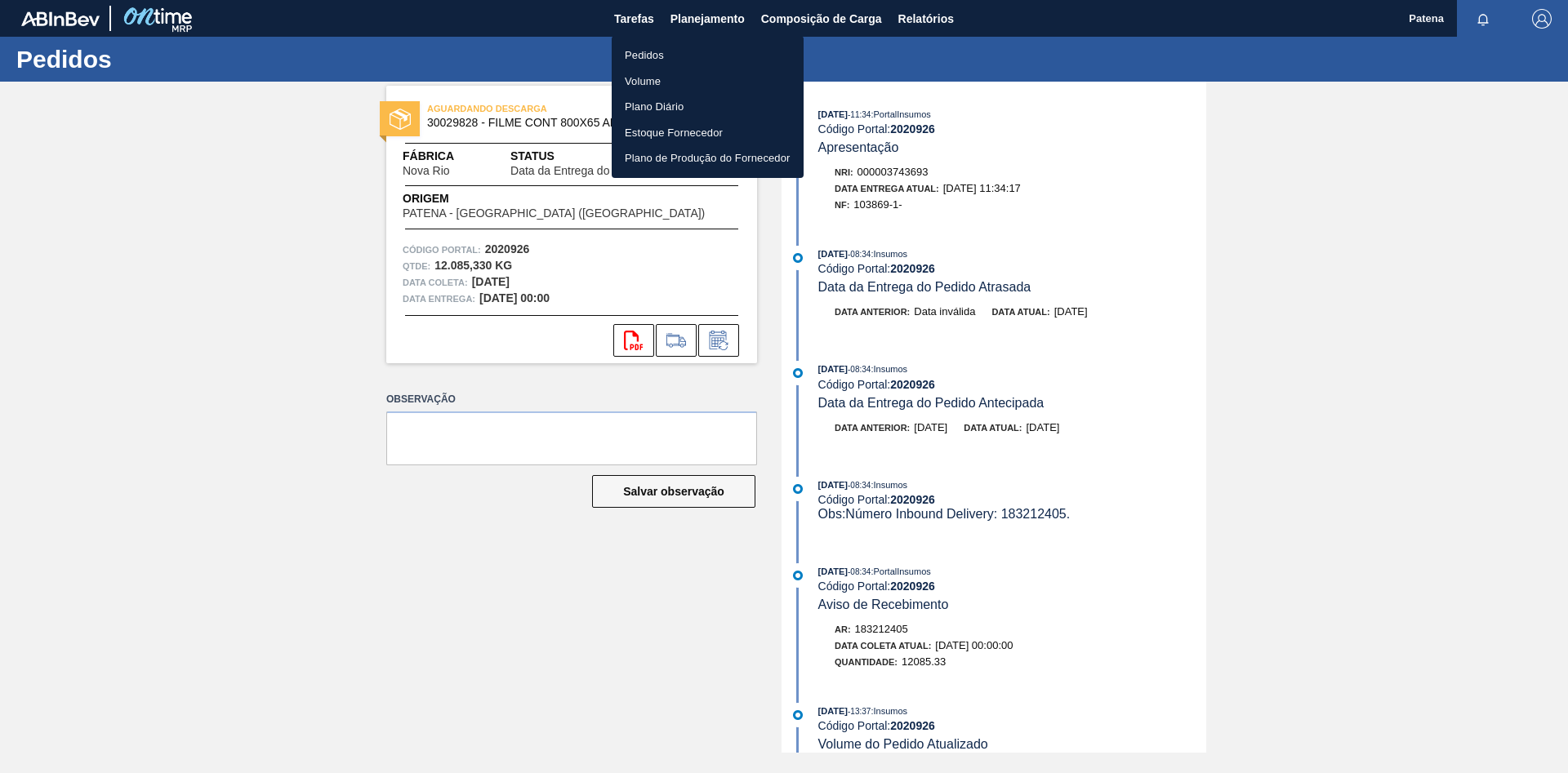
click at [608, 30] on div at bounding box center [784, 386] width 1568 height 773
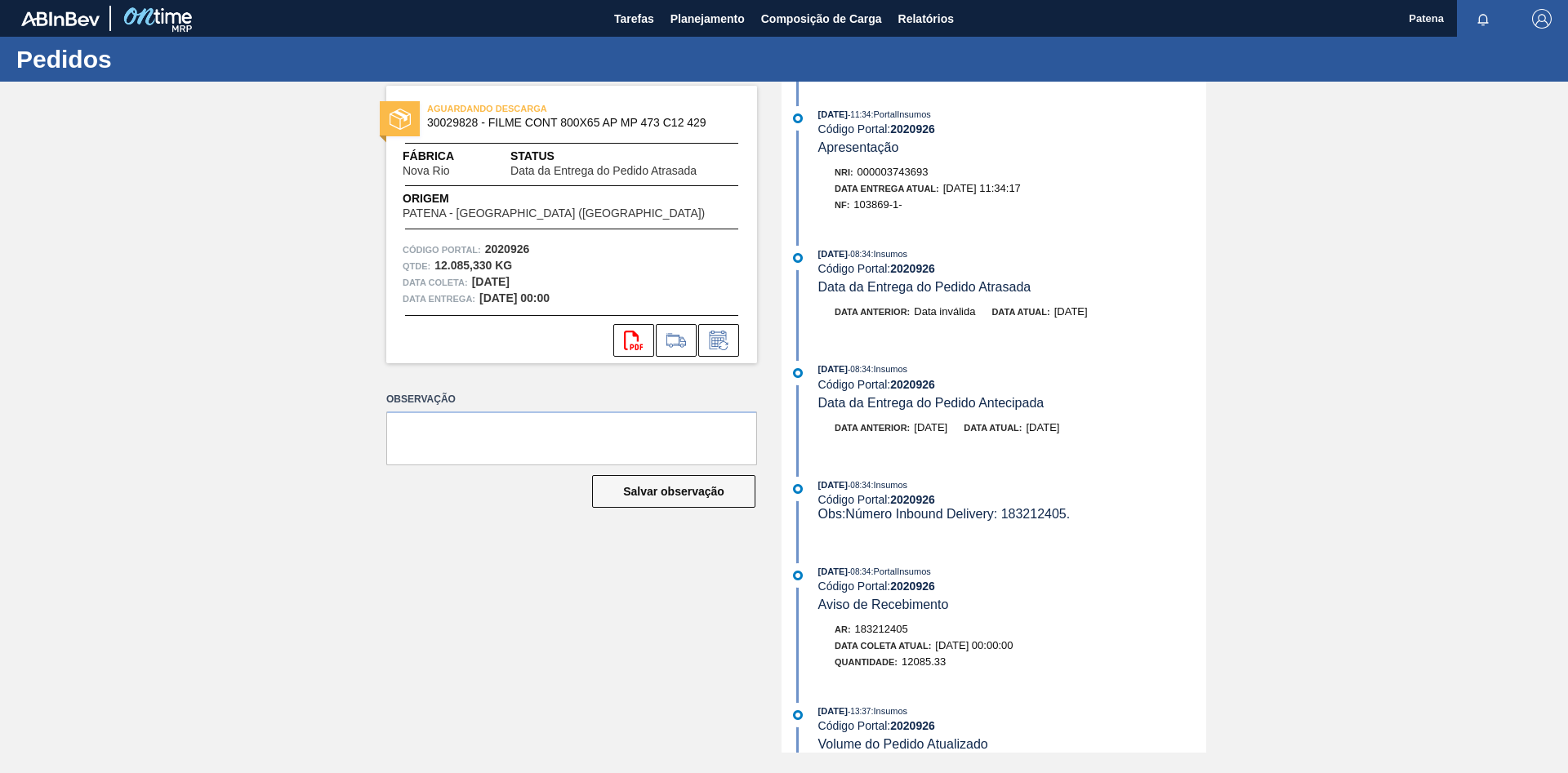
click at [619, 0] on body "Tarefas Planejamento Composição de Carga Relatórios Patena Marcar todas como li…" at bounding box center [784, 0] width 1568 height 0
click at [634, 17] on span "Tarefas" at bounding box center [634, 19] width 40 height 20
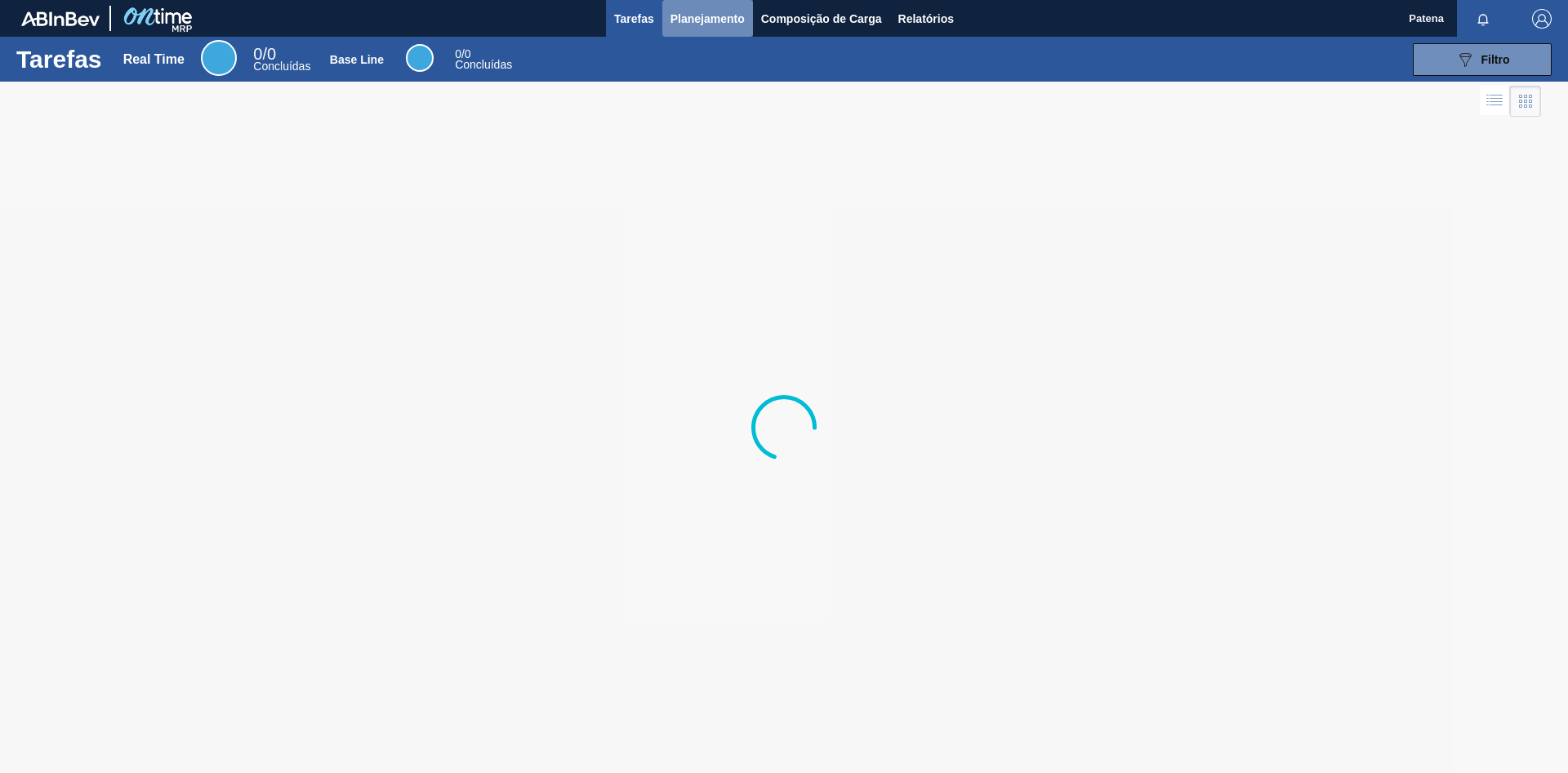
click at [708, 21] on span "Planejamento" at bounding box center [707, 19] width 74 height 20
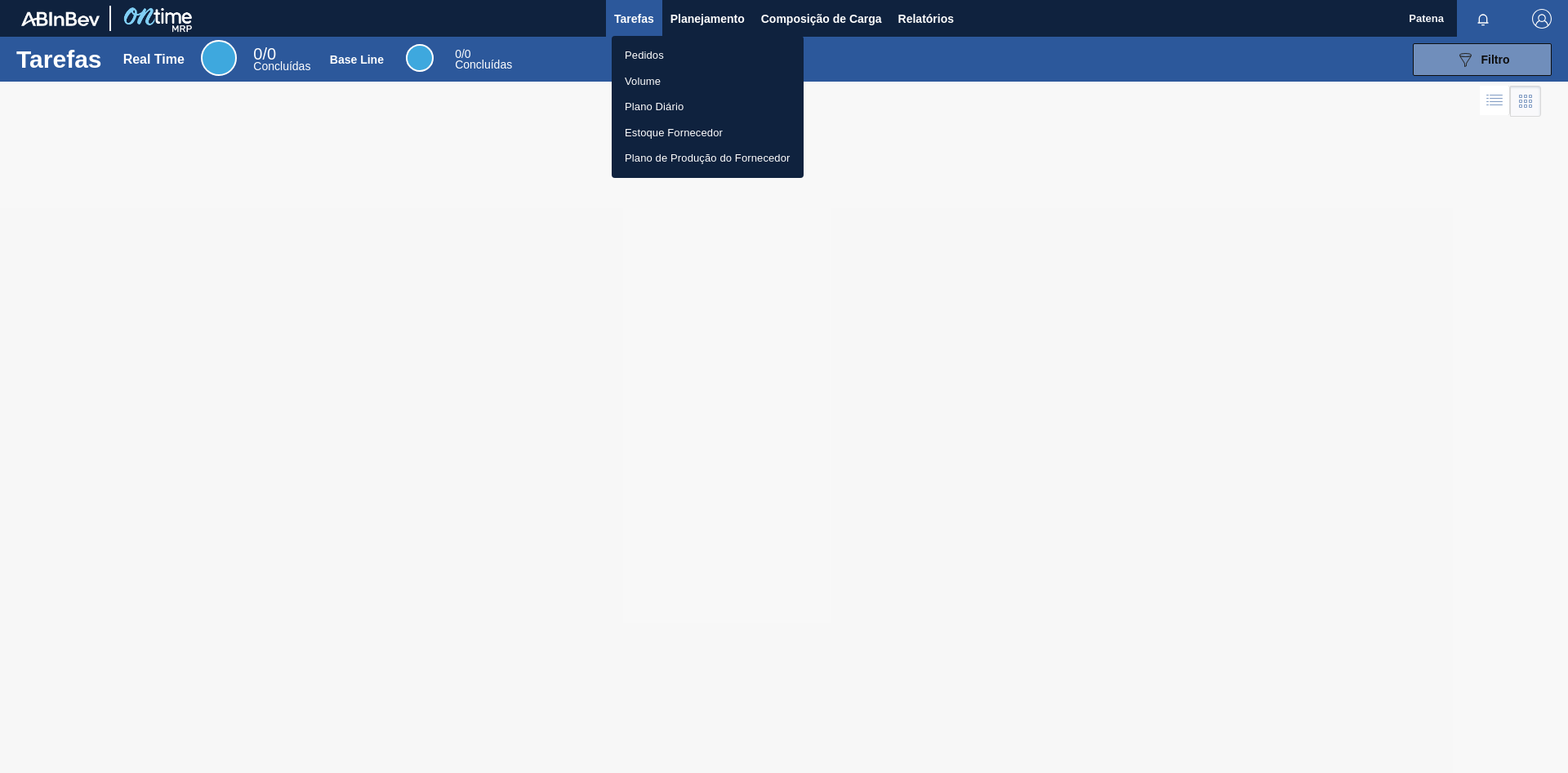
click at [639, 52] on li "Pedidos" at bounding box center [707, 55] width 192 height 26
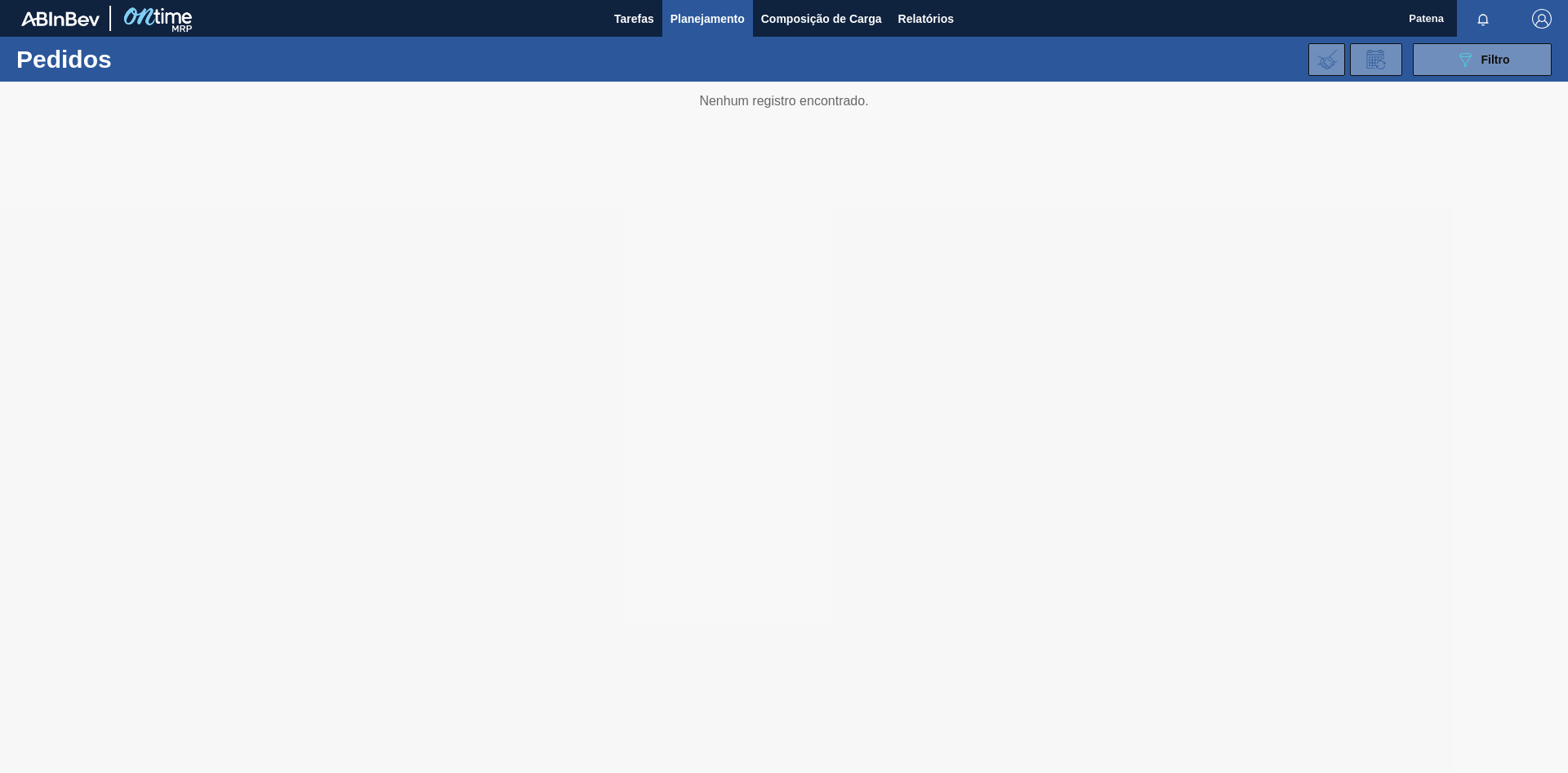
click at [711, 21] on span "Planejamento" at bounding box center [707, 19] width 74 height 20
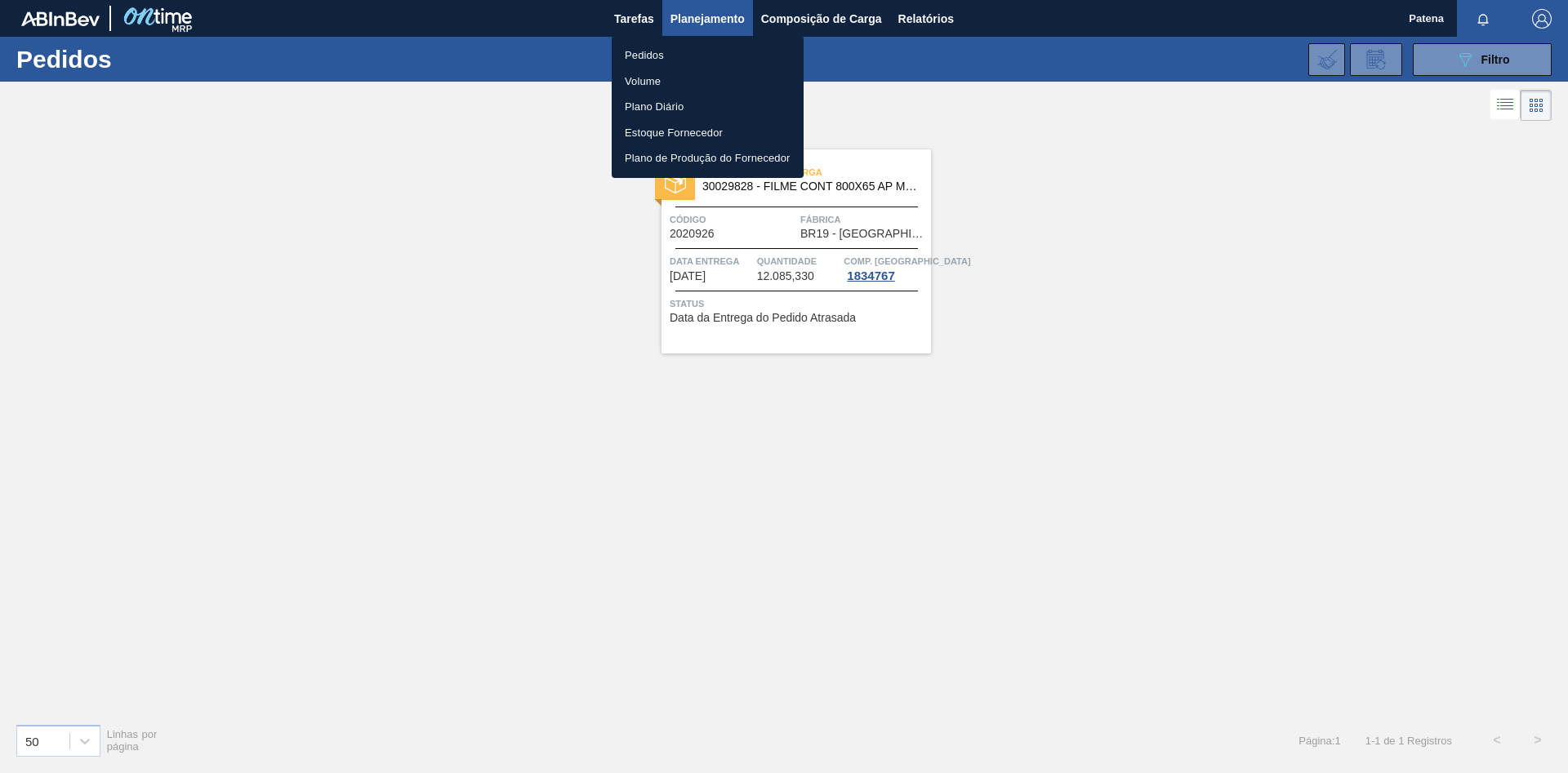
click at [677, 54] on li "Pedidos" at bounding box center [707, 55] width 192 height 26
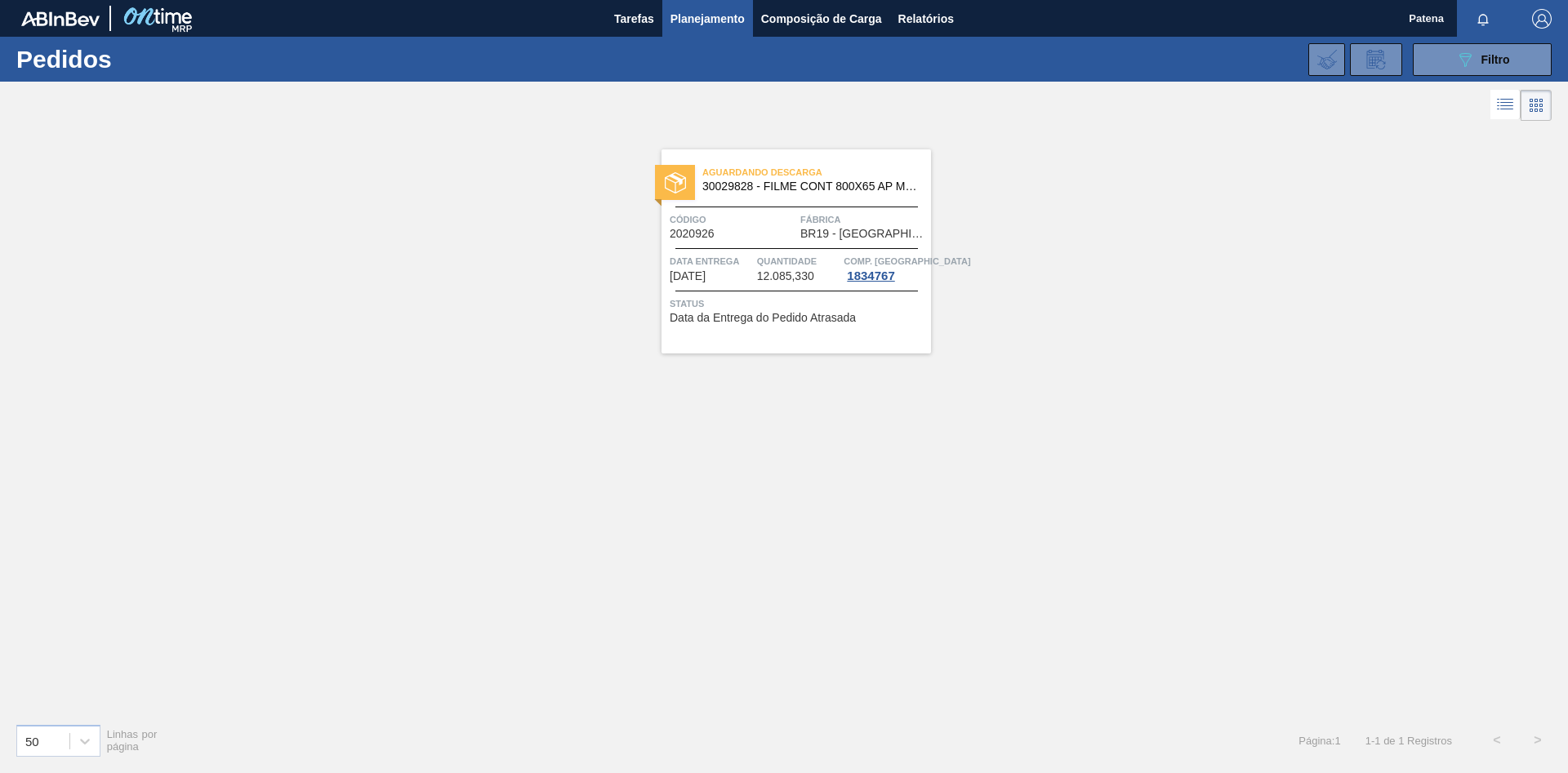
click at [704, 21] on span "Planejamento" at bounding box center [707, 19] width 74 height 20
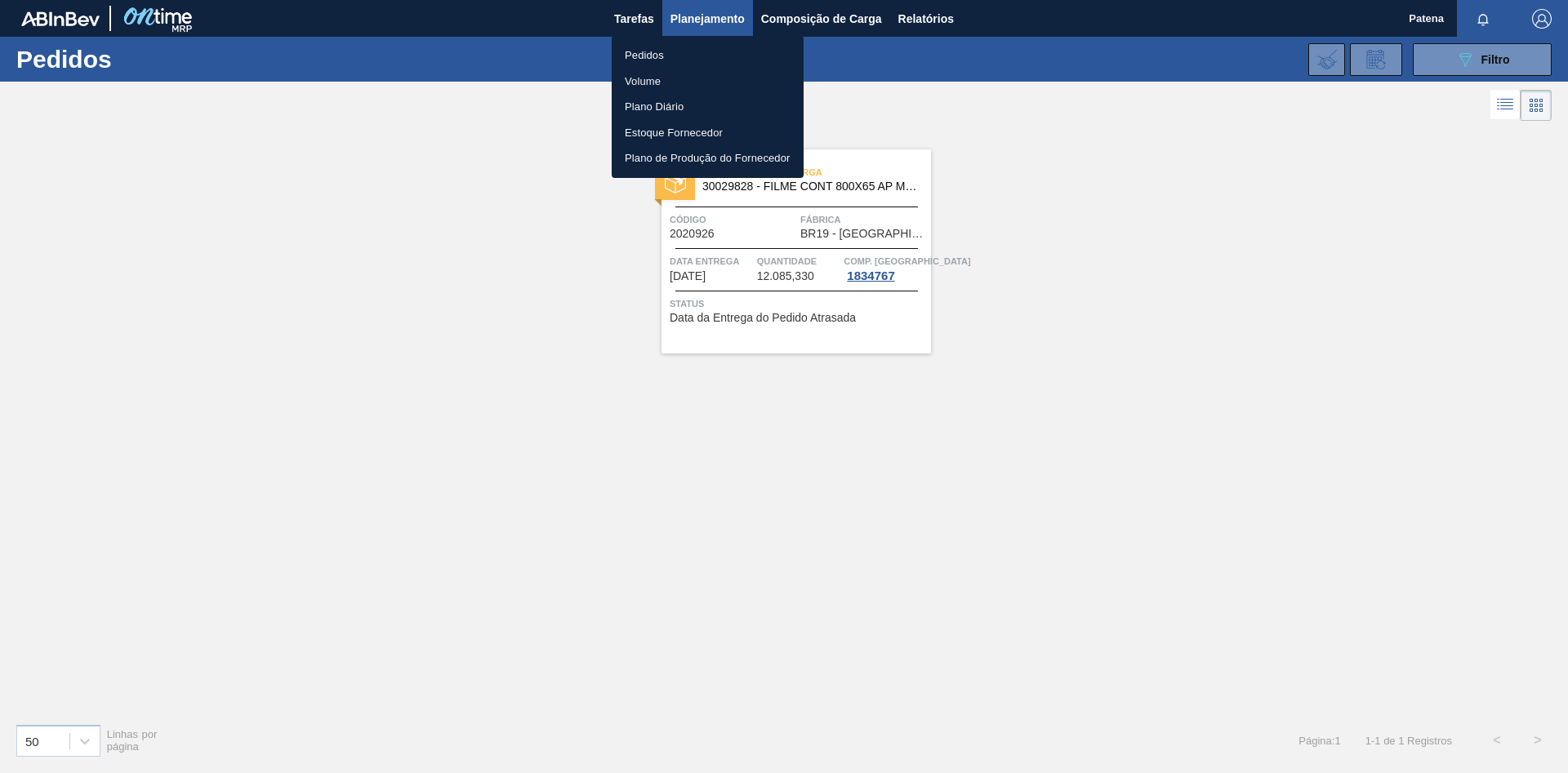
click at [1115, 54] on div at bounding box center [784, 386] width 1568 height 773
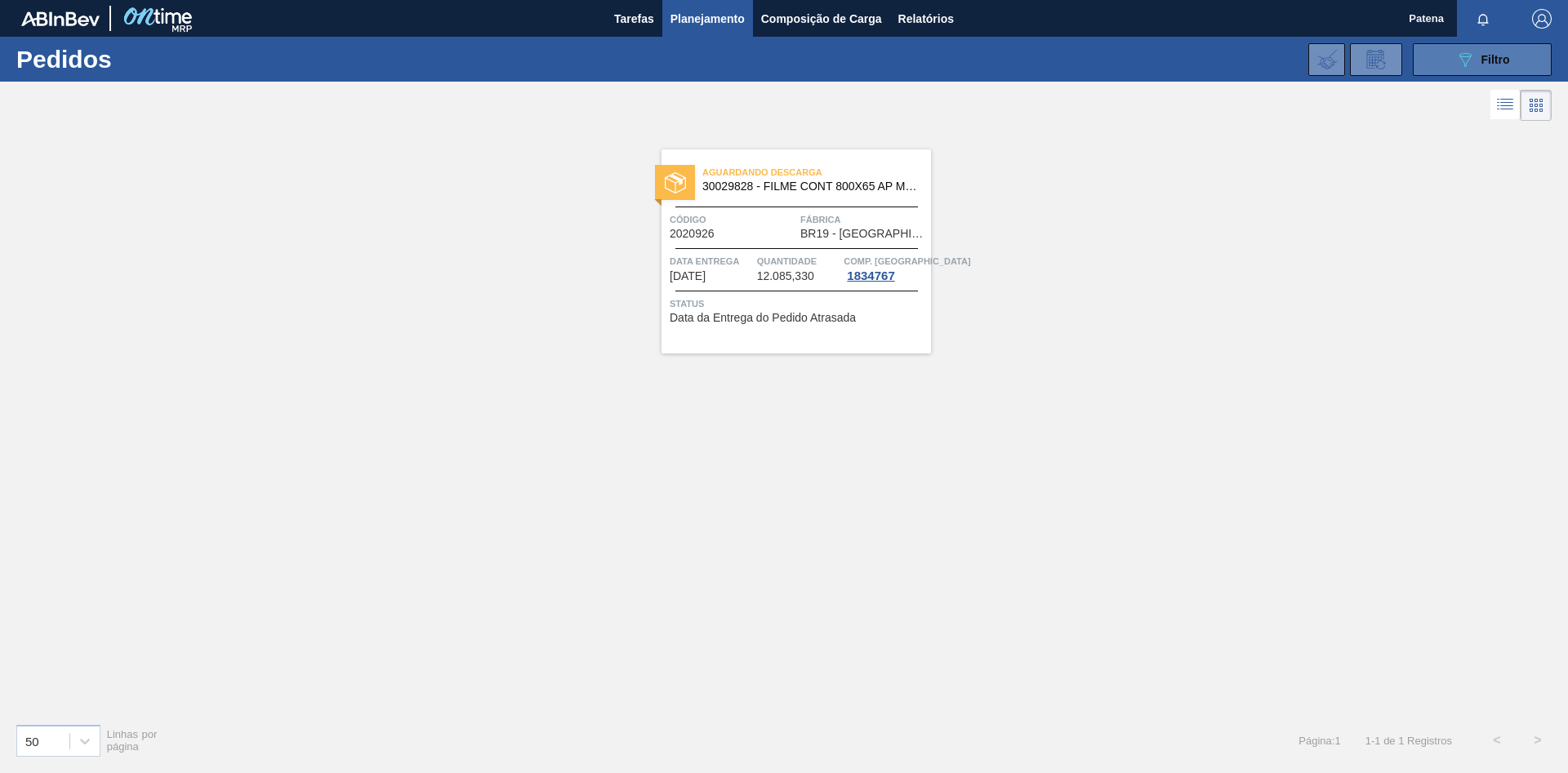
click at [1115, 73] on button "089F7B8B-B2A5-4AFE-B5C0-19BA573D28AC Filtro" at bounding box center [1482, 59] width 139 height 33
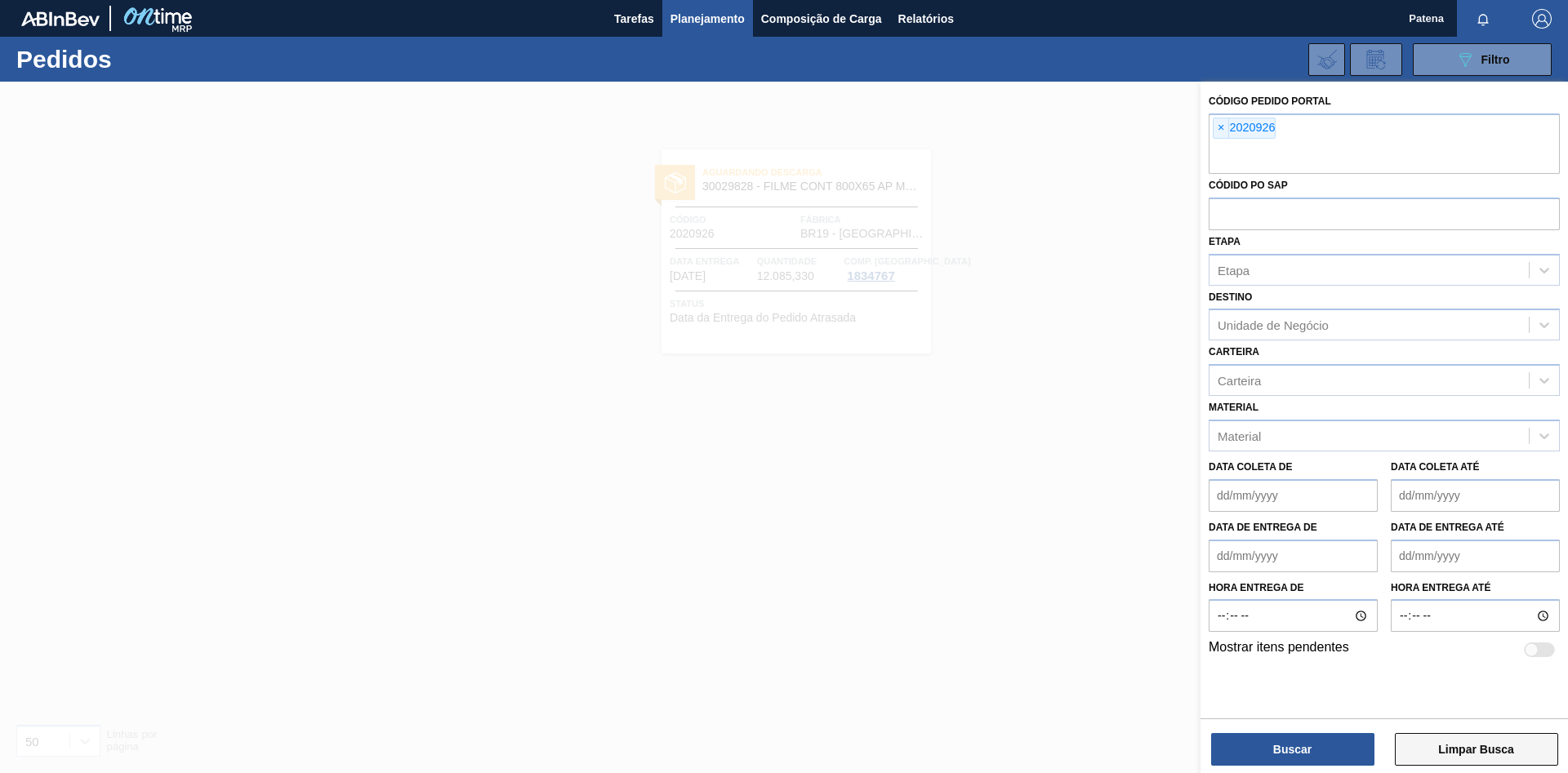
click at [1115, 517] on button "Limpar Busca" at bounding box center [1475, 749] width 163 height 33
